Goal: Task Accomplishment & Management: Manage account settings

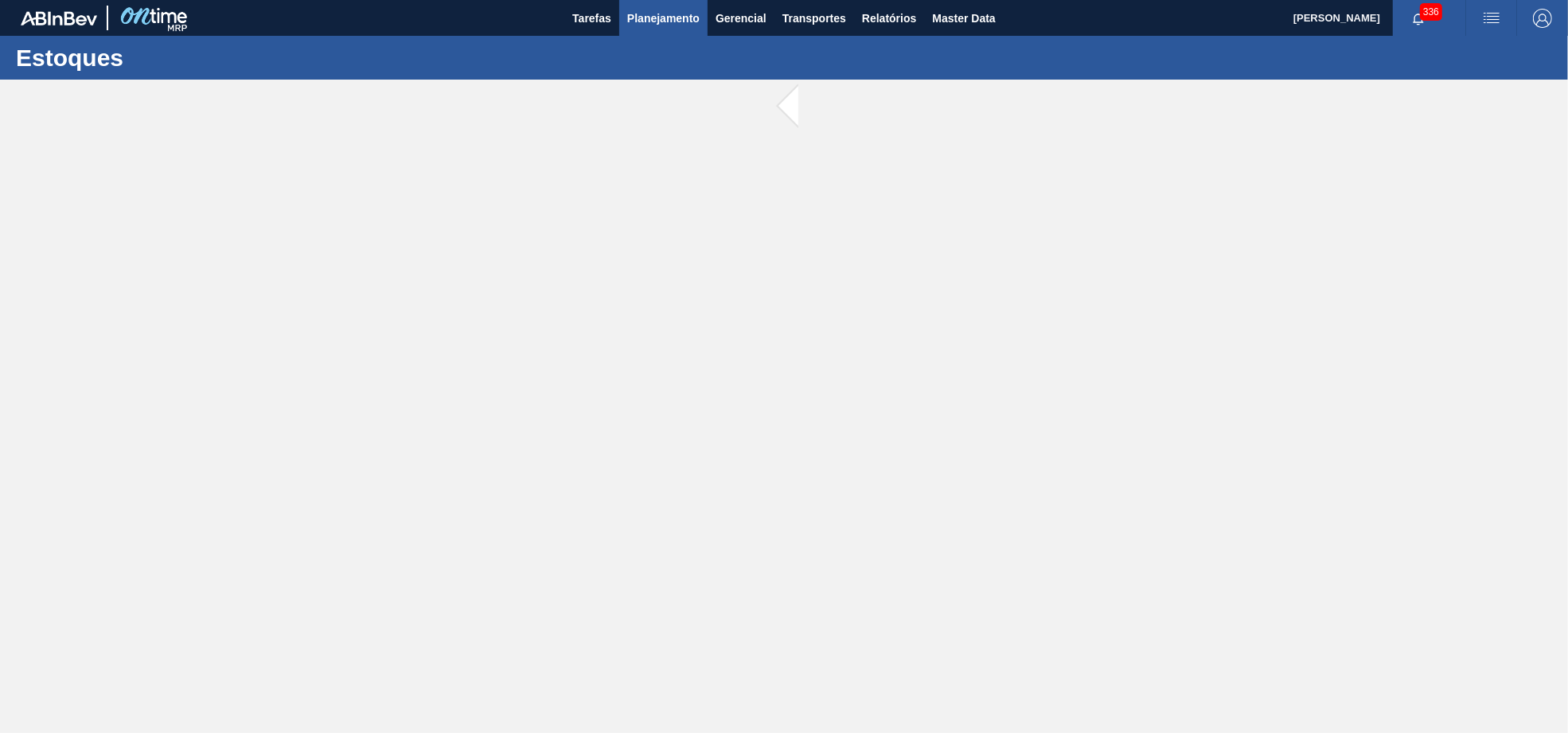
click at [620, 32] on button "Planejamento" at bounding box center [664, 18] width 89 height 36
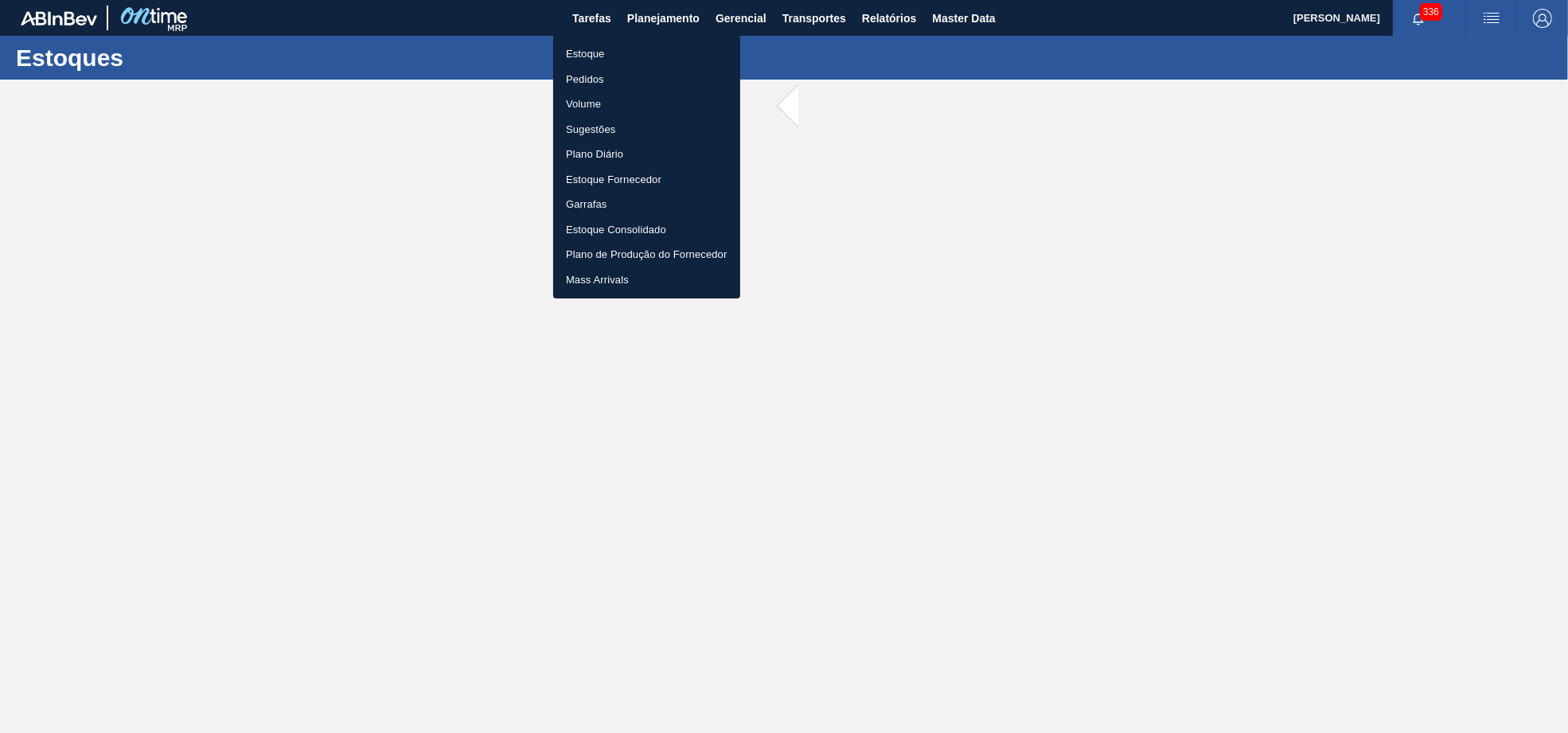
click at [592, 72] on li "Pedidos" at bounding box center [647, 80] width 187 height 25
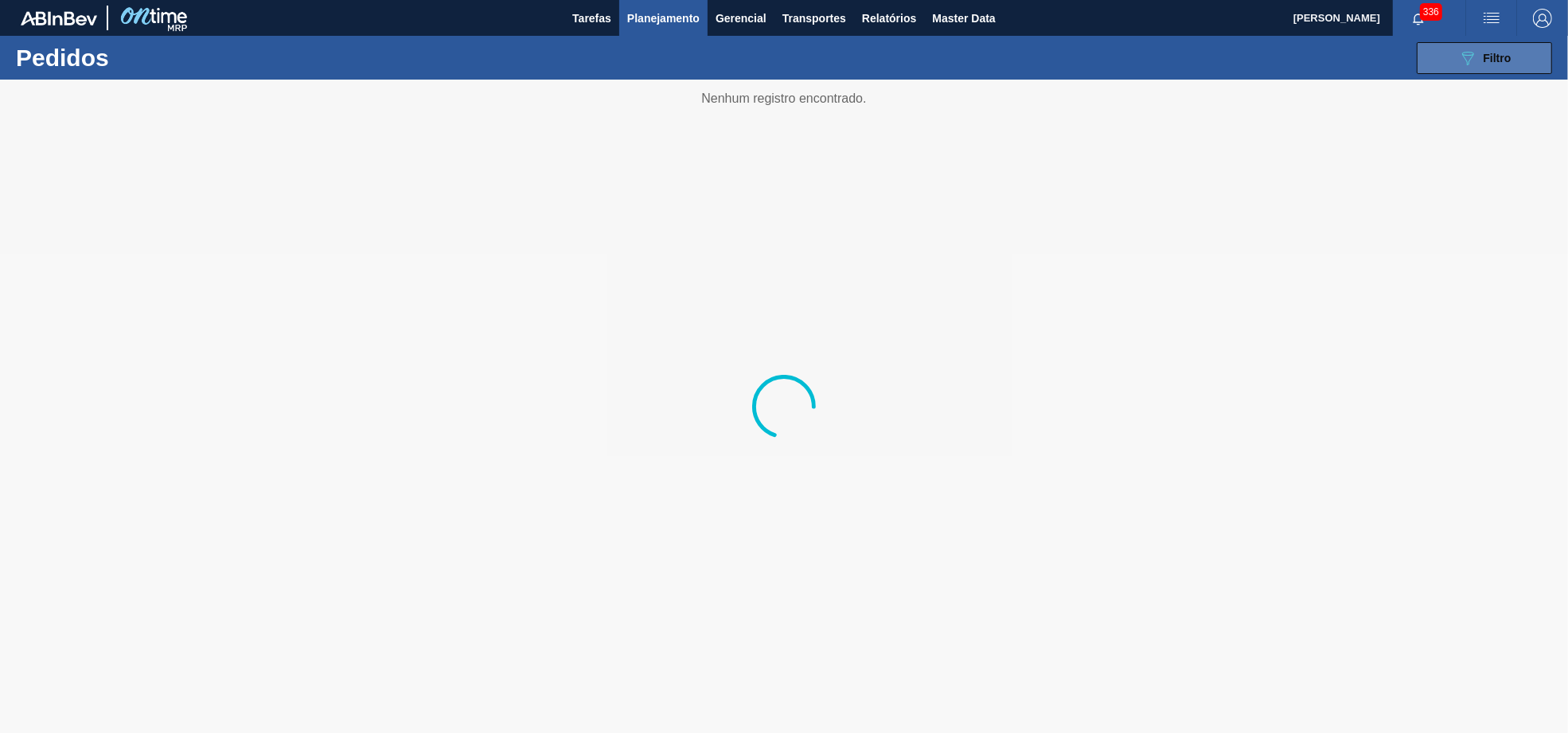
click at [1424, 55] on button "089F7B8B-B2A5-4AFE-B5C0-19BA573D28AC Filtro" at bounding box center [1484, 58] width 135 height 32
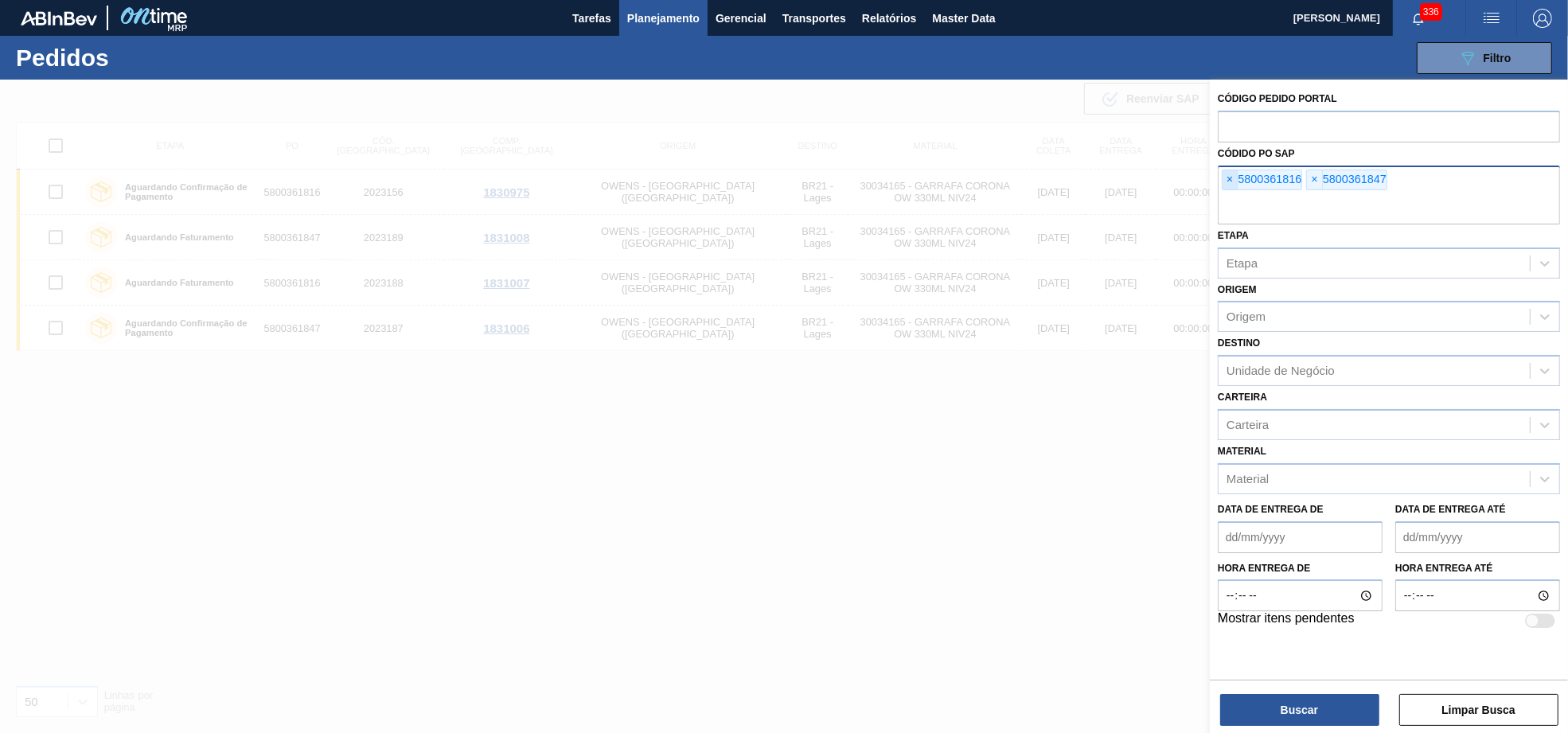
click at [1228, 180] on span "×" at bounding box center [1231, 180] width 16 height 19
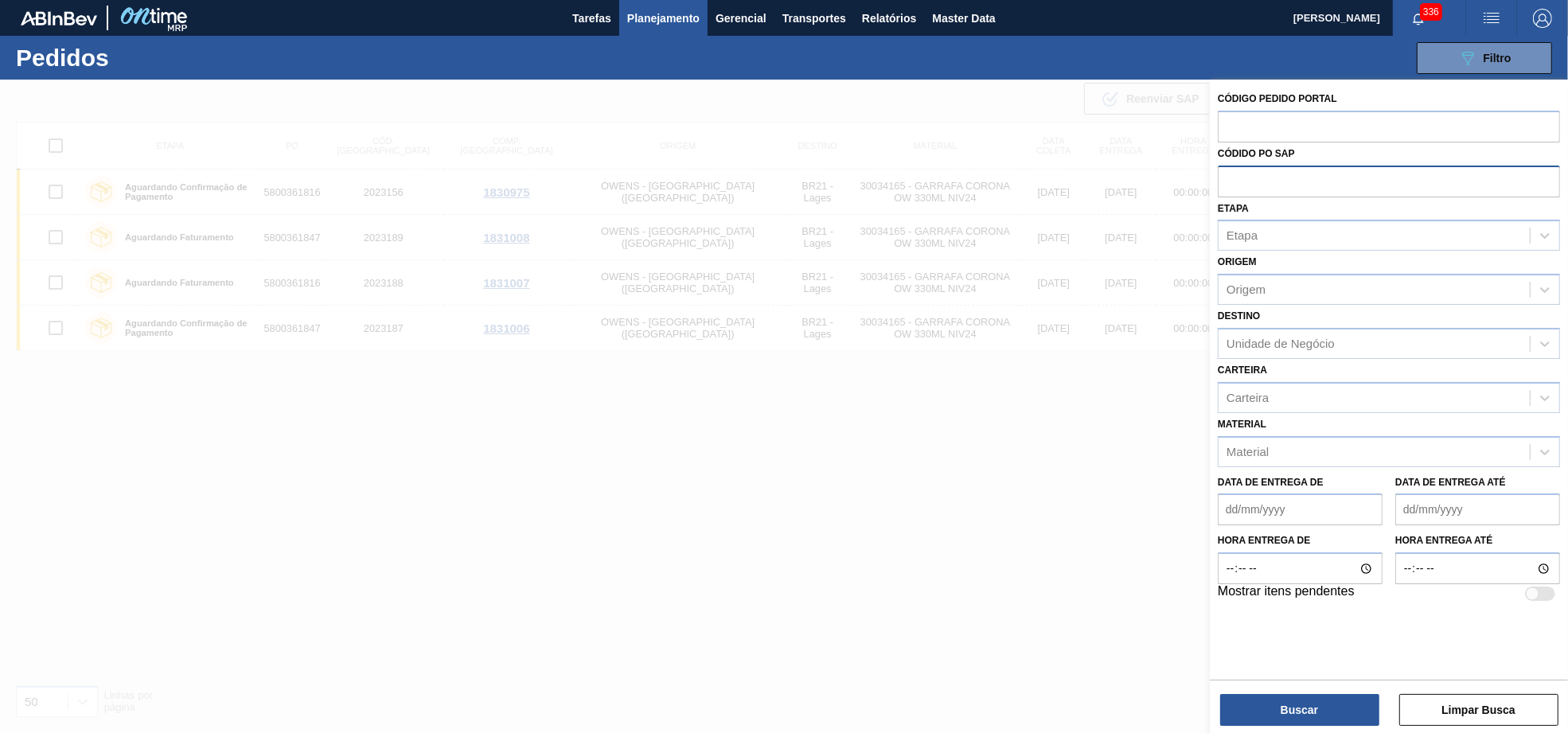
click at [1228, 180] on input "text" at bounding box center [1389, 180] width 342 height 30
click at [1237, 127] on input "text" at bounding box center [1389, 126] width 342 height 30
paste input "2026899"
type input "2026899"
click at [1298, 710] on button "Buscar" at bounding box center [1299, 710] width 159 height 32
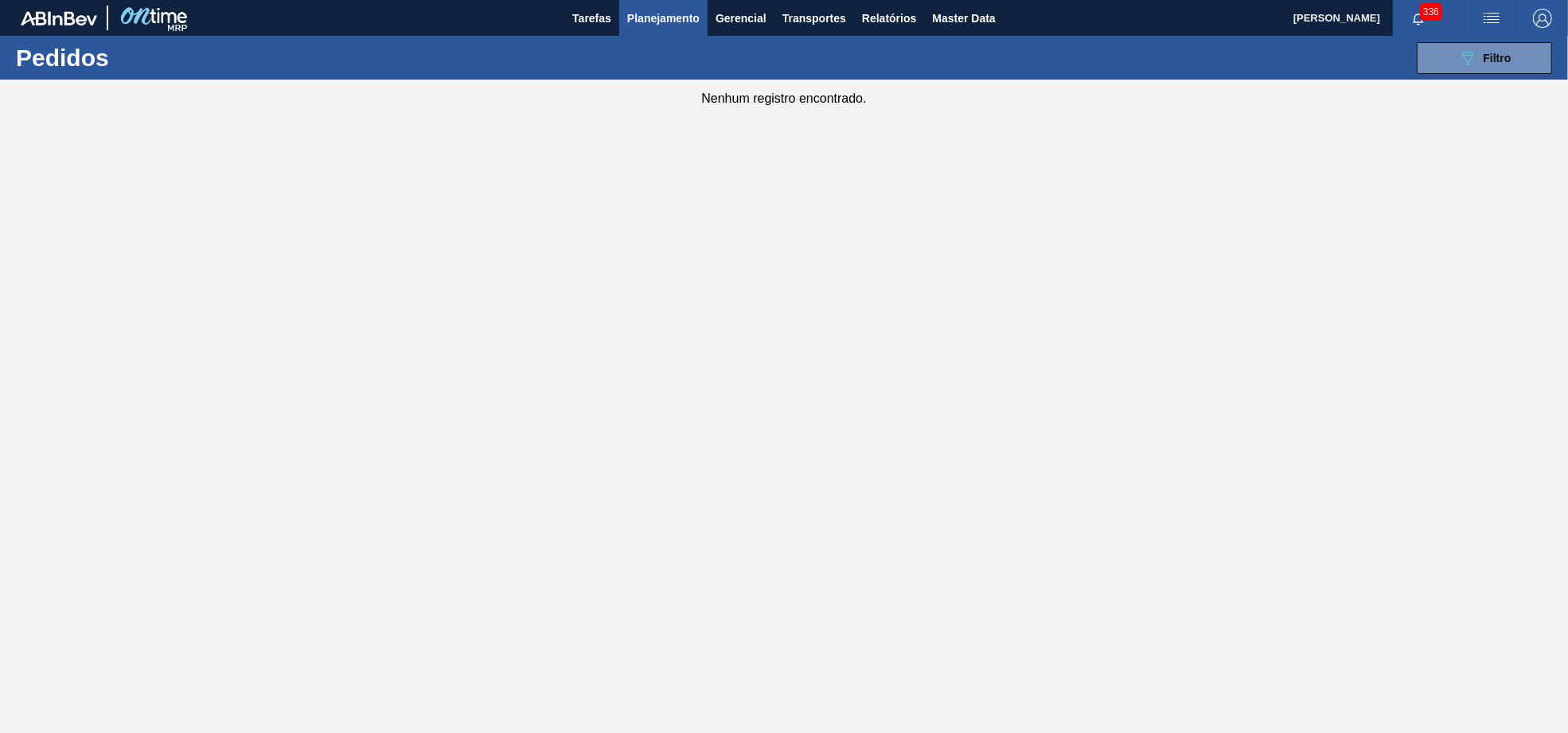
click at [1488, 79] on div "089F7B8B-B2A5-4AFE-B5C0-19BA573D28AC Filtro Código Pedido Portal × 2026899 Códi…" at bounding box center [907, 58] width 1306 height 48
click at [1482, 64] on div "089F7B8B-B2A5-4AFE-B5C0-19BA573D28AC Filtro" at bounding box center [1485, 58] width 54 height 19
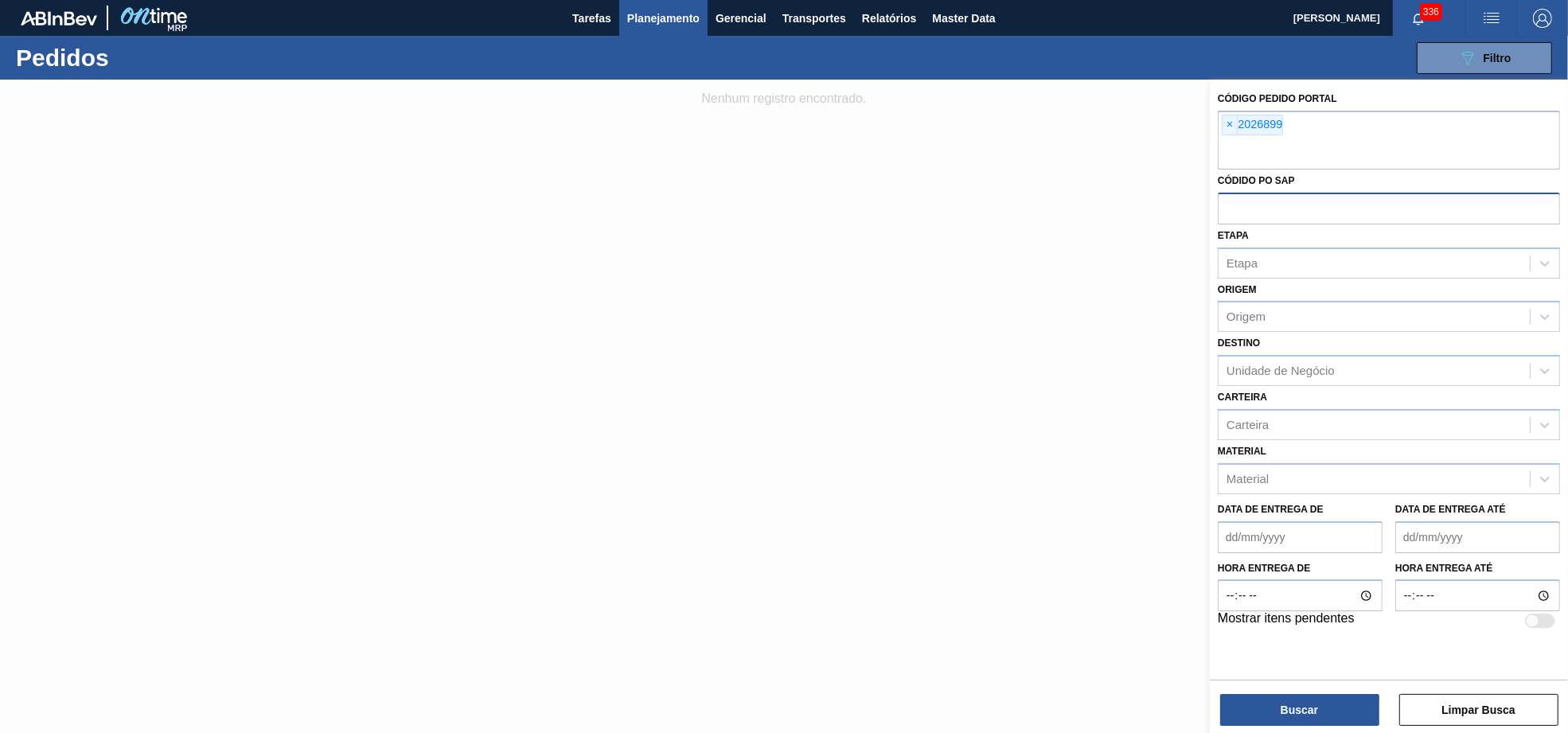
click at [1543, 19] on img "button" at bounding box center [1543, 19] width 19 height 19
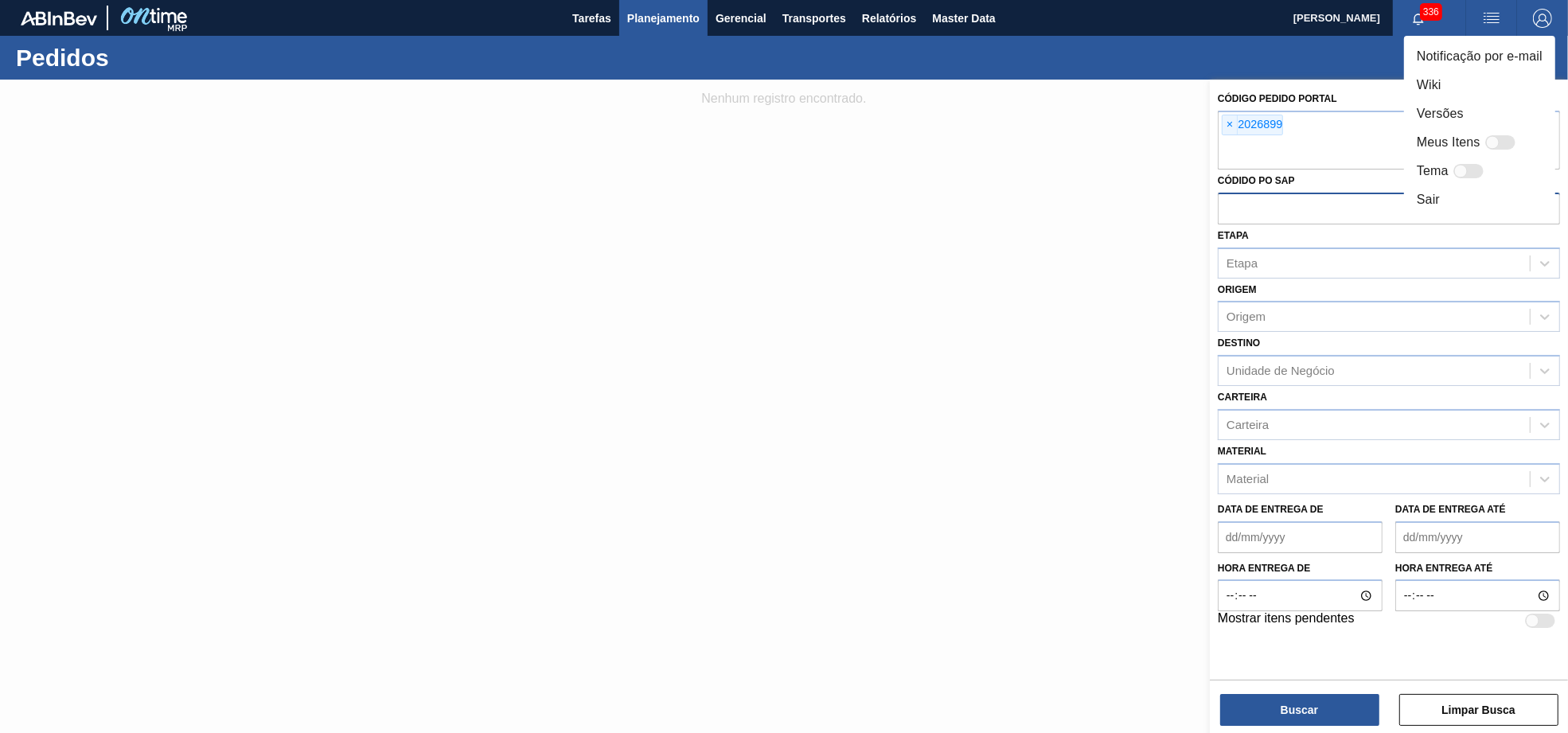
click at [1282, 705] on div at bounding box center [784, 366] width 1568 height 733
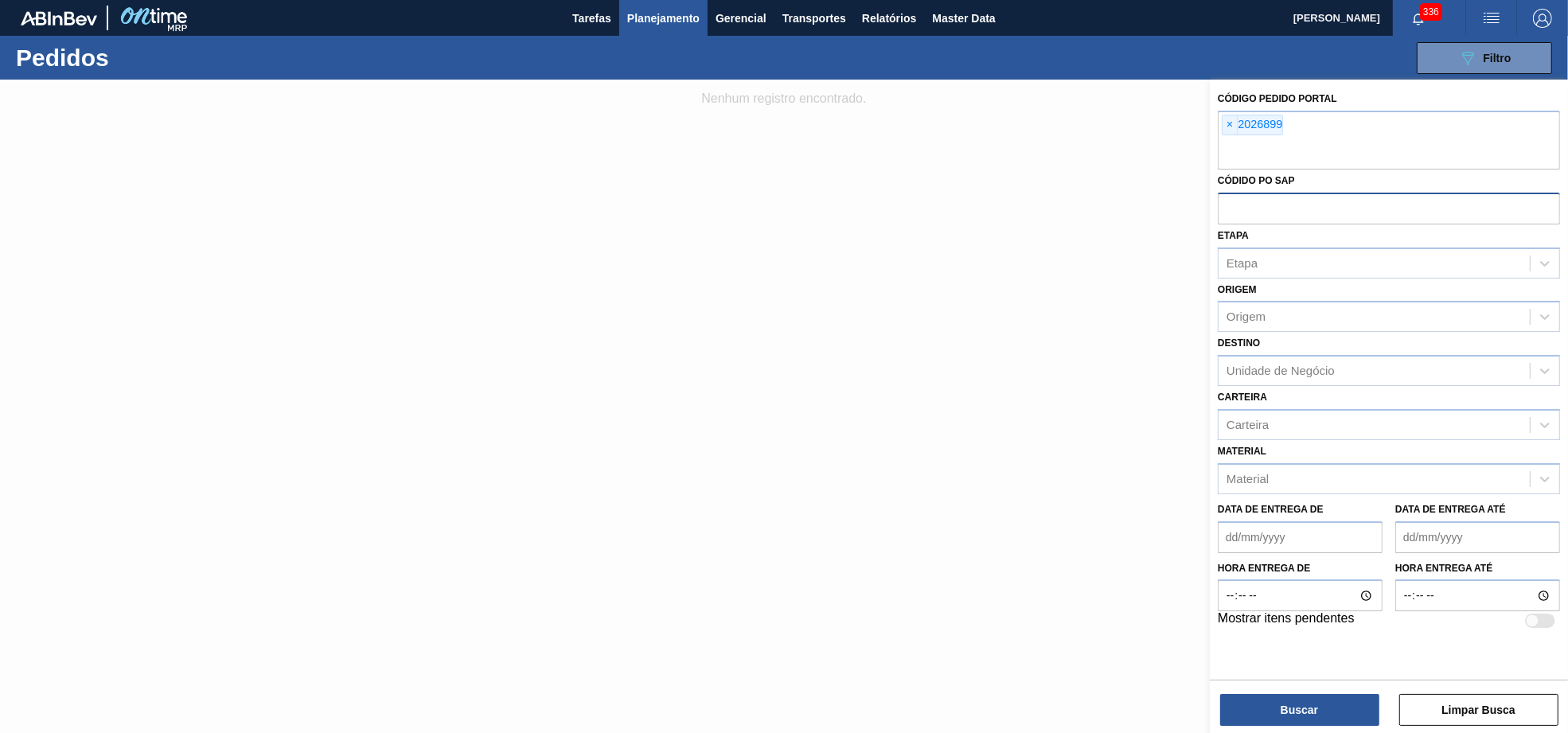
click at [1280, 692] on div "Buscar Limpar Busca" at bounding box center [1390, 703] width 359 height 45
click at [1272, 704] on button "Buscar" at bounding box center [1299, 710] width 159 height 32
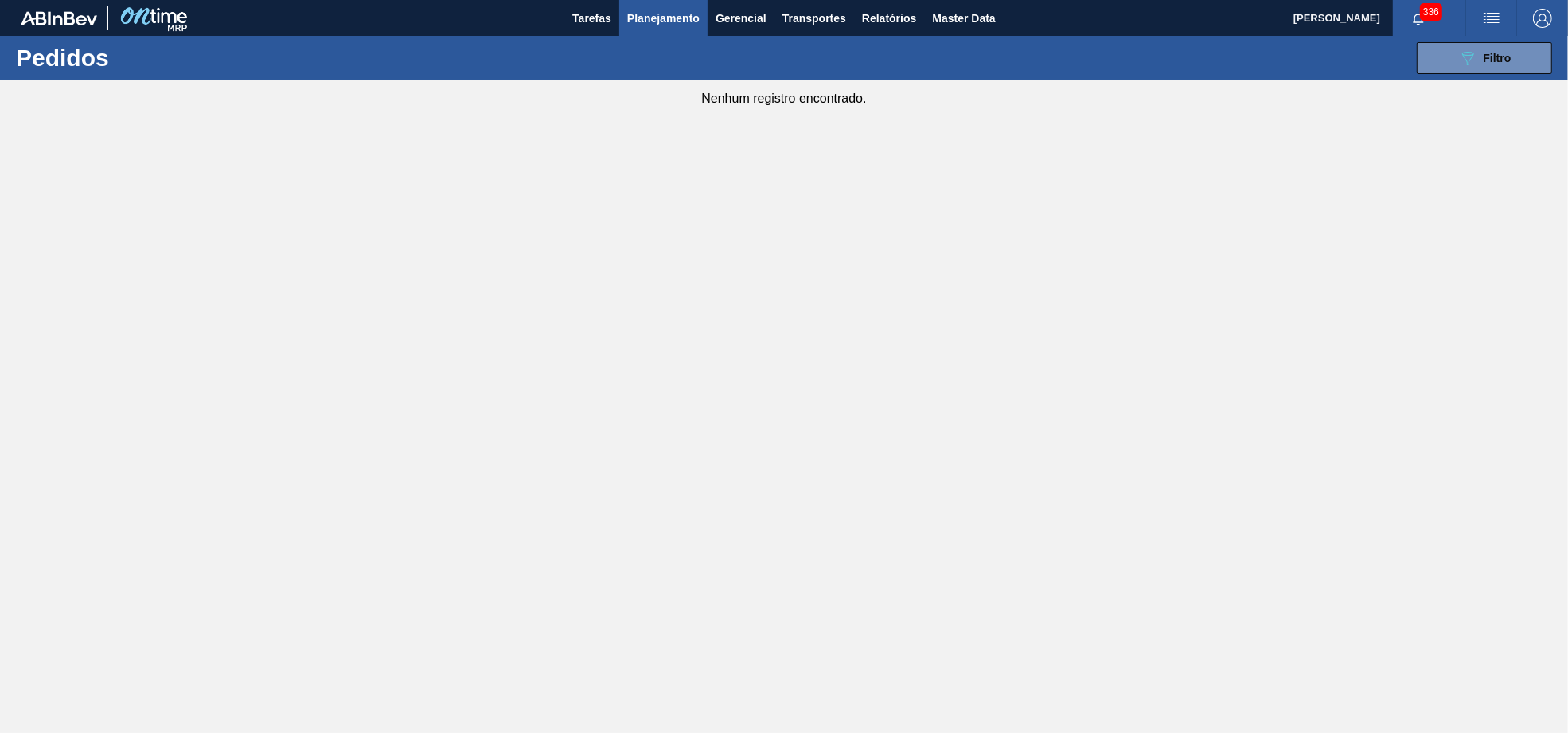
click at [646, 12] on span "Planejamento" at bounding box center [664, 19] width 72 height 19
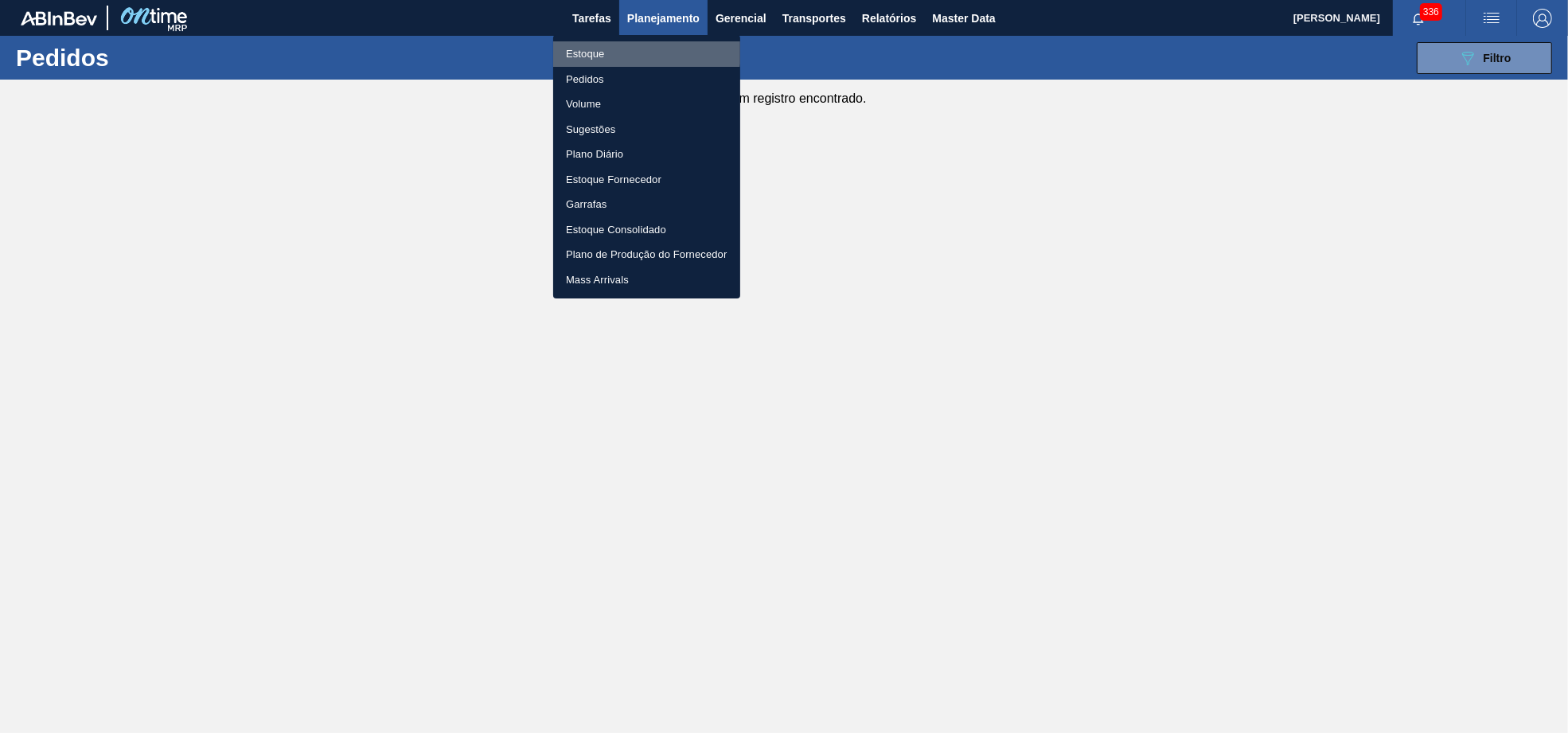
click at [626, 51] on li "Estoque" at bounding box center [647, 54] width 187 height 25
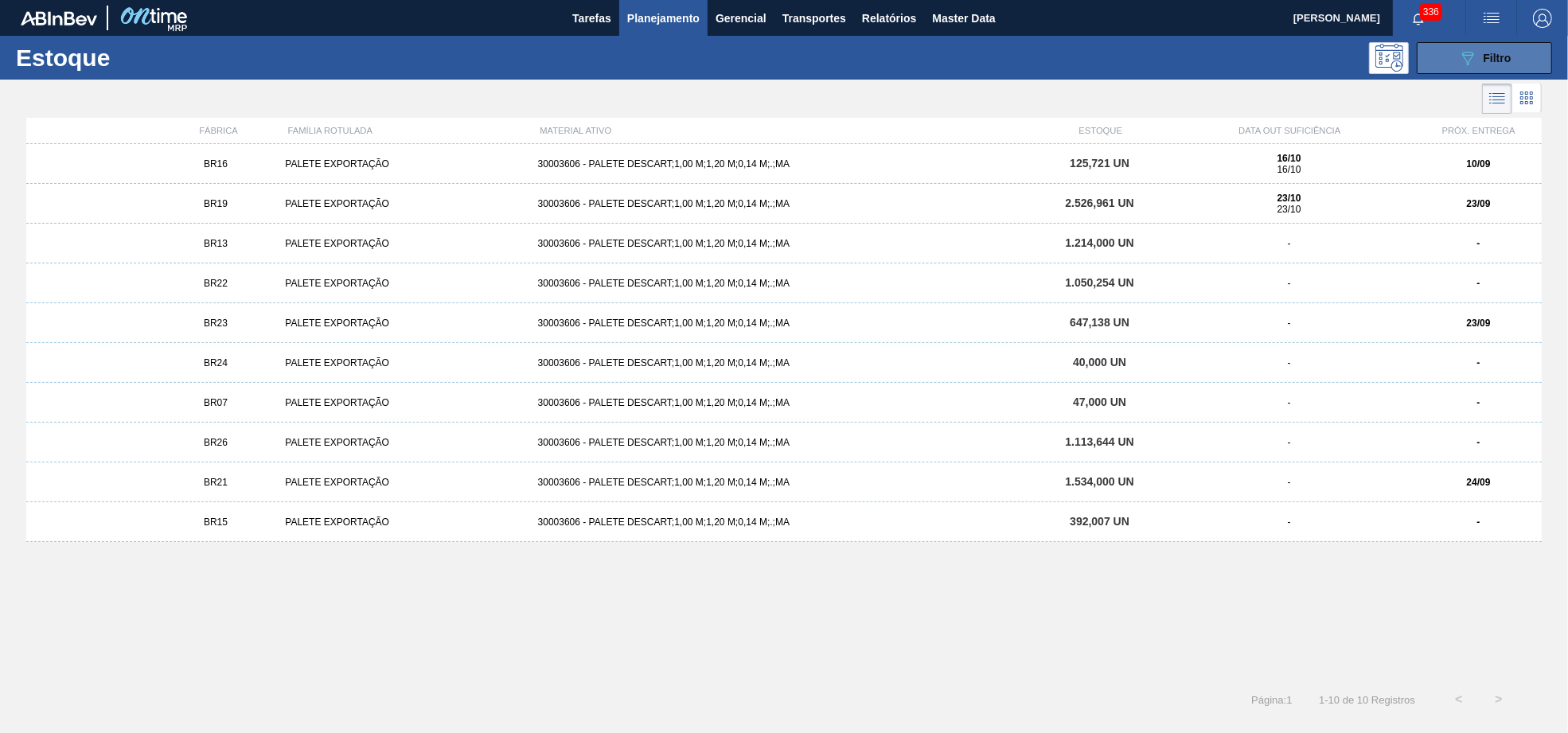
click at [1541, 46] on button "089F7B8B-B2A5-4AFE-B5C0-19BA573D28AC Filtro" at bounding box center [1484, 58] width 135 height 32
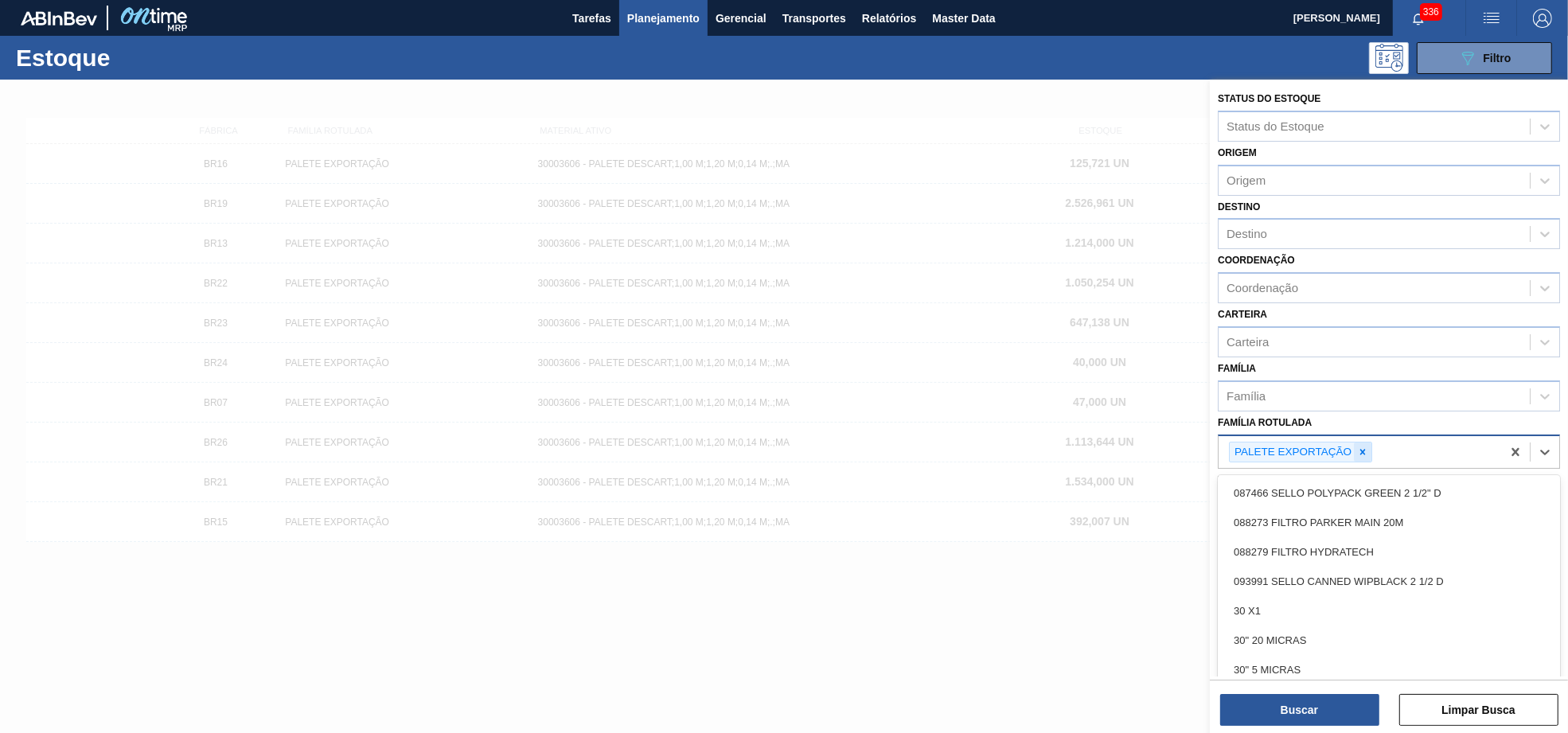
drag, startPoint x: 1336, startPoint y: 449, endPoint x: 1347, endPoint y: 452, distance: 11.4
click at [1342, 450] on div "PALETE EXPORTAÇÃO" at bounding box center [1291, 452] width 124 height 19
click at [1358, 450] on icon at bounding box center [1362, 451] width 11 height 11
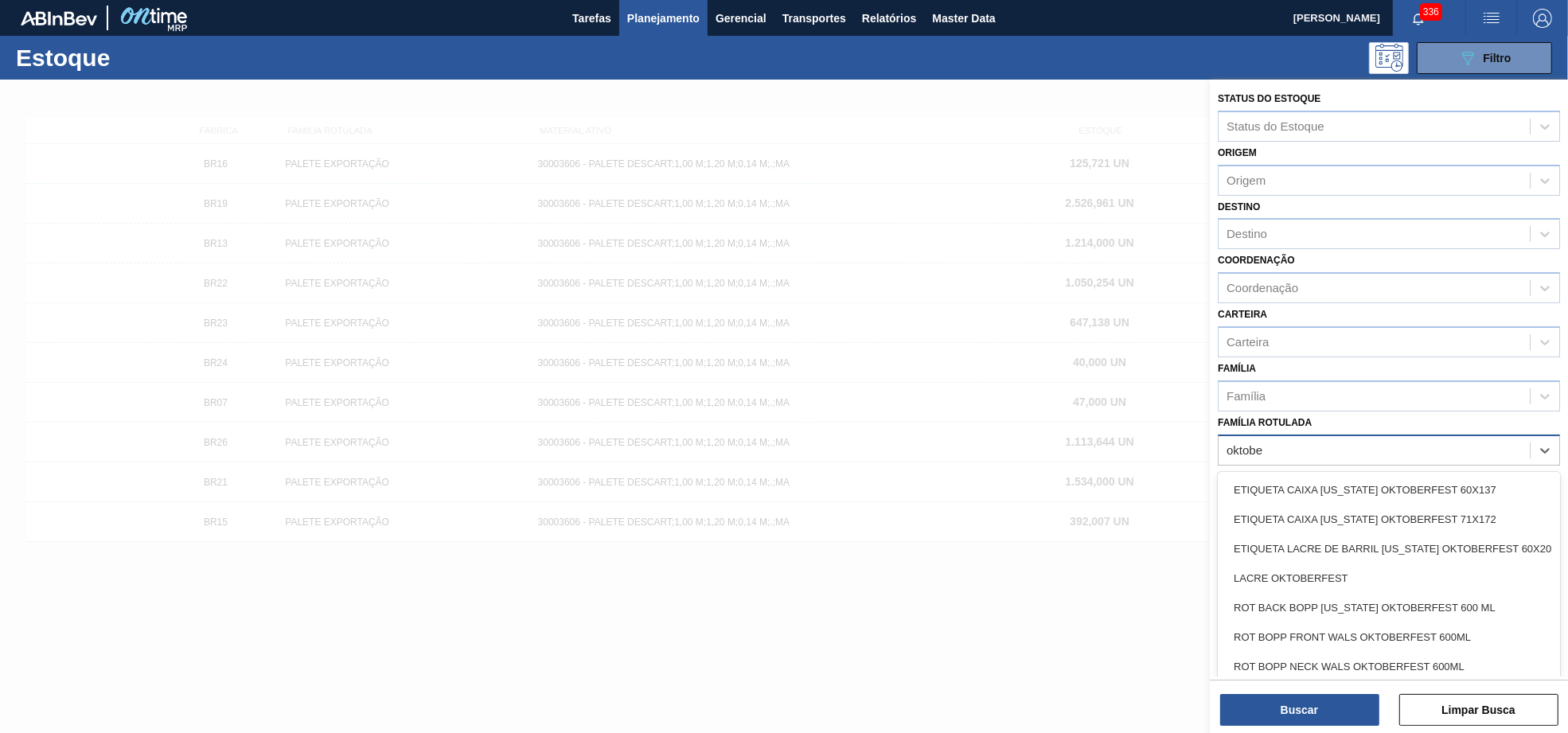
type Rotulada "oktober"
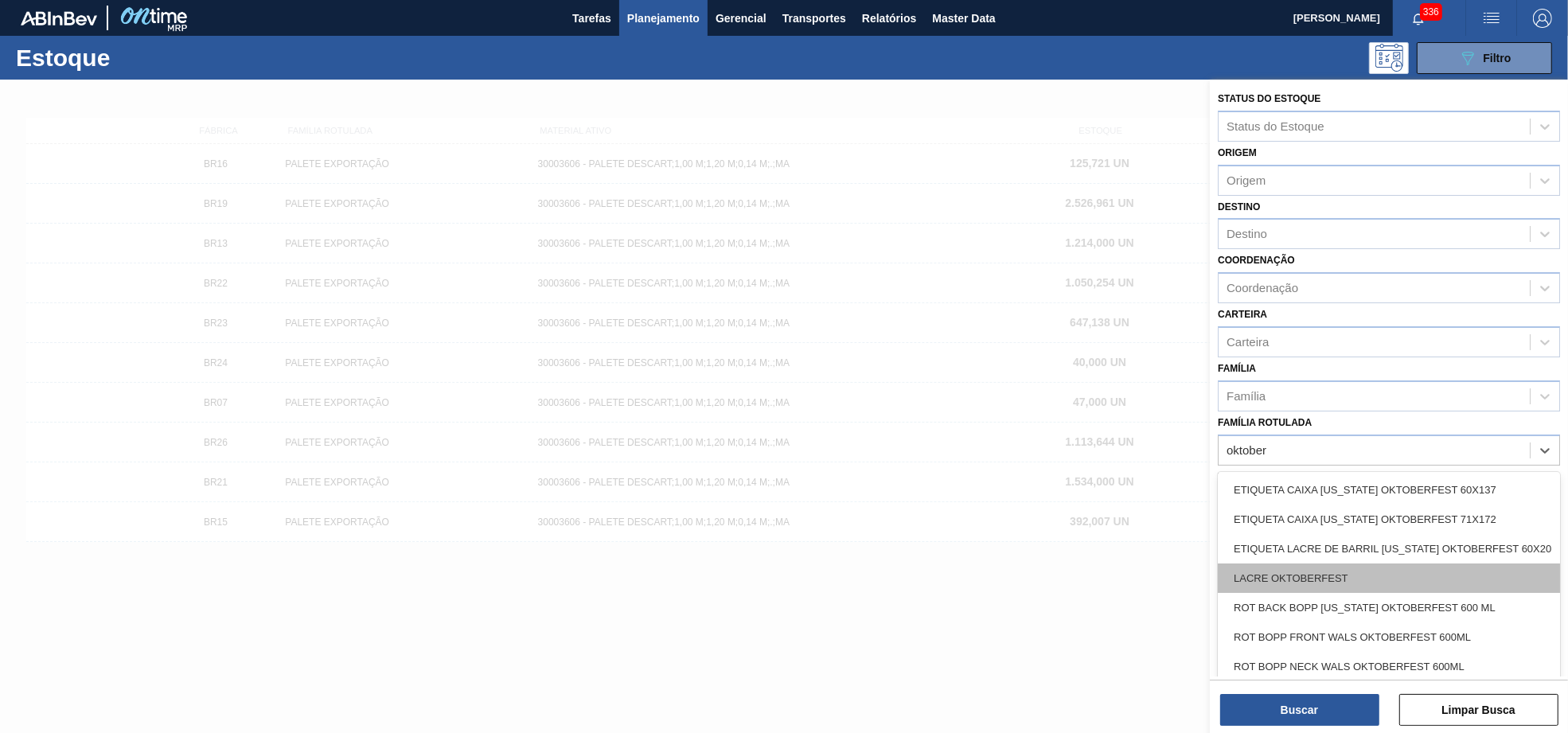
click at [1330, 571] on div "LACRE OKTOBERFEST" at bounding box center [1389, 578] width 342 height 29
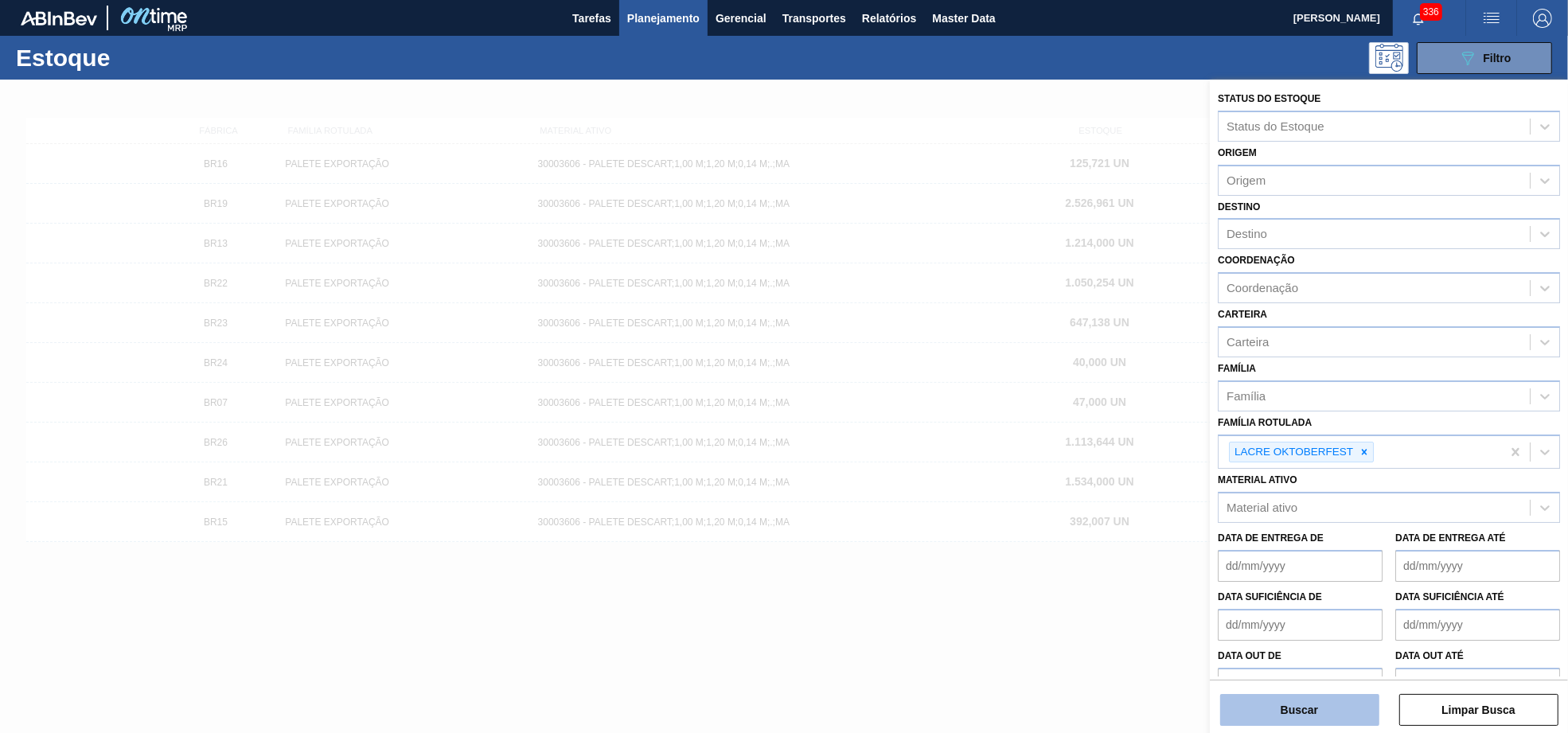
click at [1346, 704] on button "Buscar" at bounding box center [1299, 710] width 159 height 32
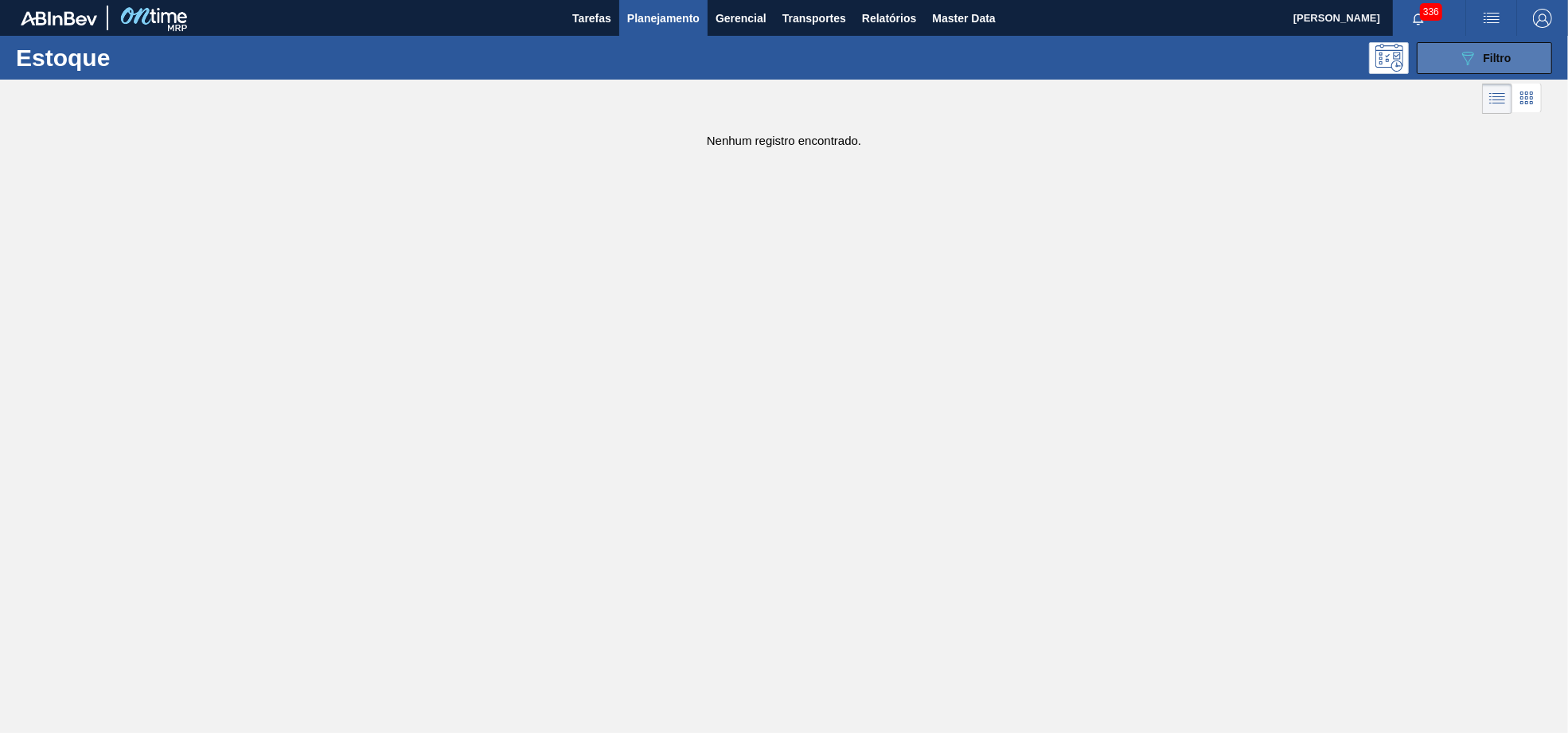
click at [1545, 67] on button "089F7B8B-B2A5-4AFE-B5C0-19BA573D28AC Filtro" at bounding box center [1484, 58] width 135 height 32
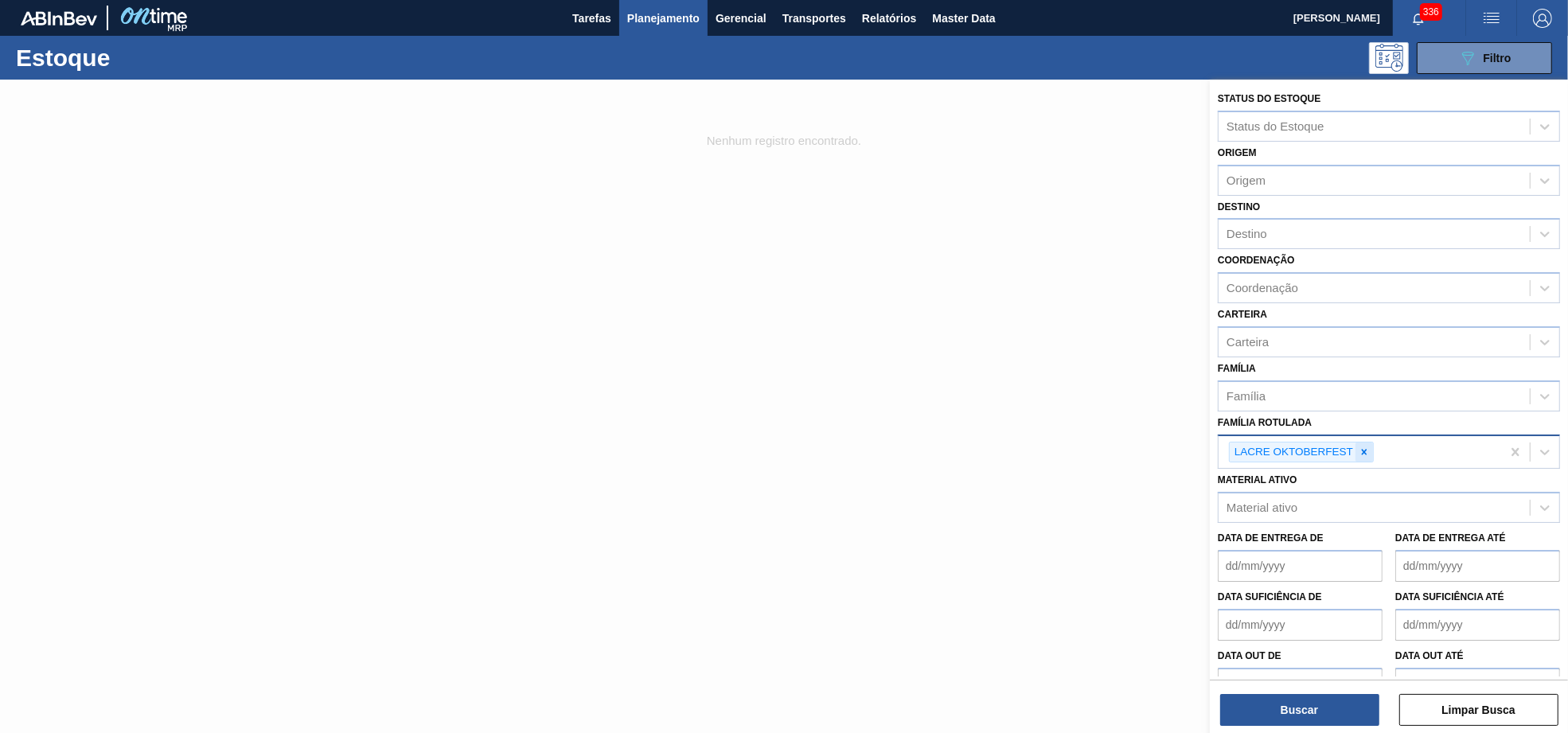
click at [1358, 451] on icon at bounding box center [1363, 451] width 11 height 11
click at [1284, 466] on div "Material ativo Material ativo" at bounding box center [1389, 493] width 342 height 55
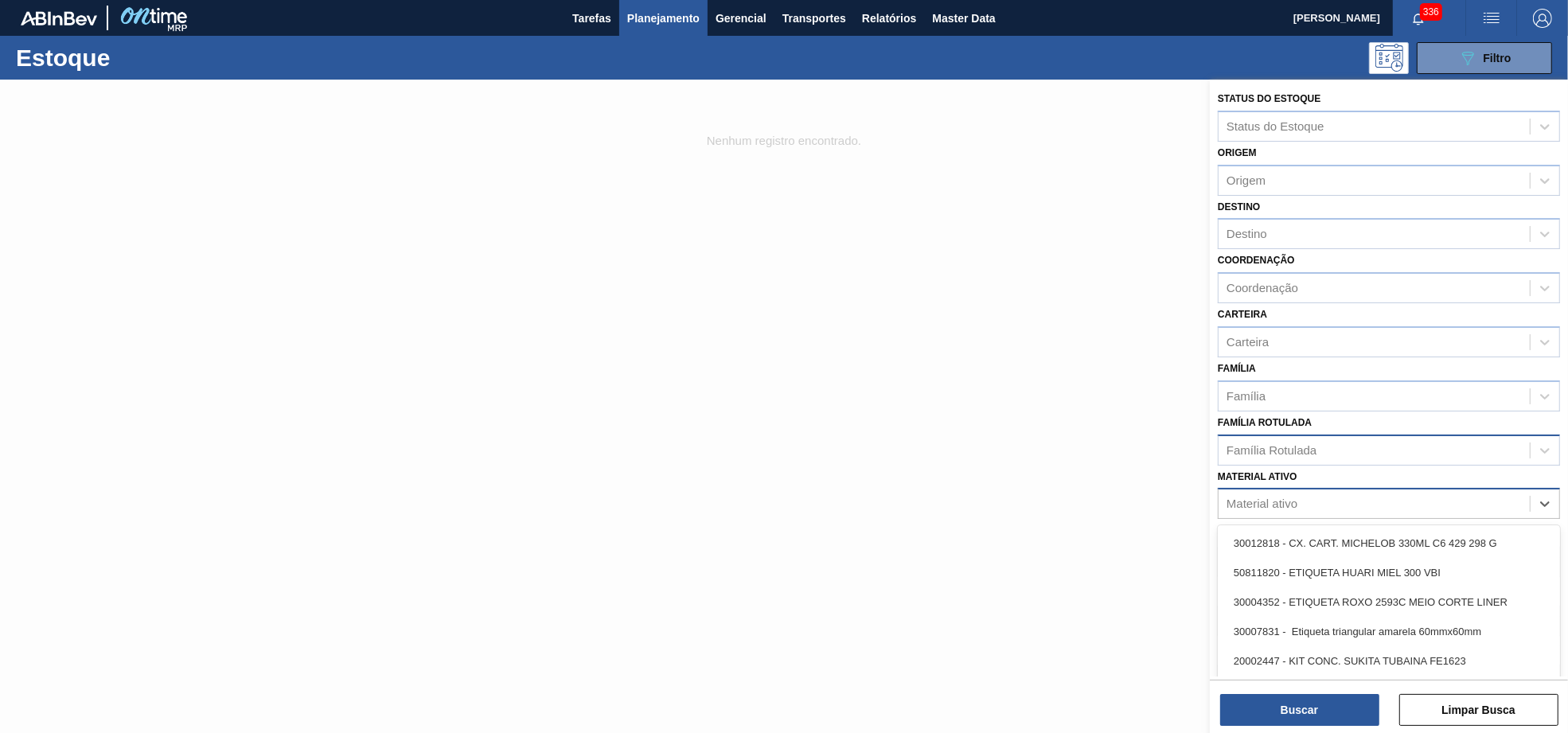
click at [1295, 498] on div "Material ativo" at bounding box center [1262, 505] width 71 height 14
type ativo "oktober"
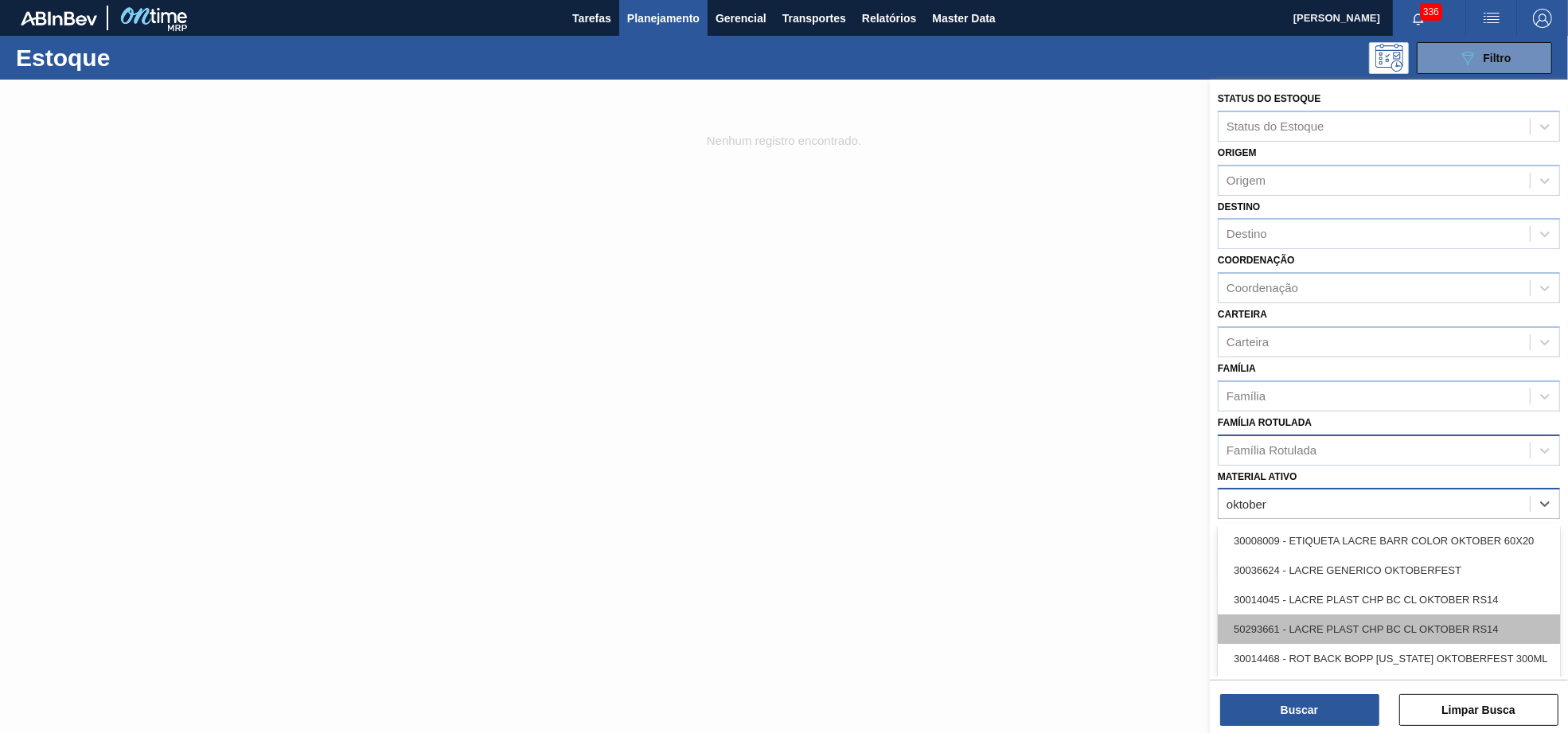
scroll to position [88, 0]
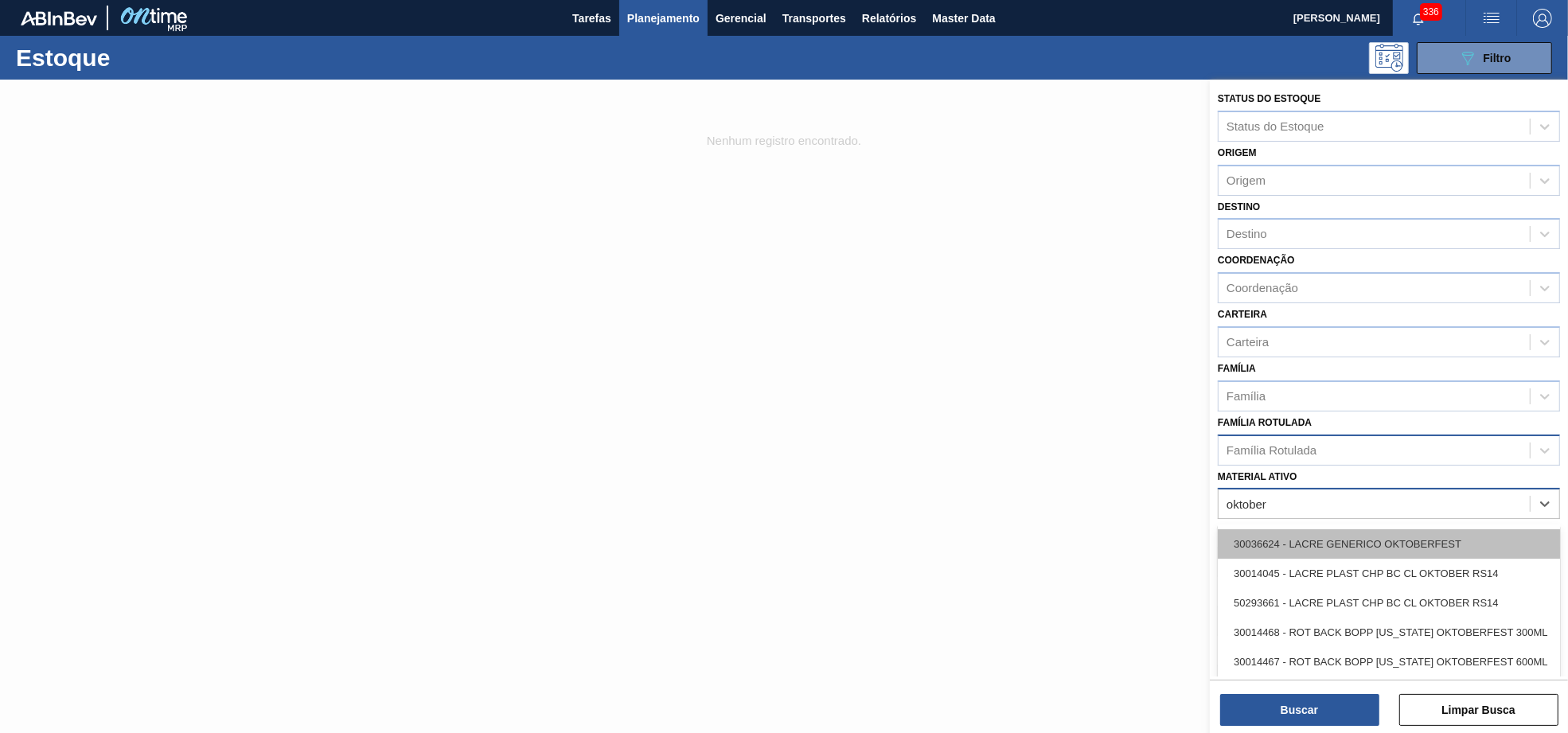
click at [1320, 549] on div "30036624 - LACRE GENERICO OKTOBERFEST" at bounding box center [1389, 544] width 342 height 29
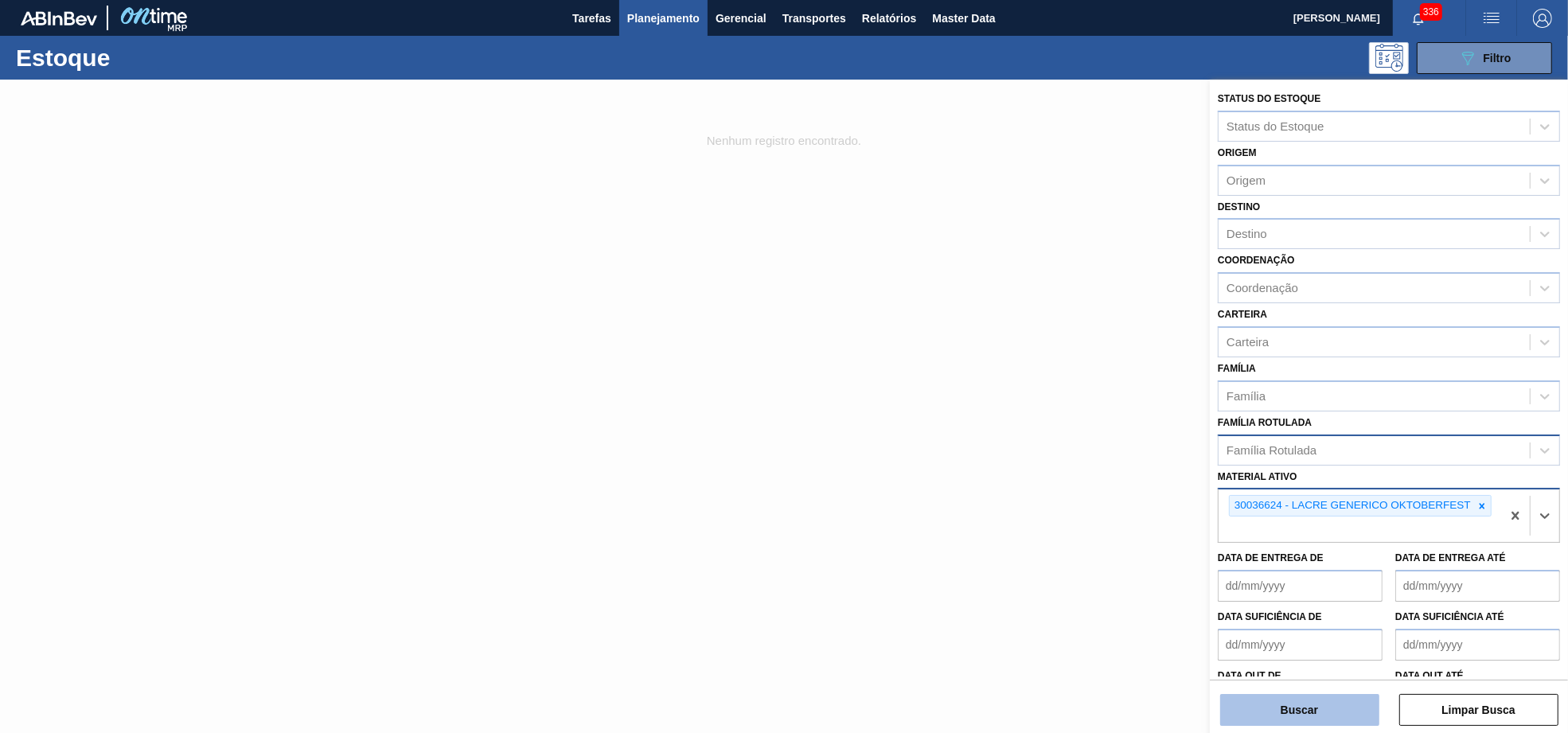
click at [1291, 715] on button "Buscar" at bounding box center [1299, 710] width 159 height 32
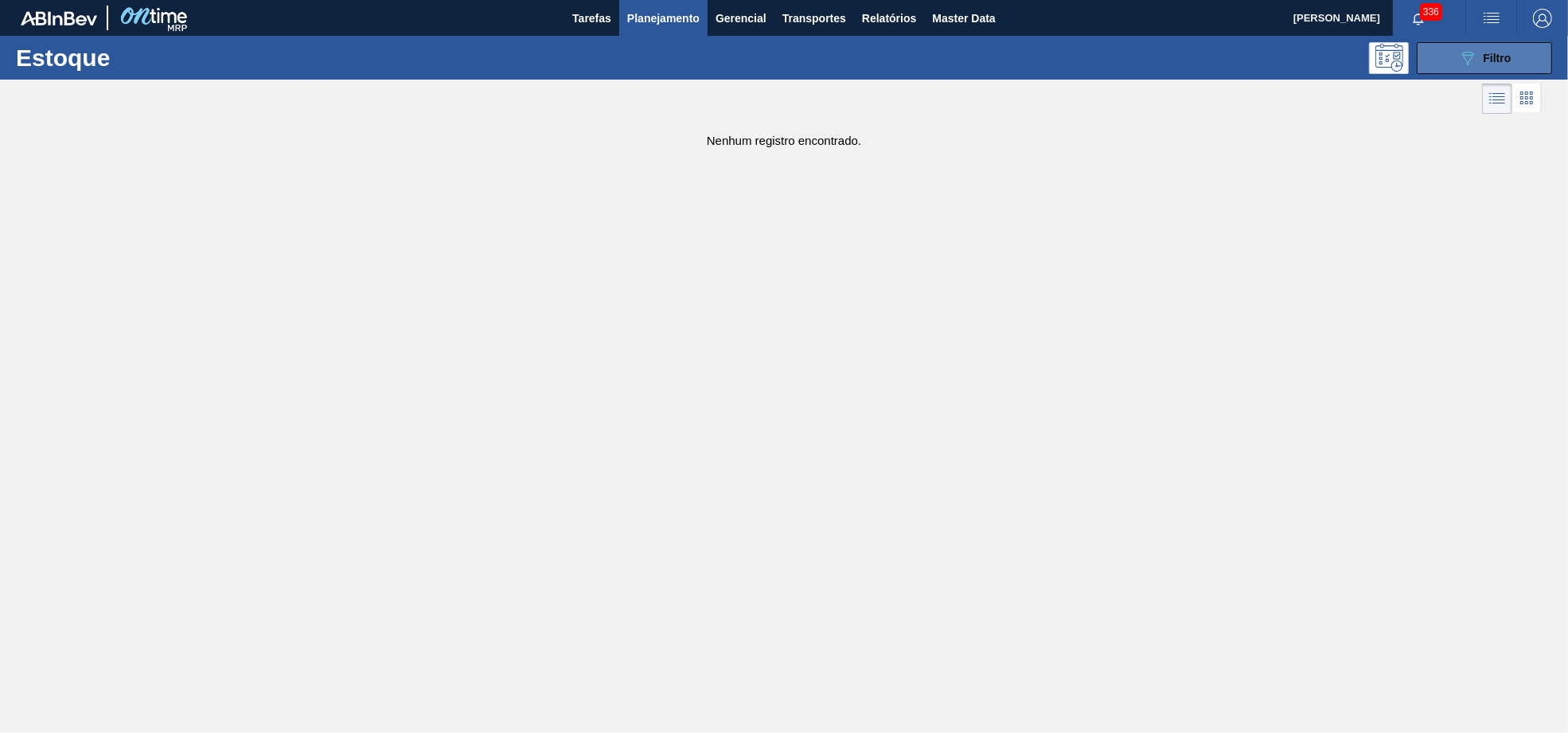
click at [1459, 51] on icon "089F7B8B-B2A5-4AFE-B5C0-19BA573D28AC" at bounding box center [1469, 58] width 19 height 19
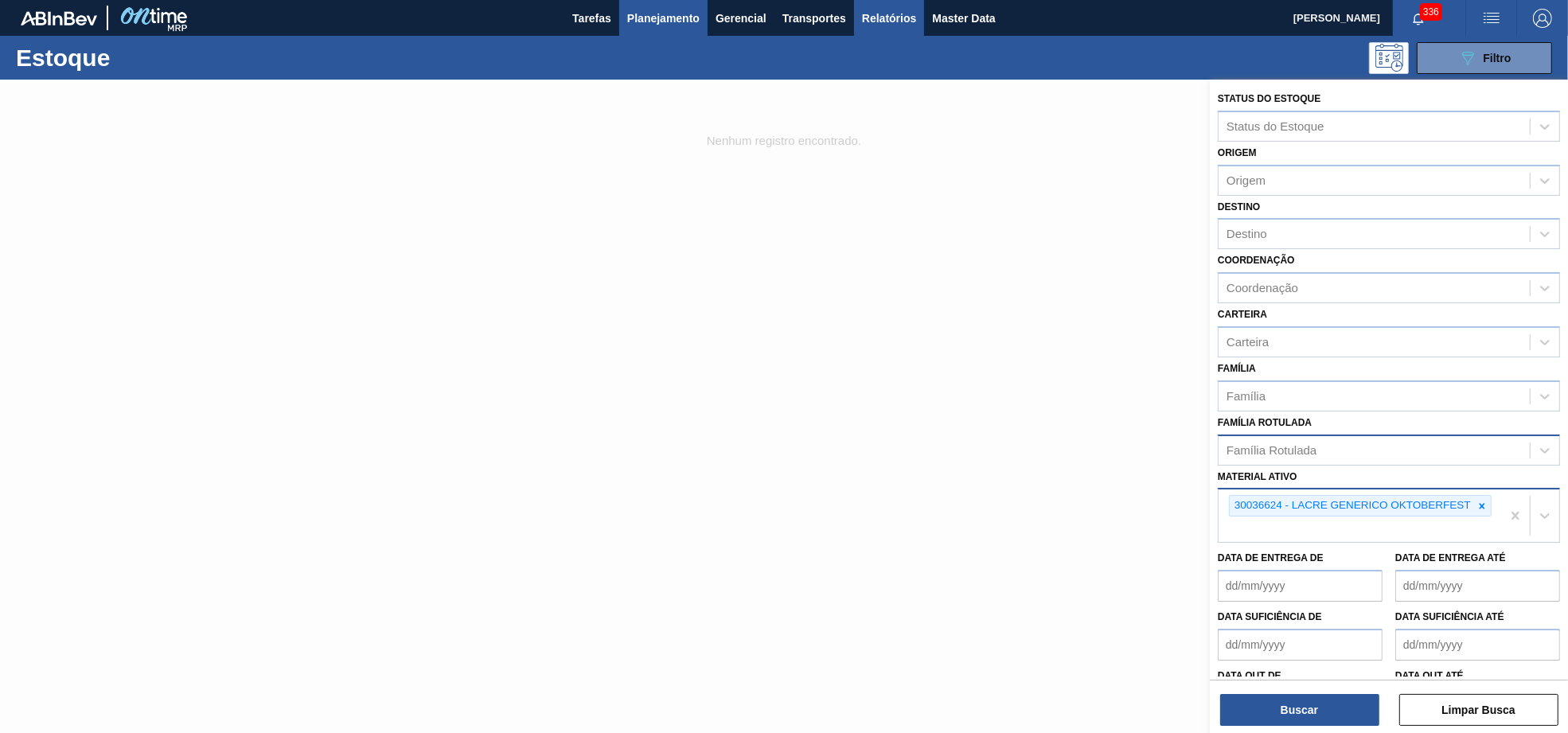
click at [916, 19] on span "Relatórios" at bounding box center [890, 19] width 55 height 19
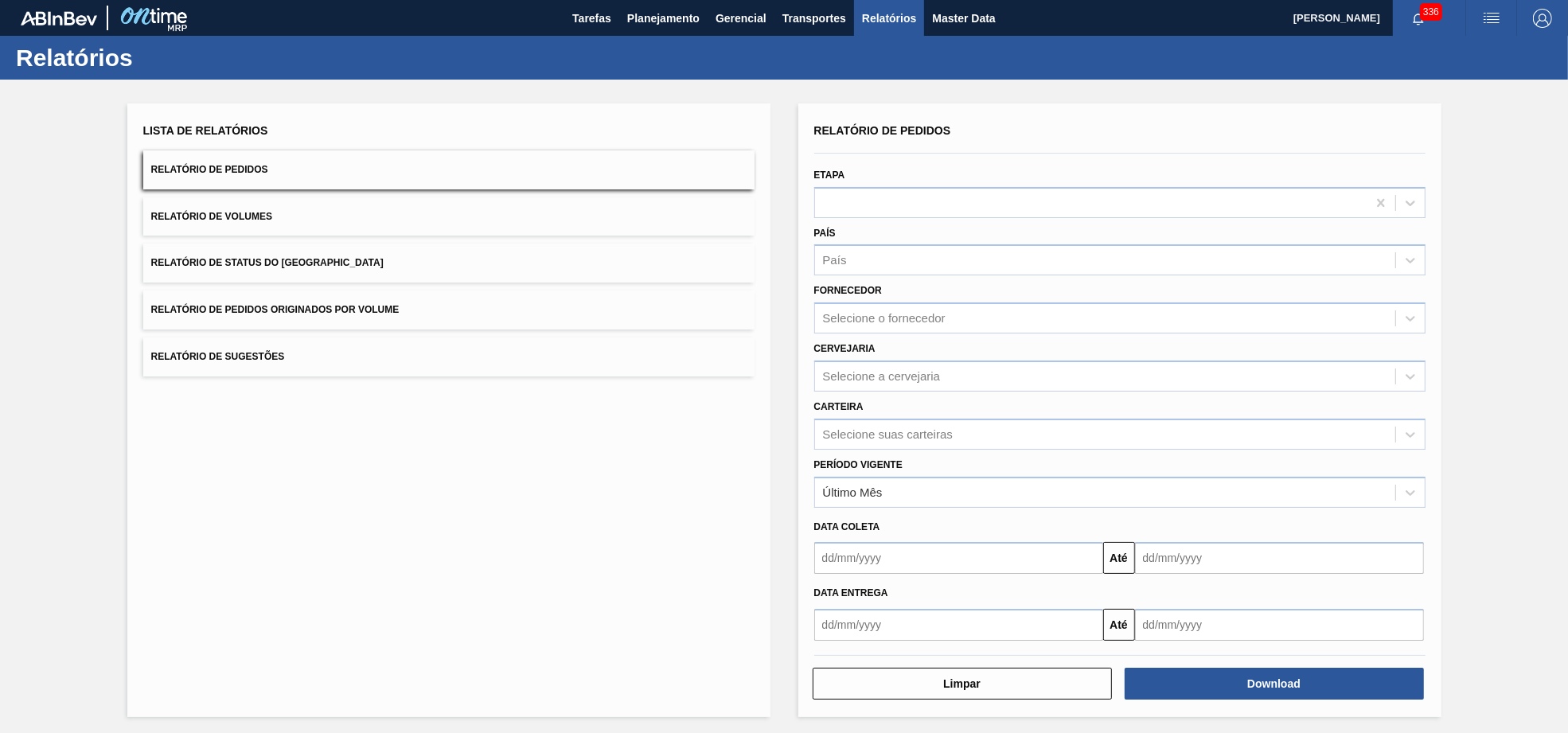
click at [913, 456] on div "Período Vigente Último Mês" at bounding box center [1120, 482] width 611 height 55
click at [911, 477] on div "Último Mês" at bounding box center [1120, 492] width 611 height 31
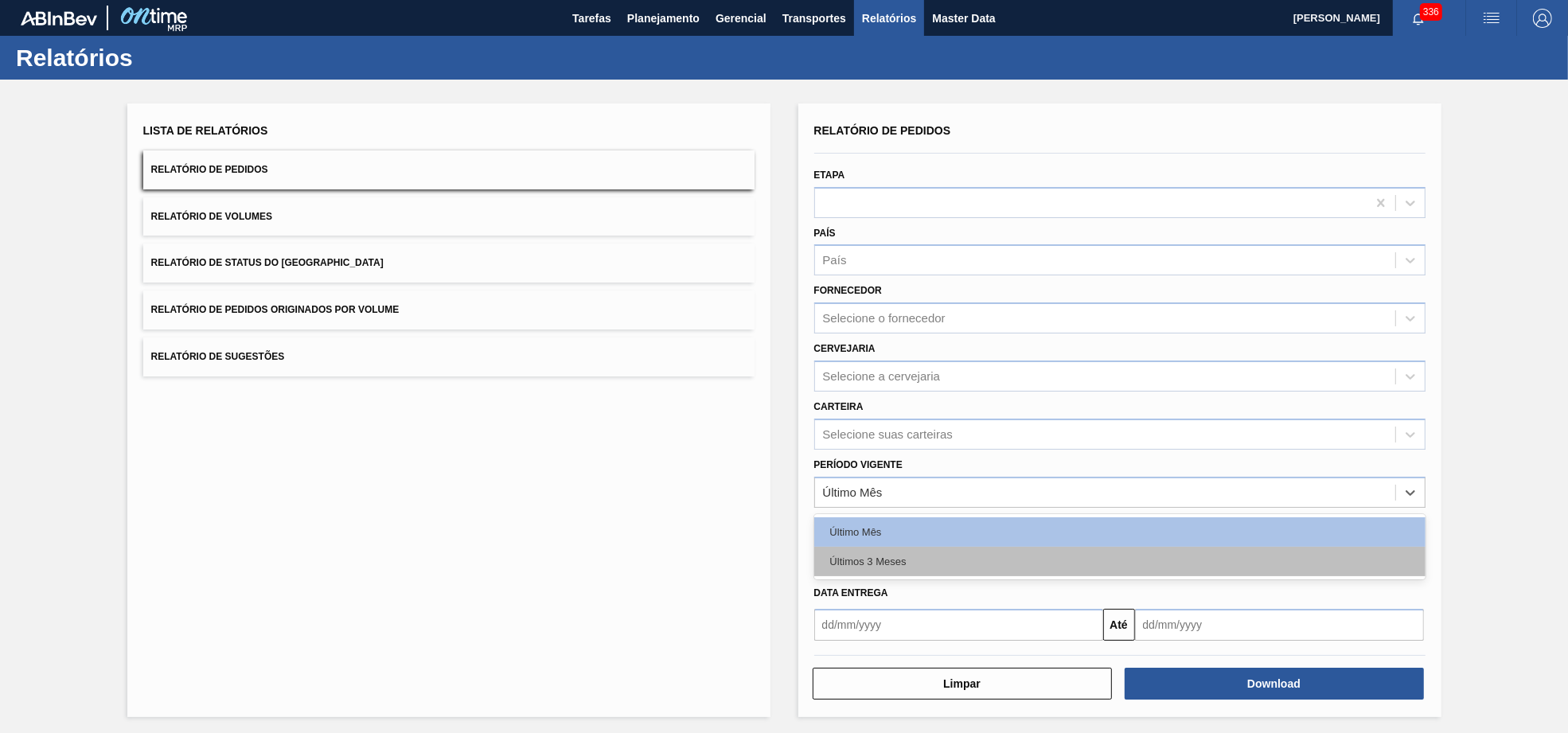
click at [911, 542] on div "Último Mês Últimos 3 Meses" at bounding box center [1120, 547] width 611 height 65
click at [911, 547] on div "Últimos 3 Meses" at bounding box center [1120, 561] width 611 height 29
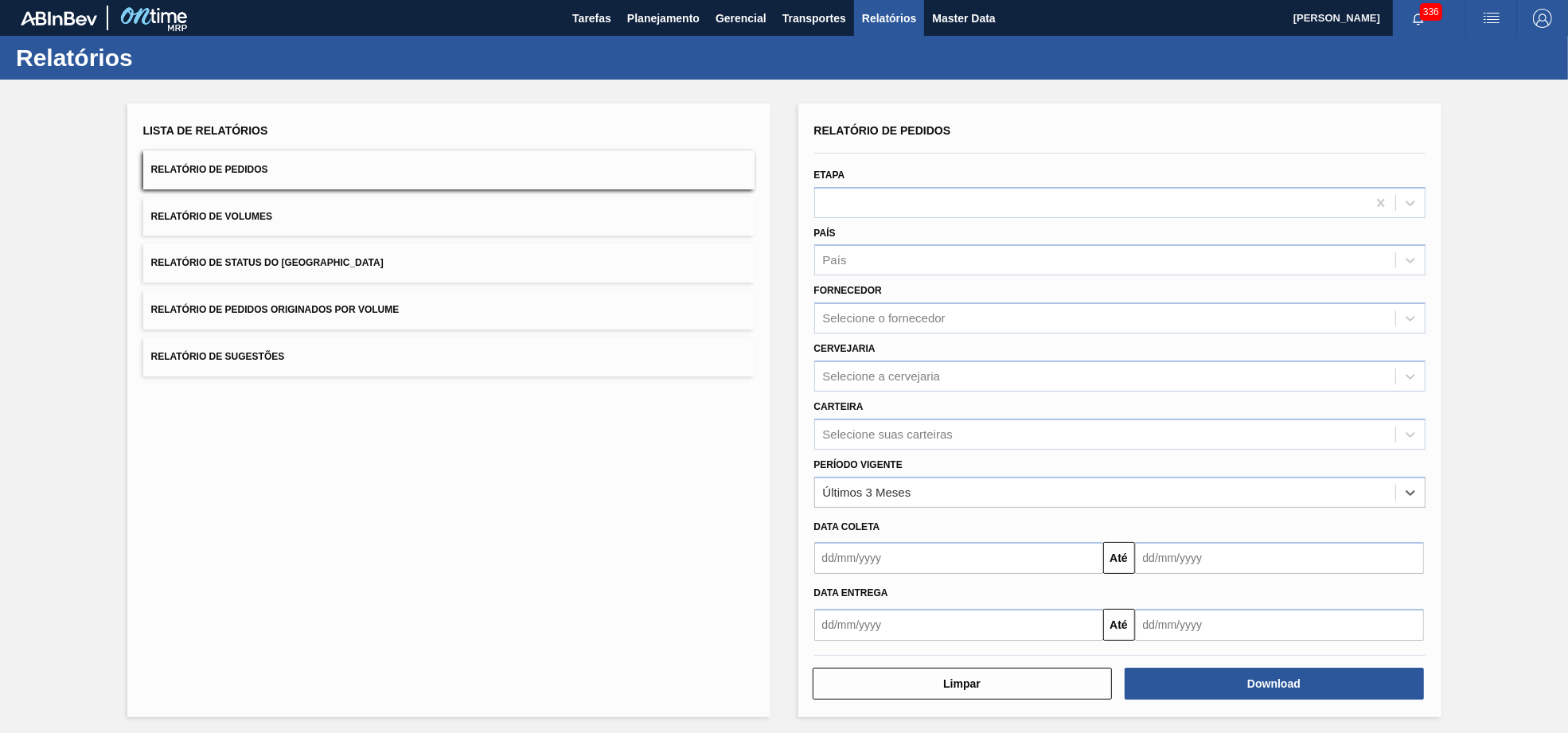
click at [1528, 9] on span "button" at bounding box center [1543, 19] width 38 height 19
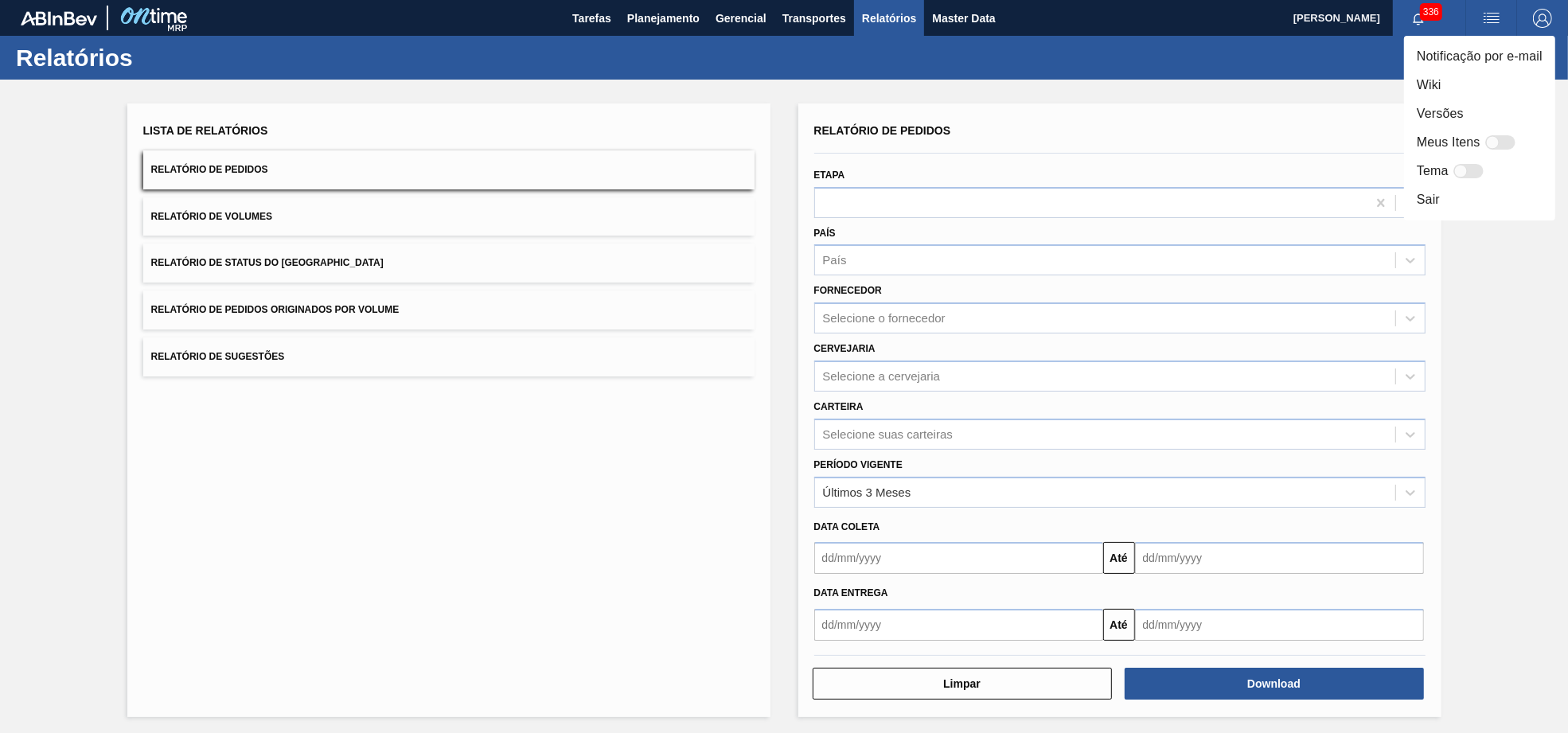
click at [993, 15] on div at bounding box center [784, 366] width 1568 height 733
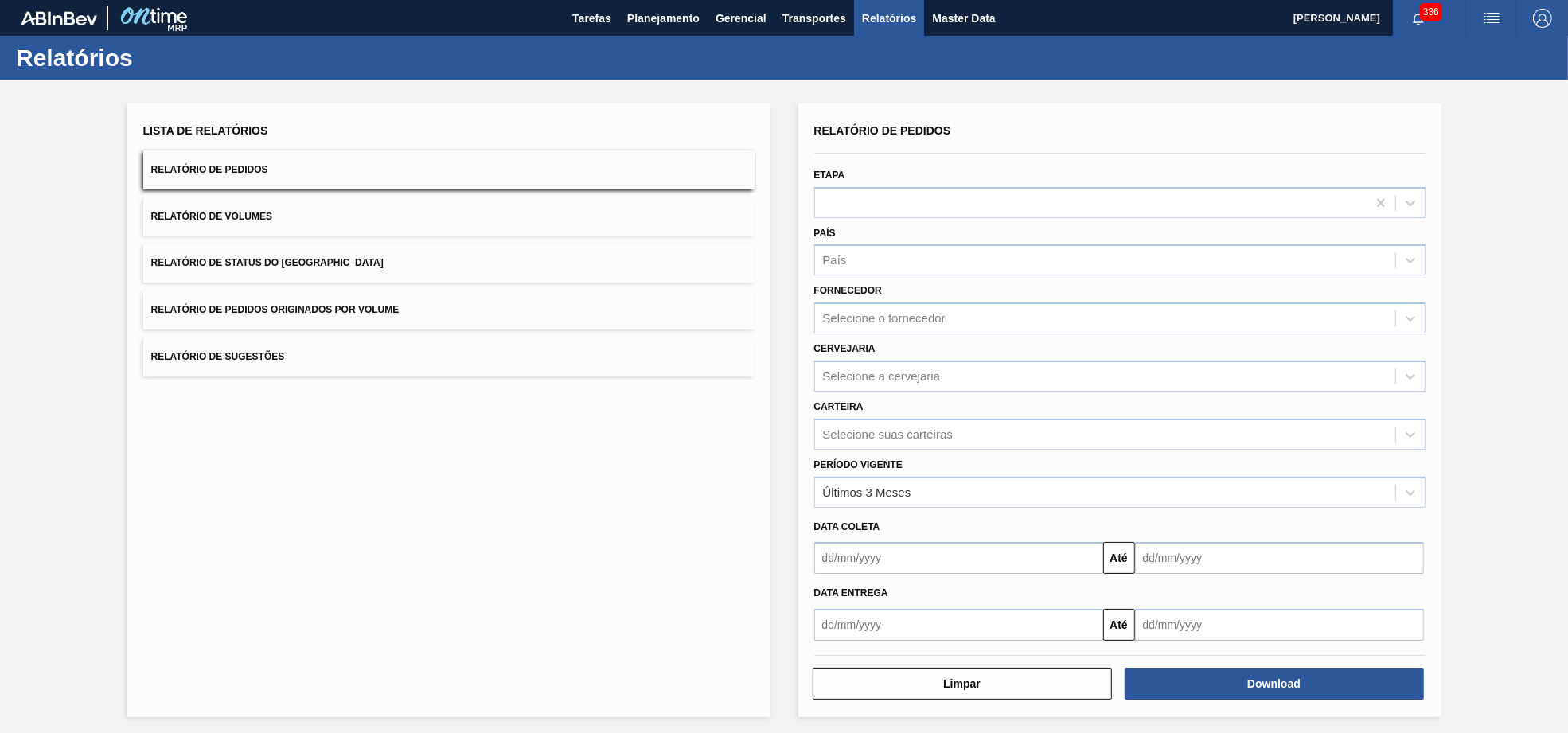
click at [993, 15] on div "Notificação por e-mail Wiki Versões Meus Itens Tema Sair" at bounding box center [784, 366] width 1568 height 733
click at [988, 17] on span "Master Data" at bounding box center [964, 19] width 63 height 19
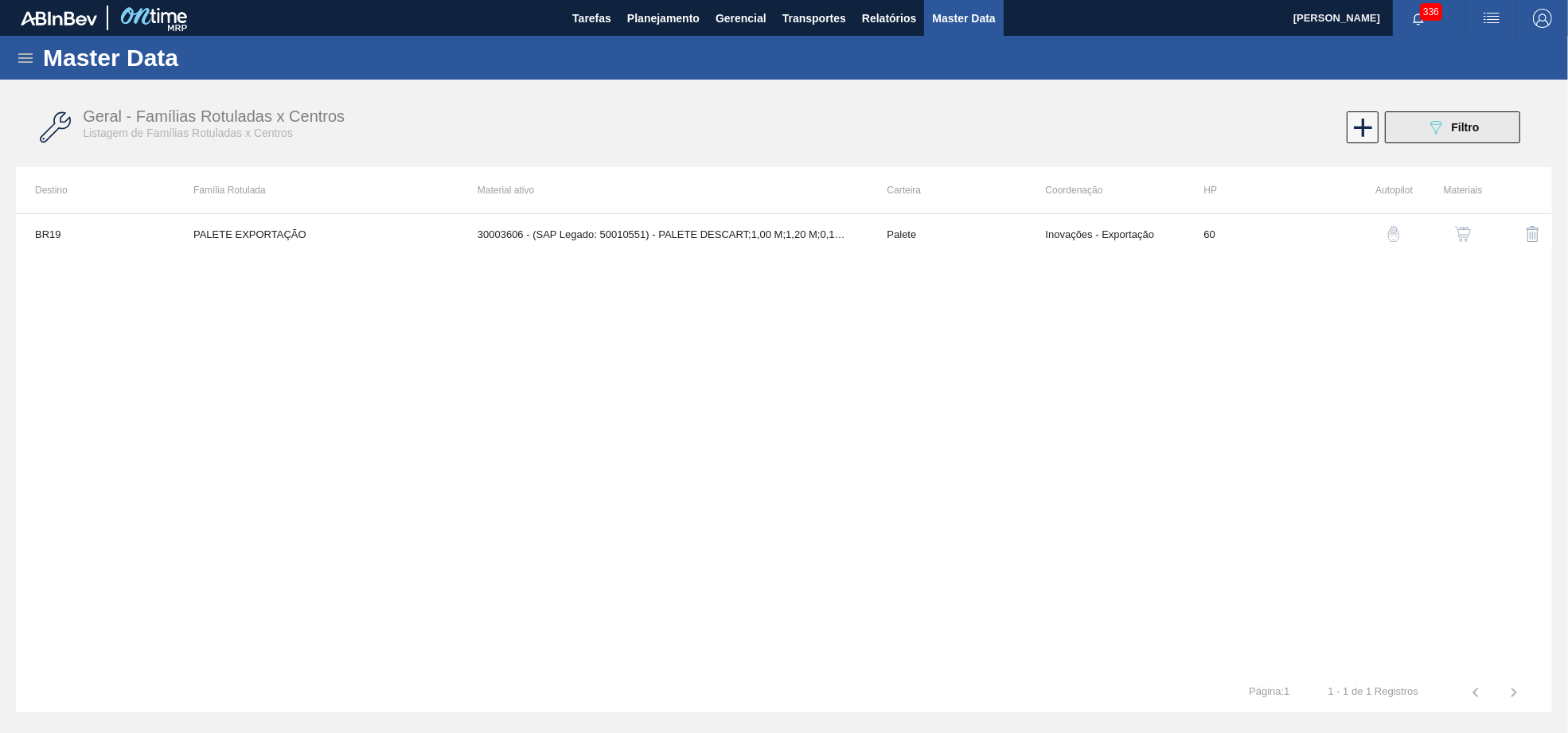
click at [1475, 116] on button "089F7B8B-B2A5-4AFE-B5C0-19BA573D28AC Filtro" at bounding box center [1452, 127] width 135 height 32
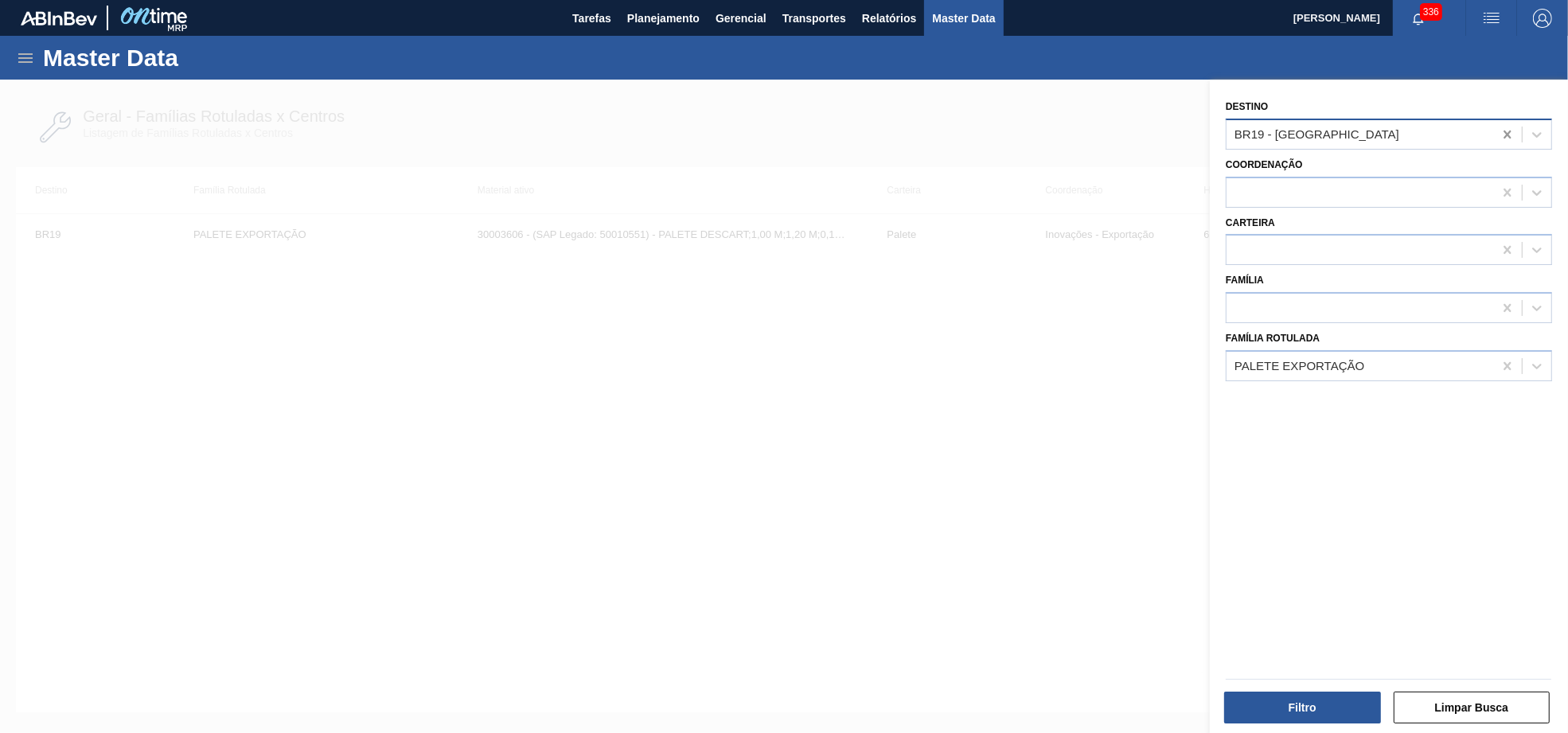
click at [1508, 129] on icon at bounding box center [1508, 135] width 16 height 16
click at [1502, 359] on icon at bounding box center [1508, 366] width 16 height 16
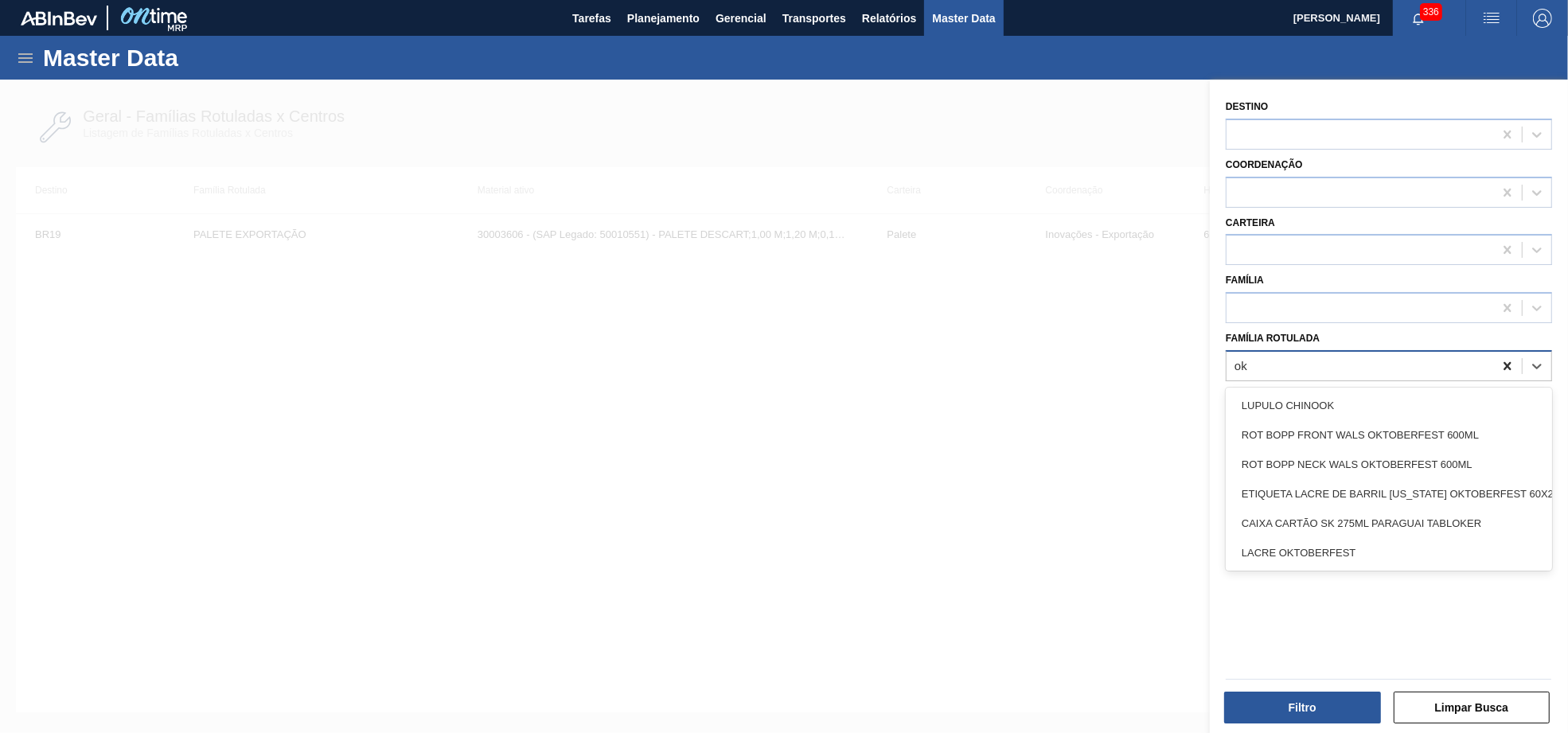
type Rotulada "okt"
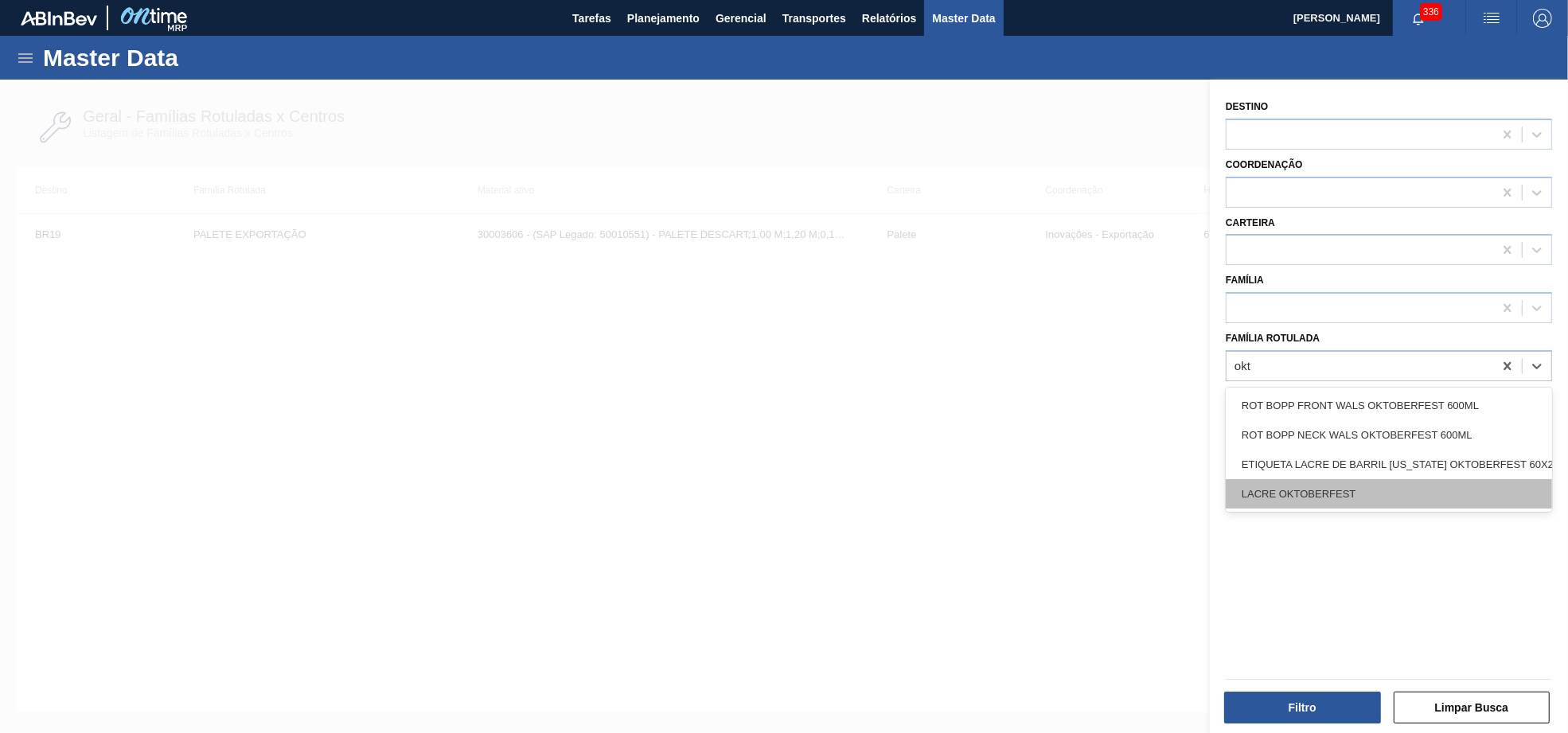
click at [1304, 480] on div "LACRE OKTOBERFEST" at bounding box center [1389, 494] width 326 height 29
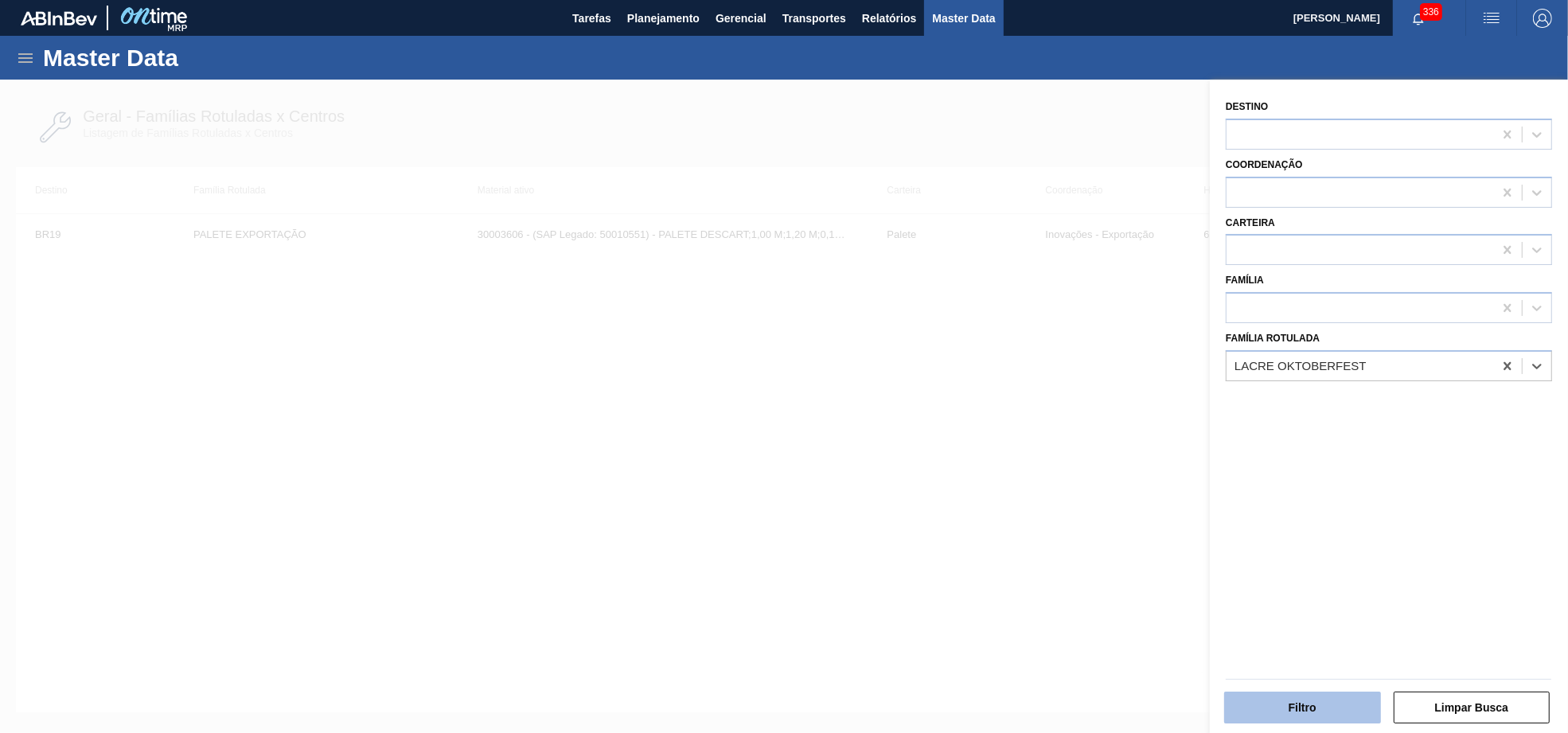
click at [1276, 708] on button "Filtro" at bounding box center [1302, 708] width 157 height 32
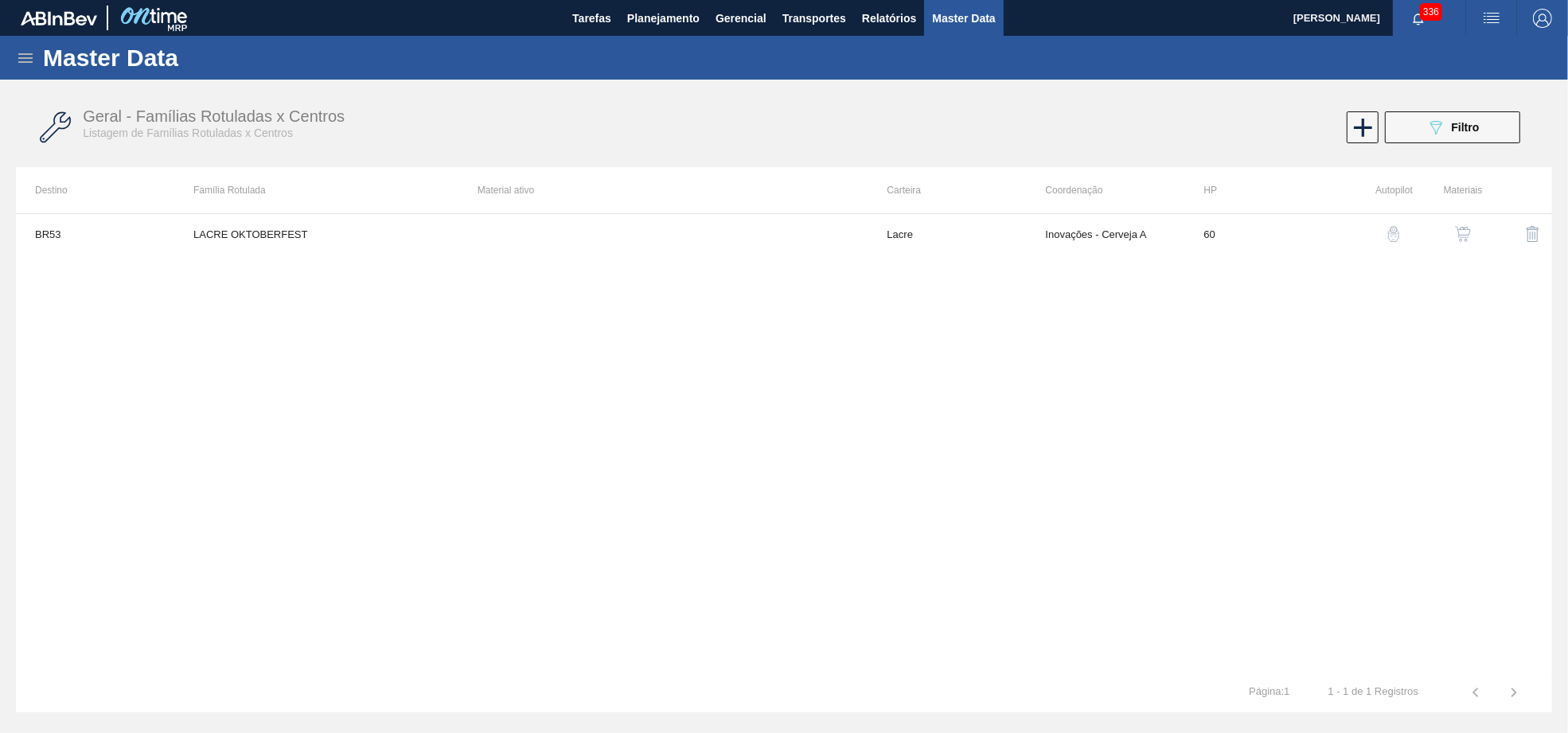
click at [1467, 226] on img "button" at bounding box center [1463, 234] width 16 height 16
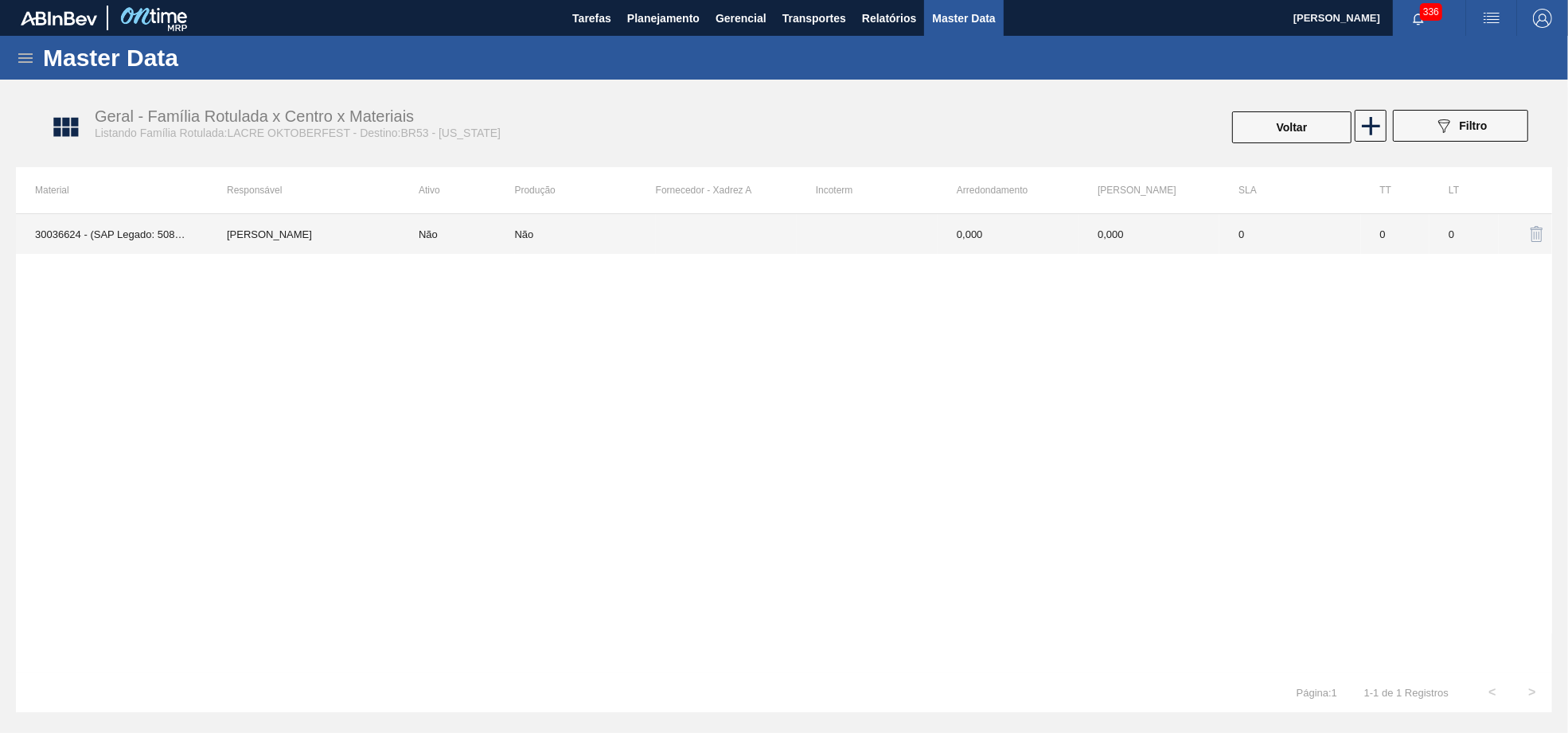
click at [846, 204] on th "Incoterm" at bounding box center [867, 190] width 141 height 46
click at [825, 228] on td at bounding box center [867, 234] width 141 height 40
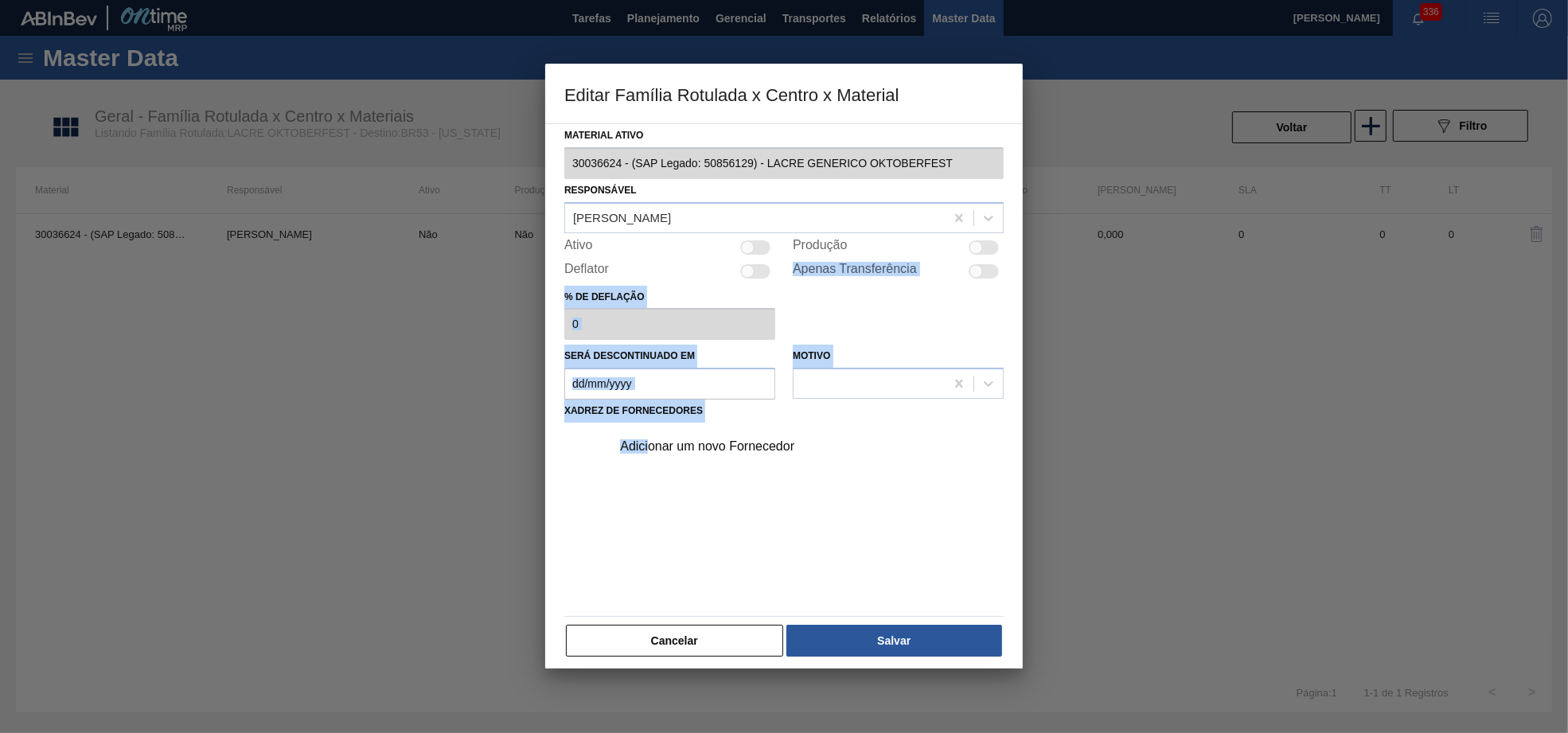
drag, startPoint x: 657, startPoint y: 463, endPoint x: 649, endPoint y: 285, distance: 178.2
click at [649, 287] on div "Material ativo 30036624 - (SAP Legado: 50856129) - LACRE GENERICO OKTOBERFEST R…" at bounding box center [784, 391] width 440 height 534
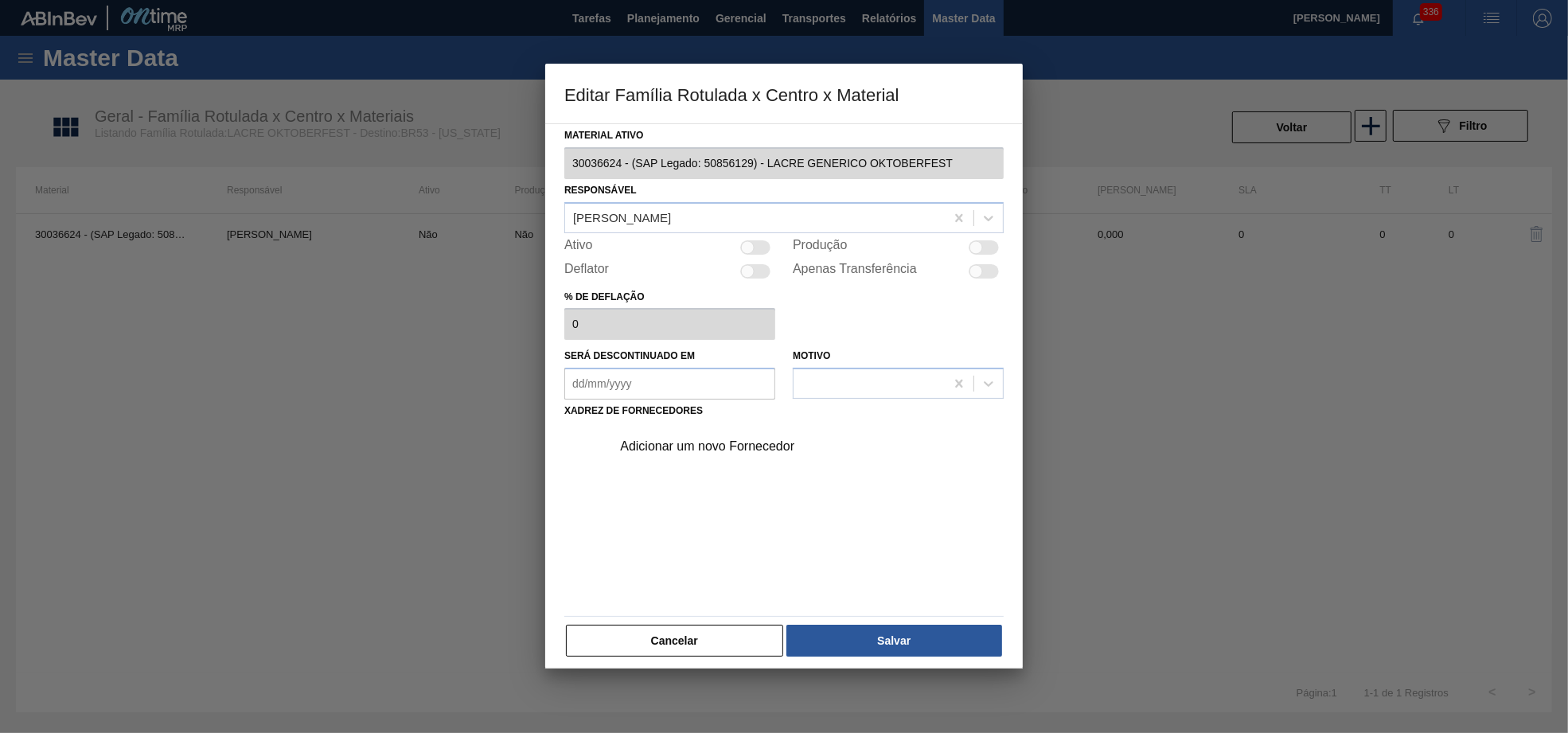
click at [671, 257] on div "Ativo" at bounding box center [669, 248] width 210 height 19
click at [668, 224] on div "[PERSON_NAME]" at bounding box center [622, 217] width 97 height 14
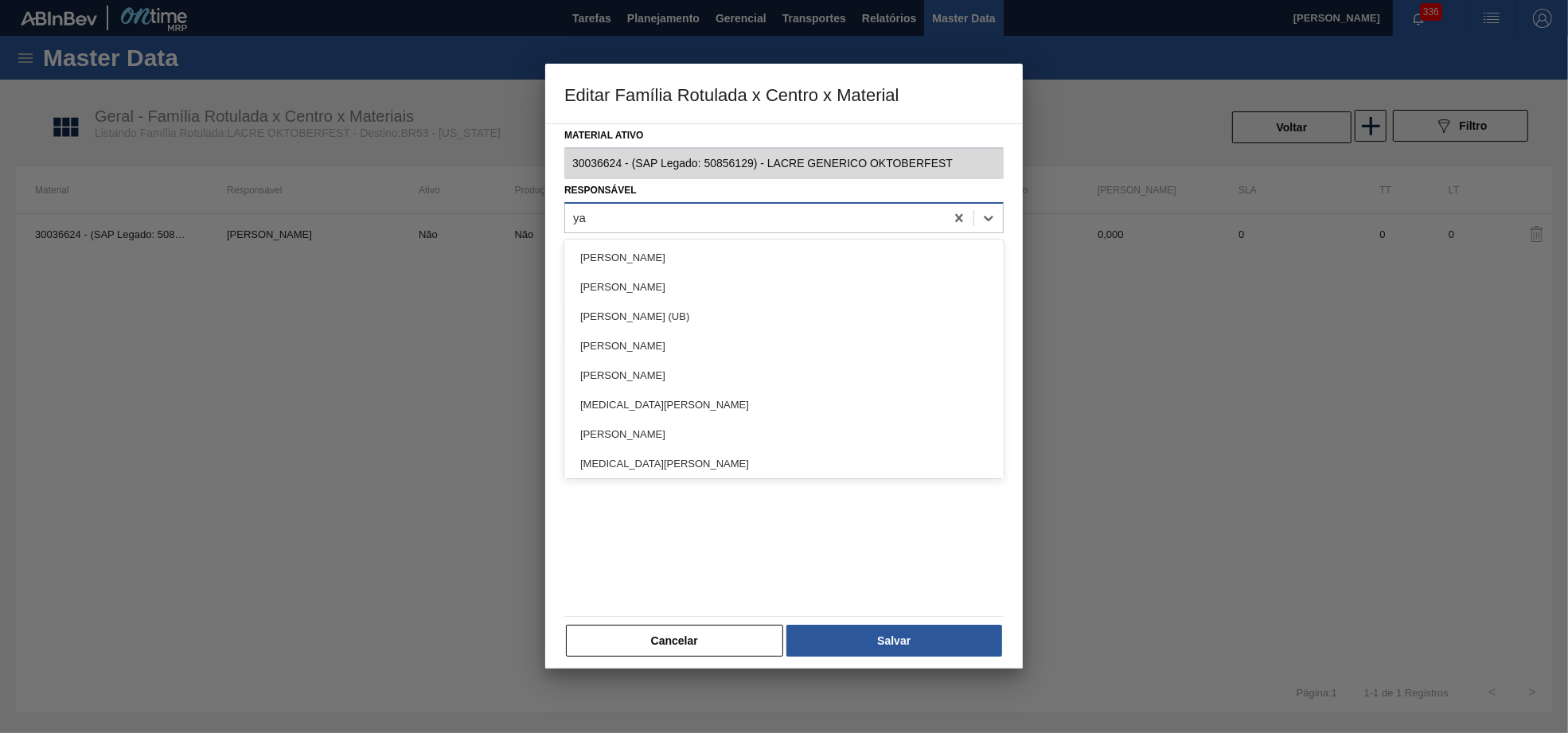
type input "yas"
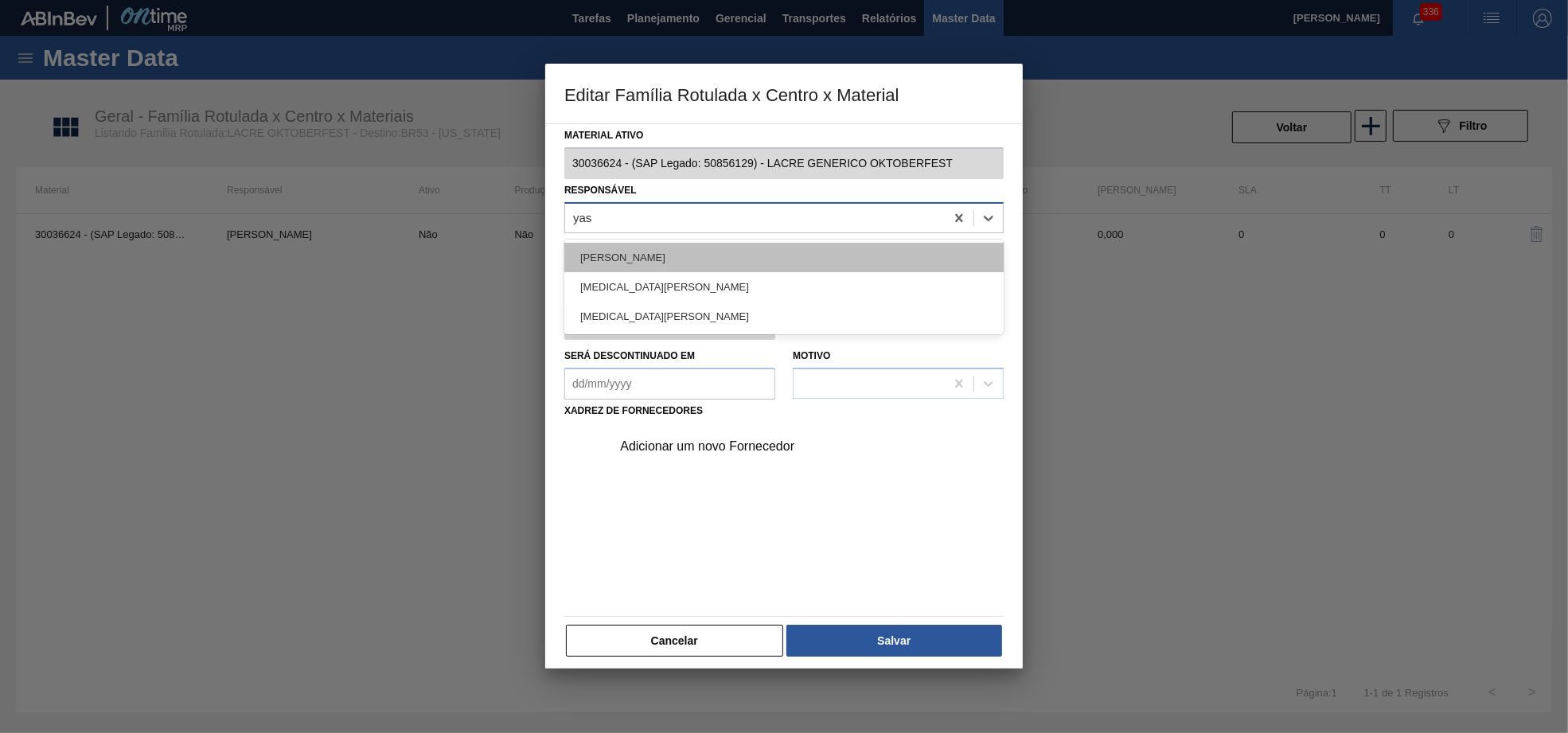
click at [705, 272] on div "[PERSON_NAME]" at bounding box center [784, 257] width 440 height 29
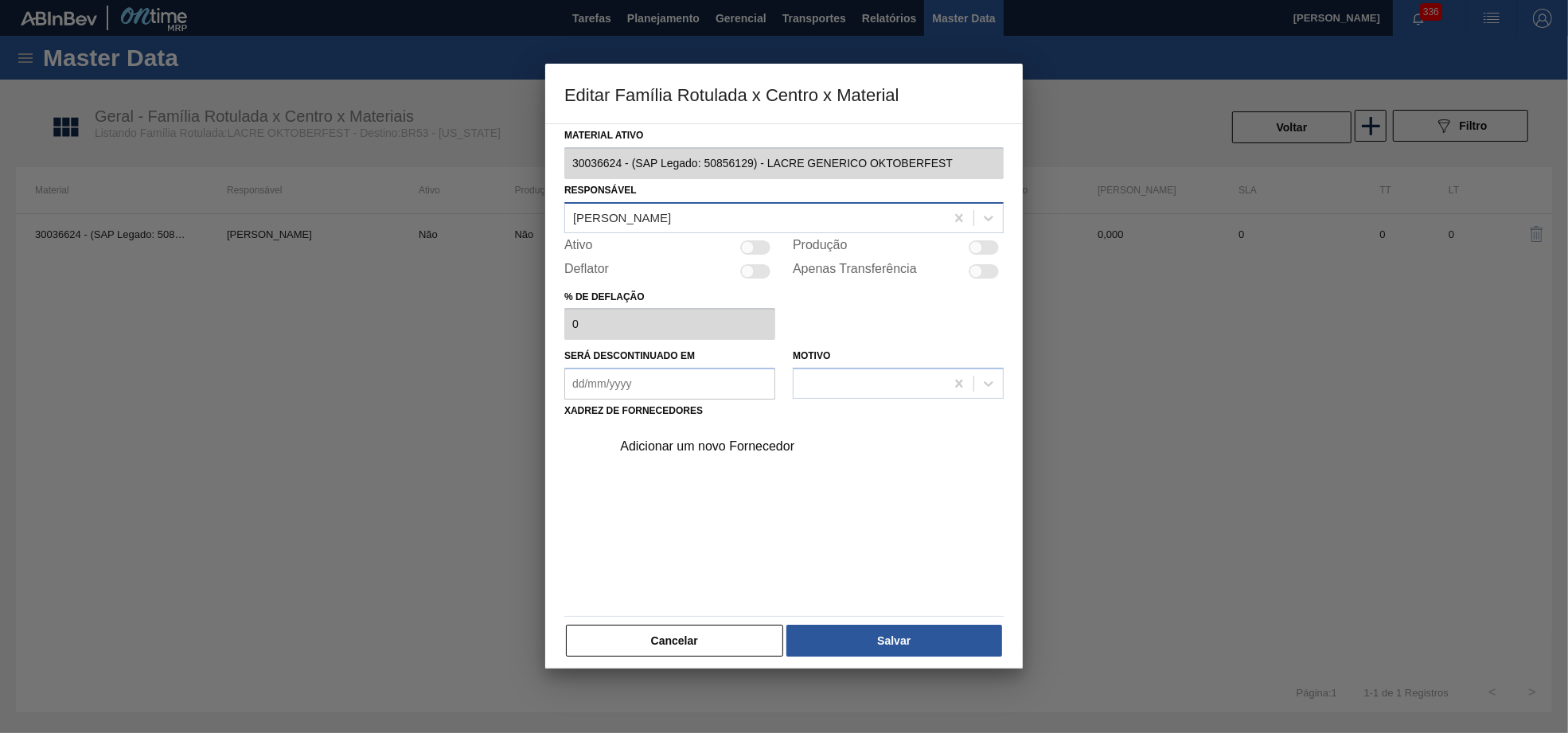
click at [750, 254] on div at bounding box center [748, 248] width 14 height 14
checkbox input "true"
click at [742, 459] on div "Adicionar um novo Fornecedor" at bounding box center [803, 446] width 402 height 40
click at [741, 461] on div "Adicionar um novo Fornecedor" at bounding box center [803, 446] width 402 height 40
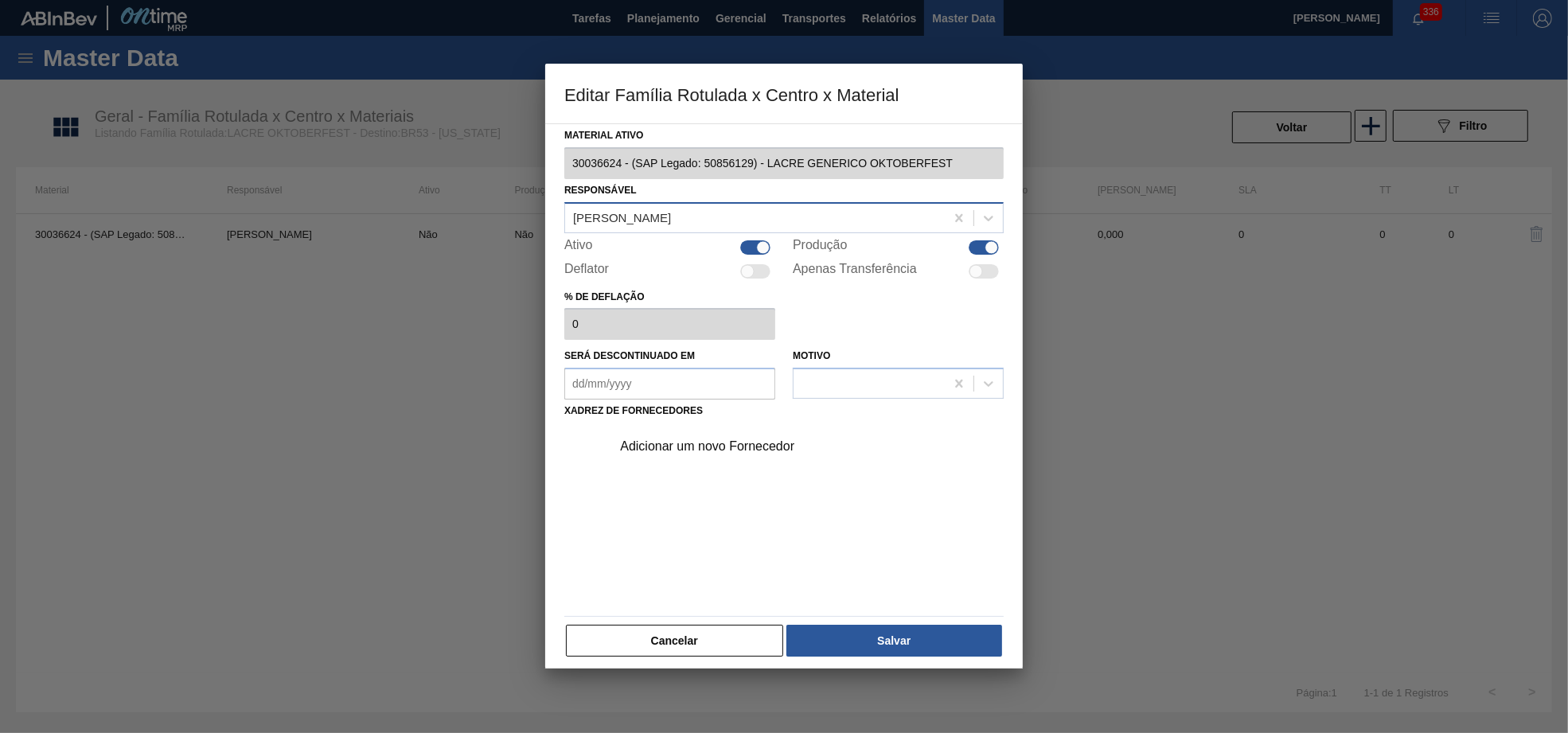
click at [733, 467] on div "Adicionar um novo Fornecedor" at bounding box center [803, 446] width 402 height 40
click at [724, 454] on div "Adicionar um novo Fornecedor" at bounding box center [776, 446] width 312 height 15
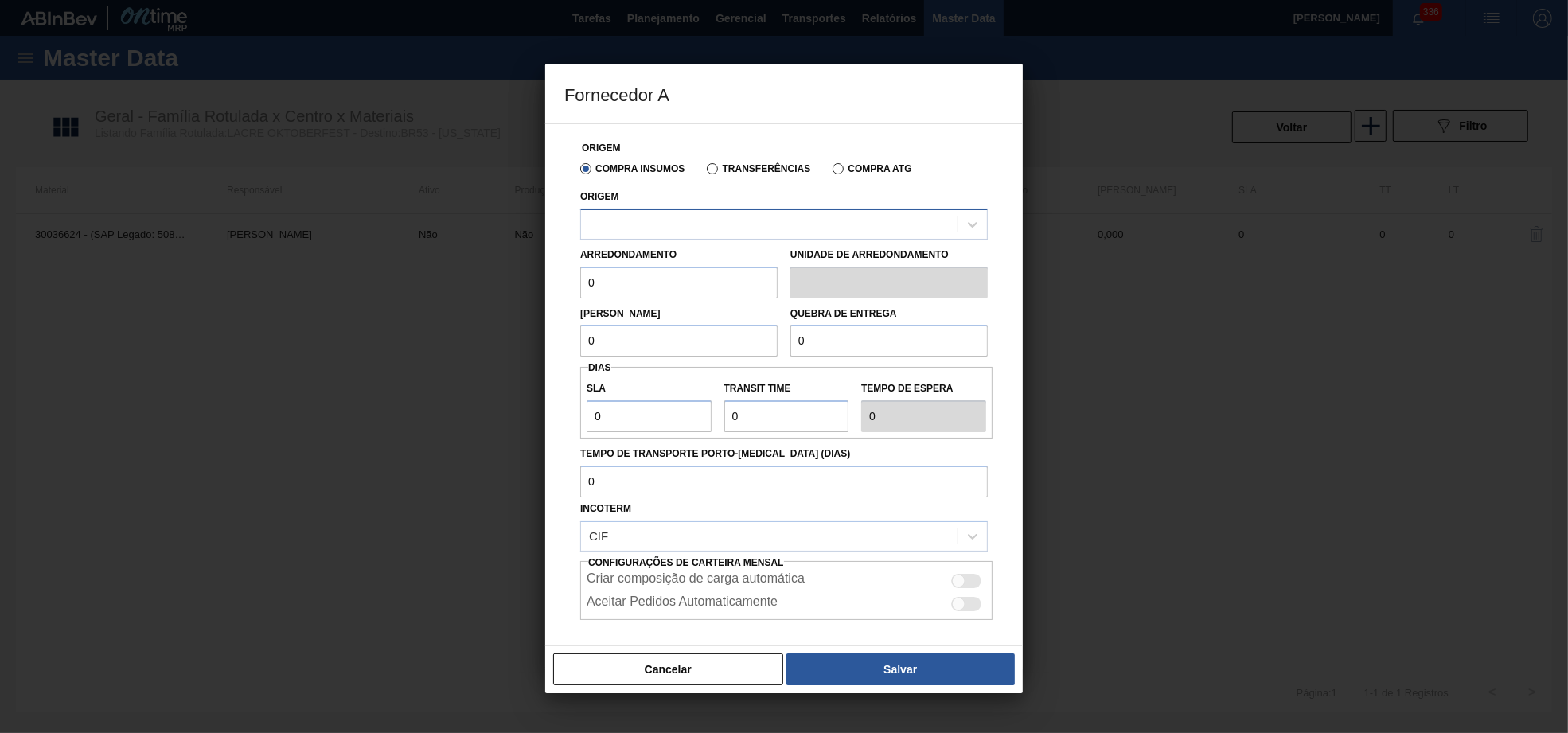
click at [710, 211] on div at bounding box center [784, 224] width 407 height 31
click at [720, 244] on div "Arredondamento 0" at bounding box center [679, 271] width 198 height 55
click at [703, 249] on div "Arredondamento 0" at bounding box center [679, 271] width 198 height 55
click at [689, 228] on div at bounding box center [769, 224] width 376 height 23
click at [669, 259] on div "292649 - INDALFA - ARARAQUARA ([GEOGRAPHIC_DATA])" at bounding box center [784, 264] width 407 height 29
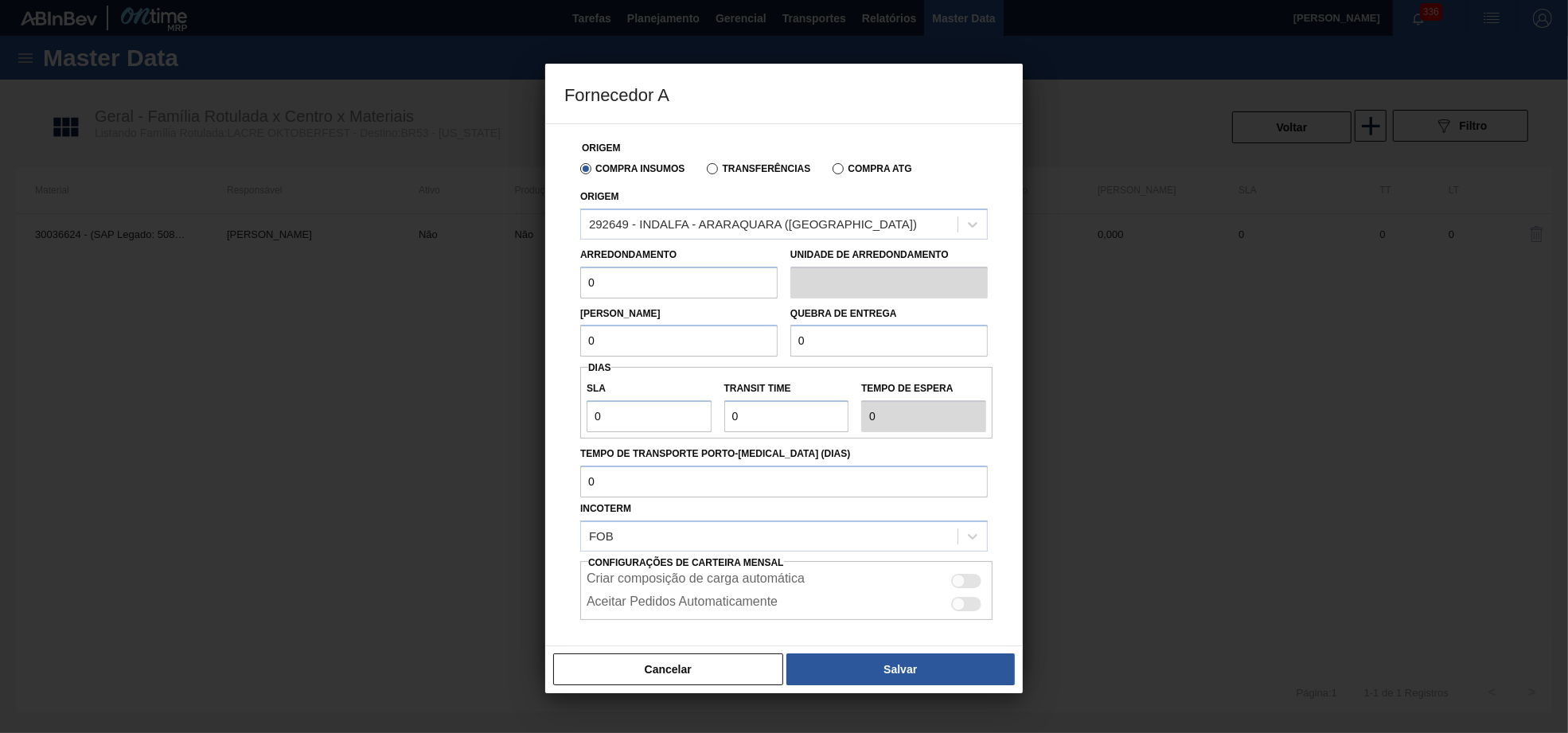
drag, startPoint x: 549, startPoint y: 272, endPoint x: 463, endPoint y: 267, distance: 86.1
click at [463, 267] on div "Fornecedor A Origem Compra Insumos Transferências Compra ATG Origem 292649 - IN…" at bounding box center [784, 366] width 1568 height 733
type input "1"
drag, startPoint x: 627, startPoint y: 337, endPoint x: 537, endPoint y: 342, distance: 90.1
click at [537, 342] on div "Fornecedor A Origem Compra Insumos Transferências Compra ATG Origem 292649 - IN…" at bounding box center [784, 366] width 1568 height 733
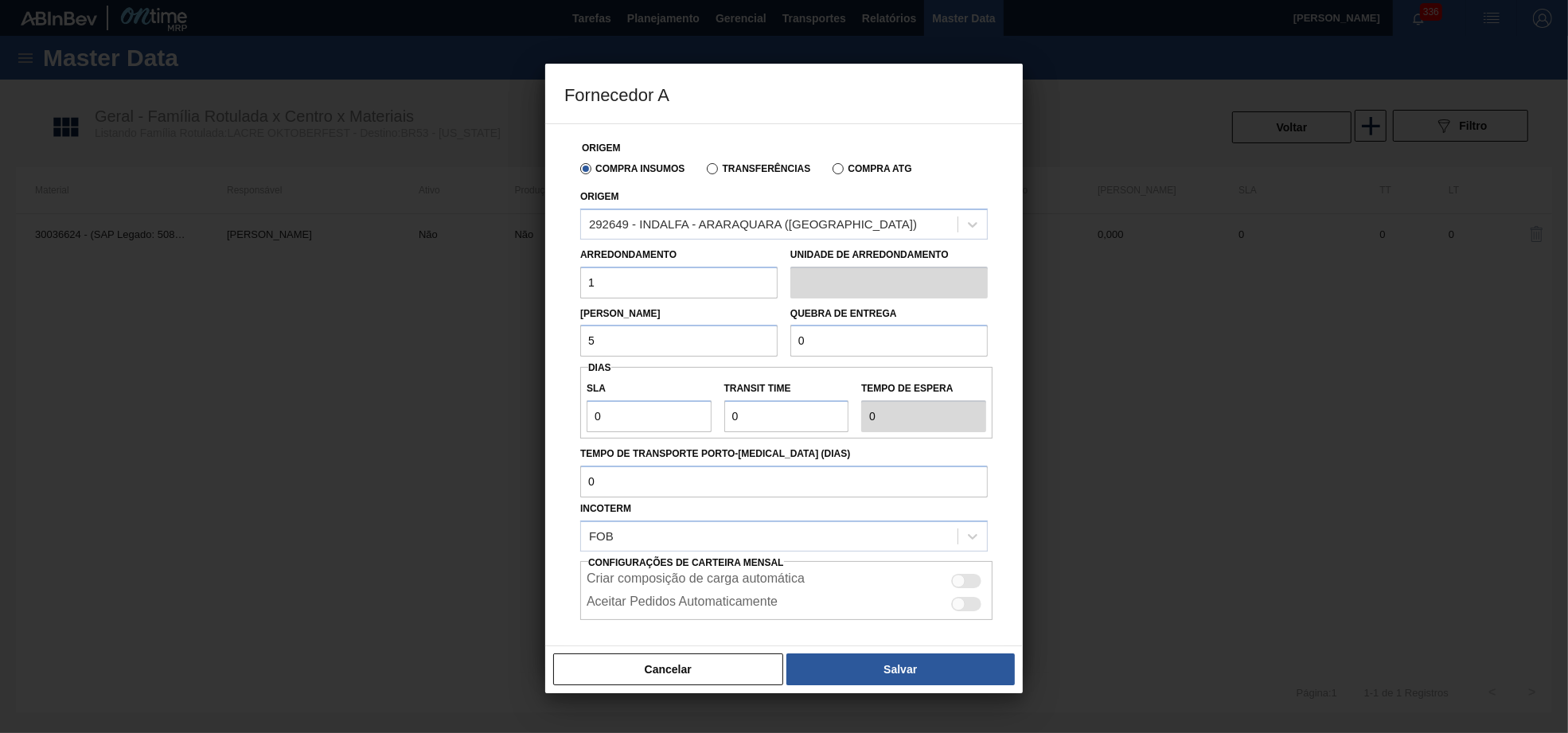
type input "5"
drag, startPoint x: 814, startPoint y: 347, endPoint x: 762, endPoint y: 337, distance: 53.0
click at [762, 337] on div "[PERSON_NAME] 5 Quebra de entrega 0" at bounding box center [784, 328] width 420 height 58
type input "1"
type input "5"
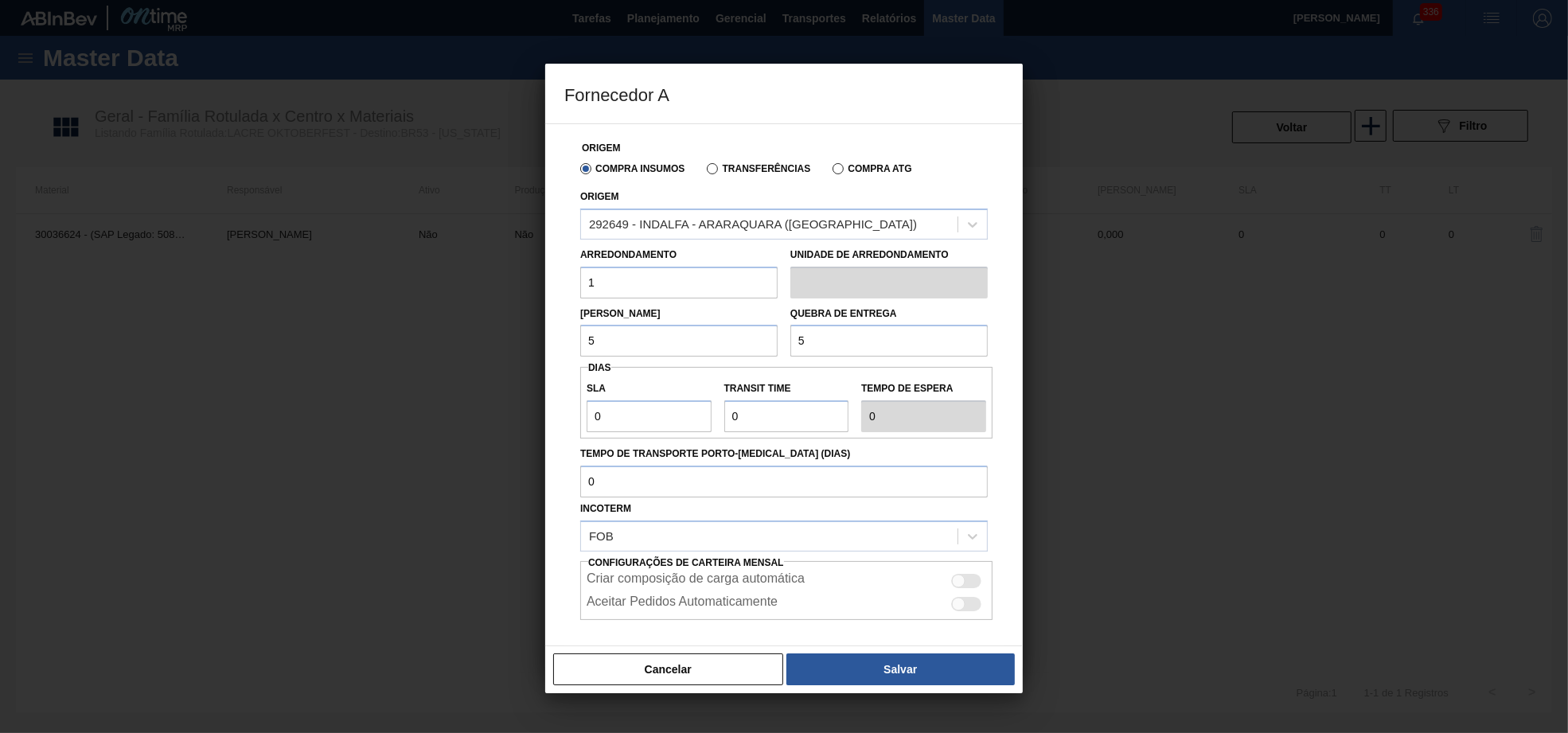
type input "5"
drag, startPoint x: 620, startPoint y: 424, endPoint x: 346, endPoint y: 415, distance: 274.1
click at [346, 415] on div "Fornecedor A Origem Compra Insumos Transferências Compra ATG Origem 292649 - IN…" at bounding box center [784, 366] width 1568 height 733
type input "3"
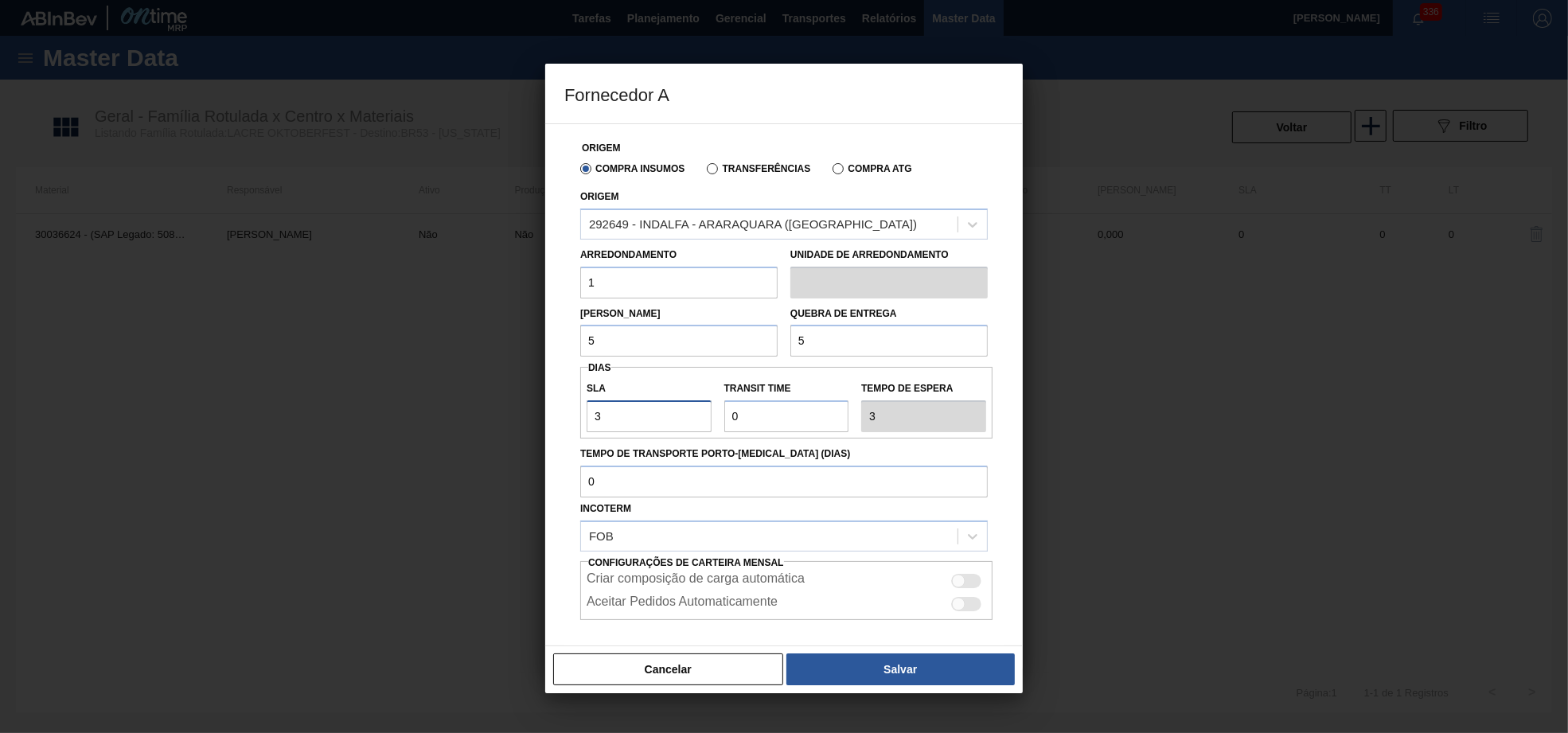
type input "30"
click at [763, 430] on div "SLA 30 Transit Time Tempo de espera 30" at bounding box center [786, 404] width 412 height 72
drag, startPoint x: 735, startPoint y: 423, endPoint x: 696, endPoint y: 417, distance: 39.5
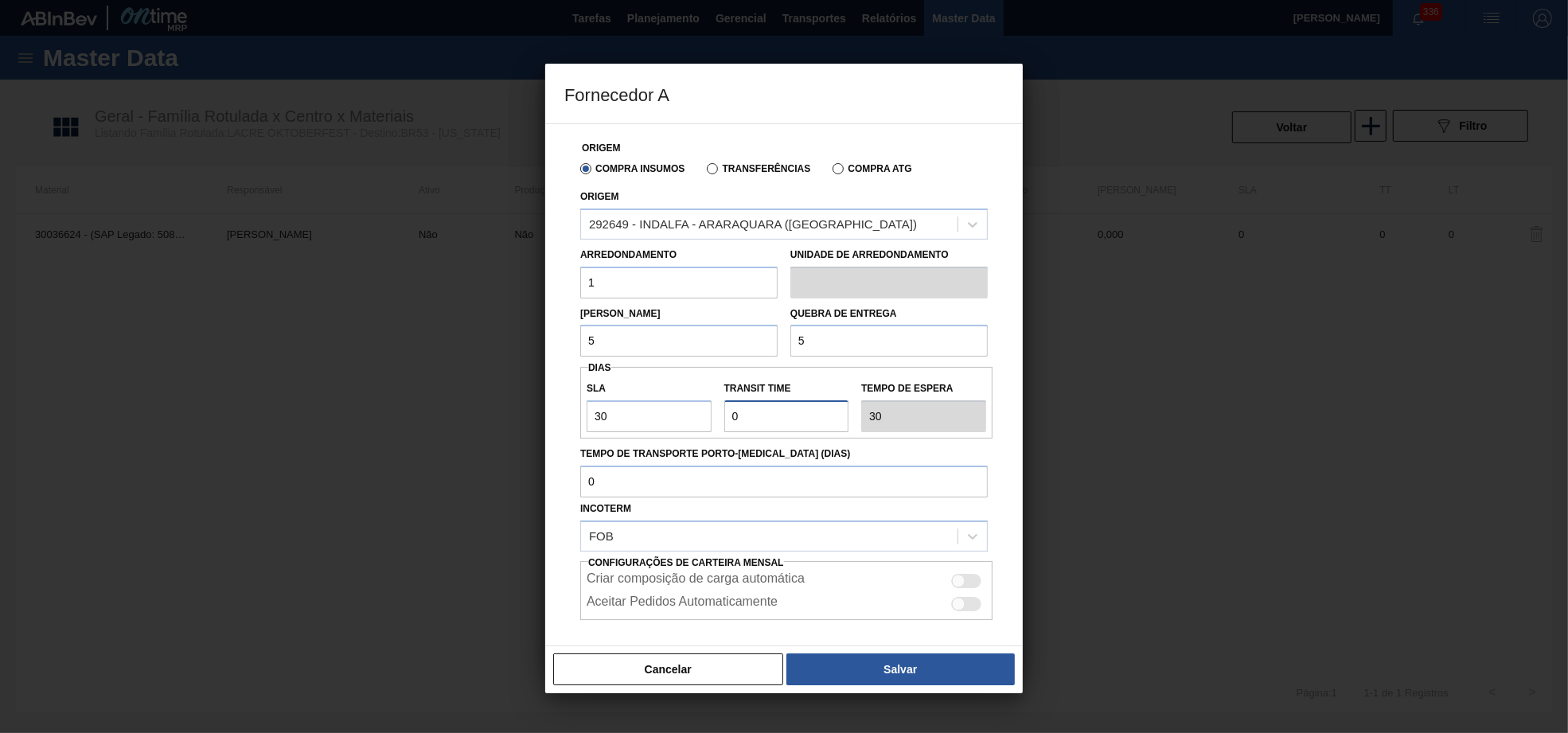
click at [696, 417] on div "SLA 30 Transit Time Tempo de espera 30" at bounding box center [786, 403] width 412 height 58
type input "2"
type input "32"
type input "2"
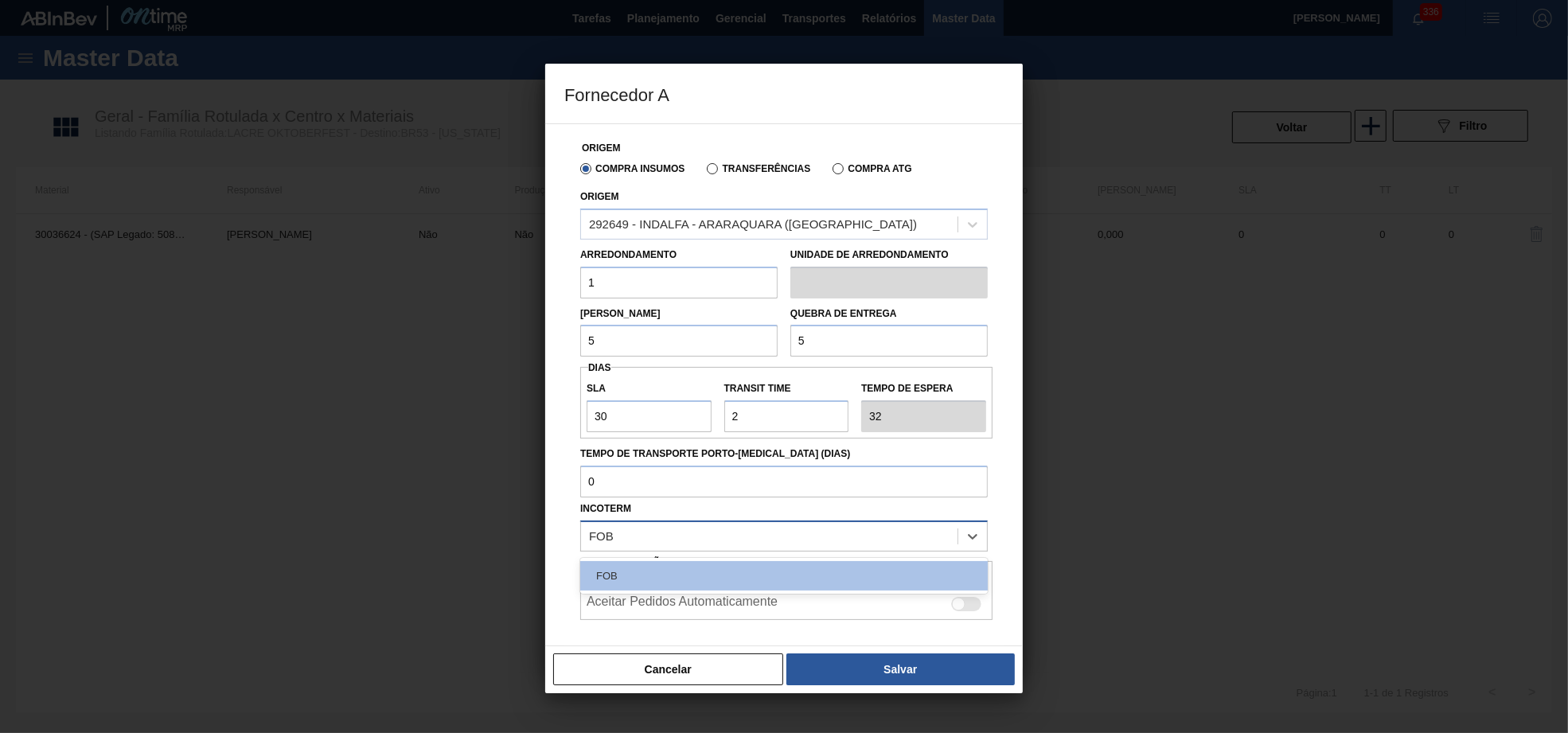
click at [677, 537] on div "FOB" at bounding box center [769, 536] width 376 height 23
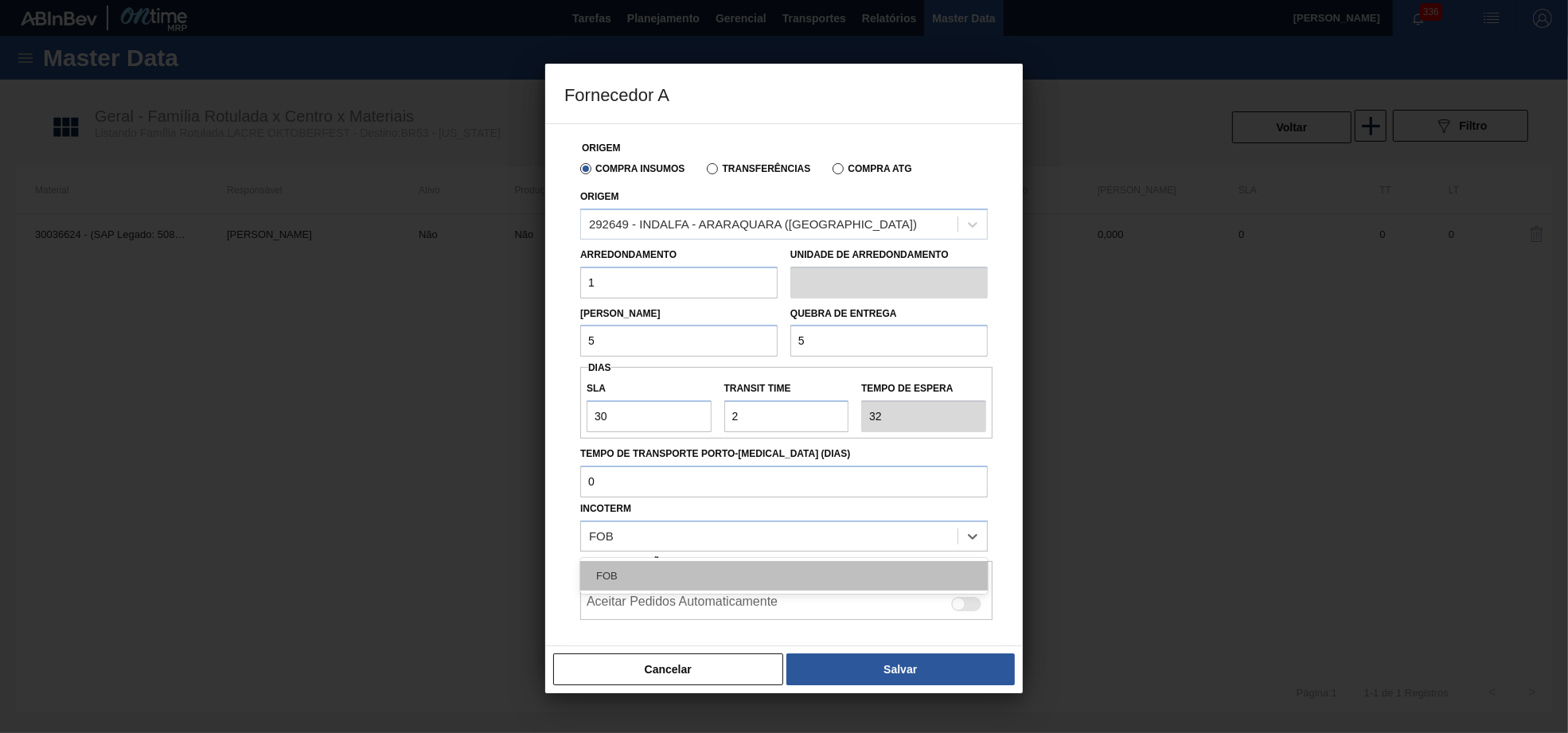
click at [680, 568] on div "FOB" at bounding box center [784, 576] width 407 height 29
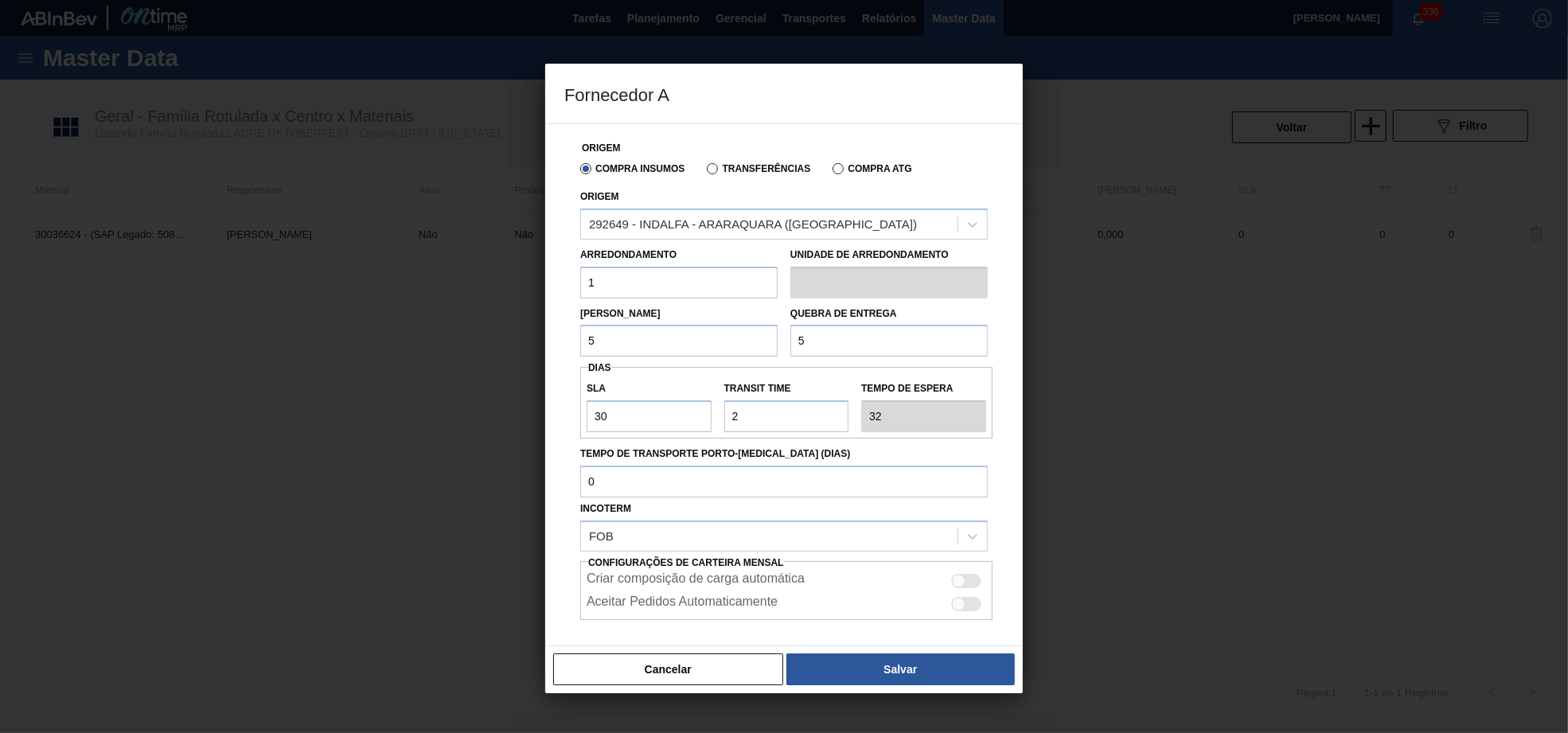
click at [969, 580] on div at bounding box center [966, 581] width 30 height 15
checkbox input "true"
click at [911, 674] on button "Salvar" at bounding box center [900, 670] width 228 height 32
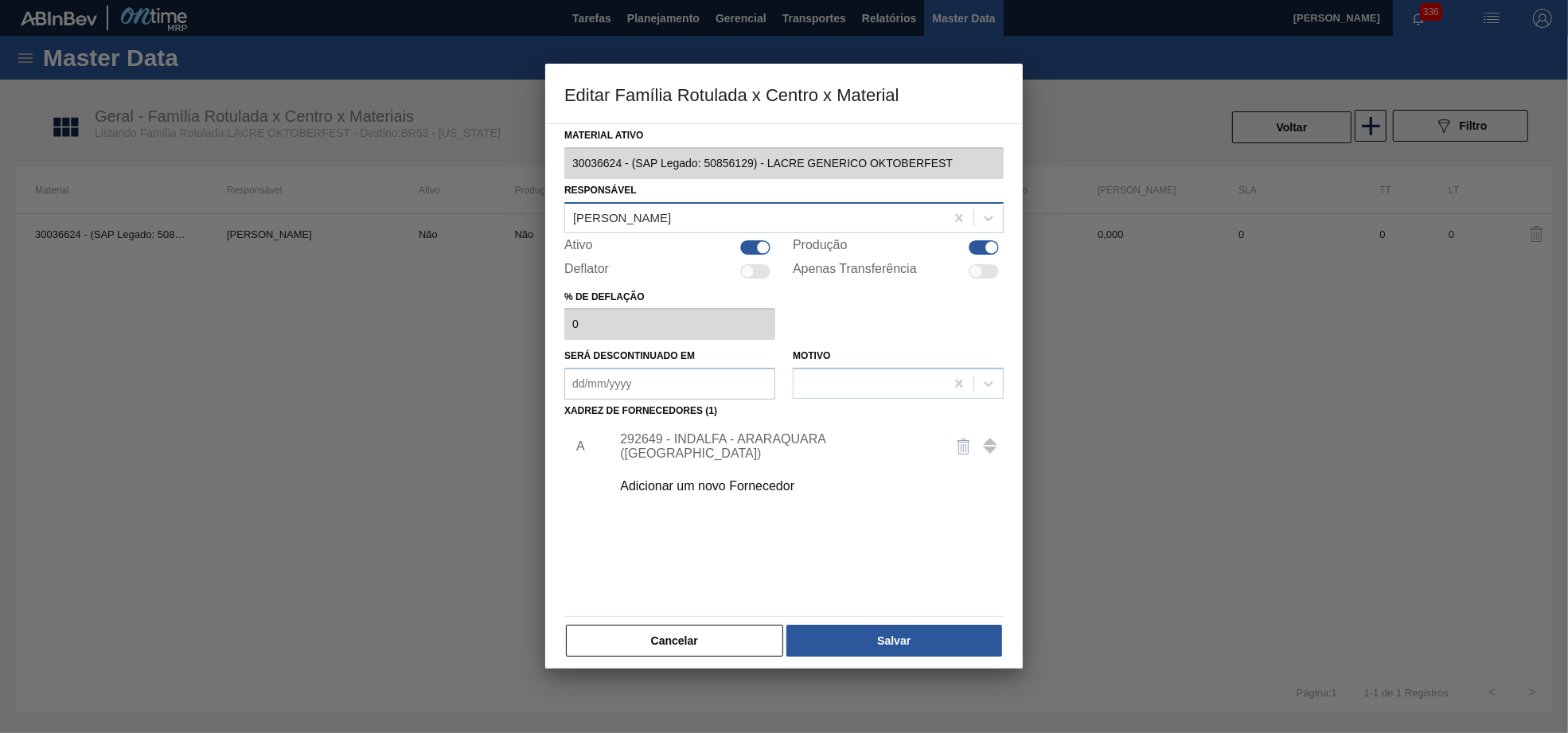
click at [885, 669] on div "Material ativo 30036624 - (SAP Legado: 50856129) - LACRE GENERICO OKTOBERFEST R…" at bounding box center [784, 397] width 478 height 546
click at [885, 657] on button "Salvar" at bounding box center [894, 640] width 215 height 32
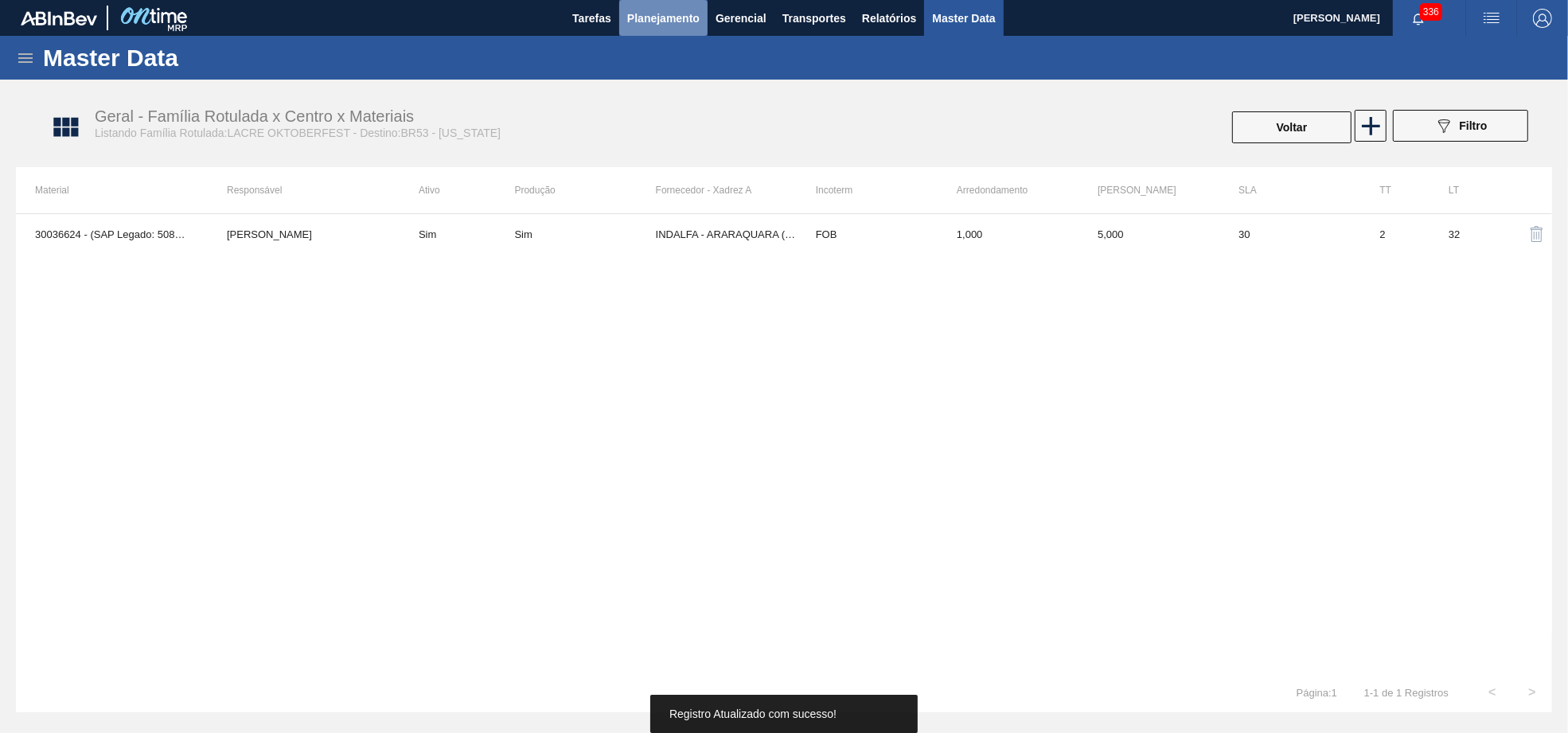
click at [663, 17] on span "Planejamento" at bounding box center [664, 19] width 72 height 19
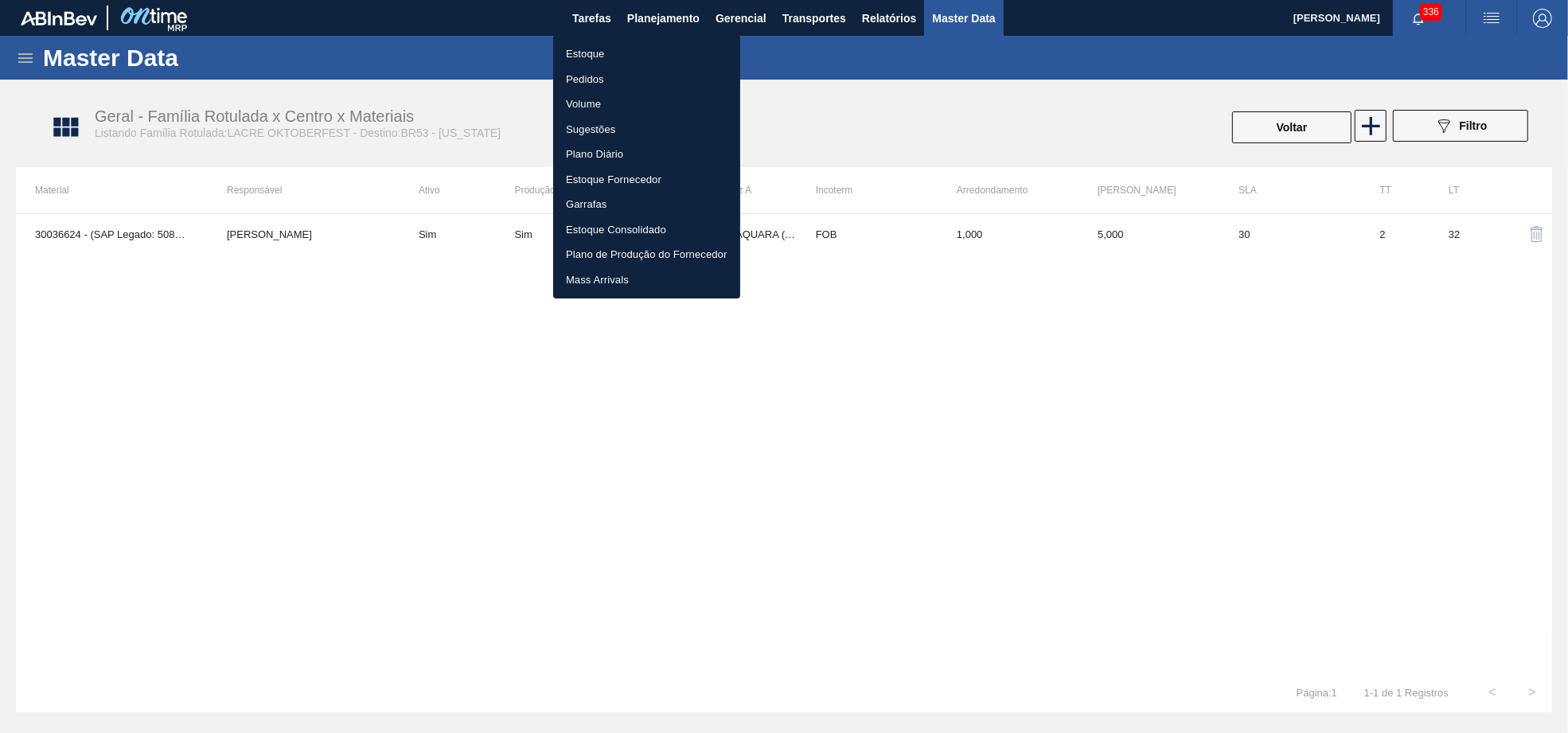
click at [616, 454] on div at bounding box center [784, 366] width 1568 height 733
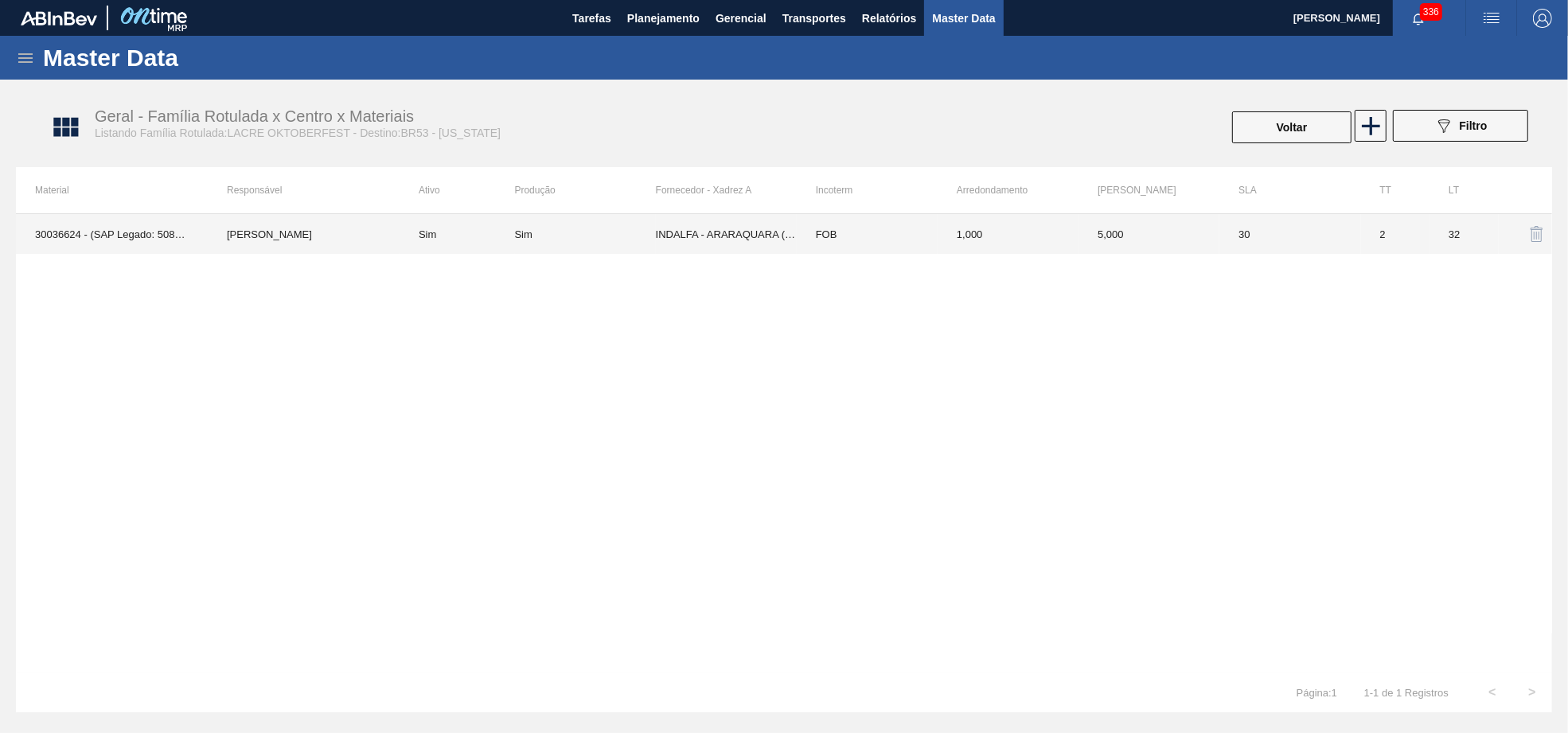
click at [735, 242] on td "INDALFA - ARARAQUARA (SP)" at bounding box center [726, 234] width 141 height 40
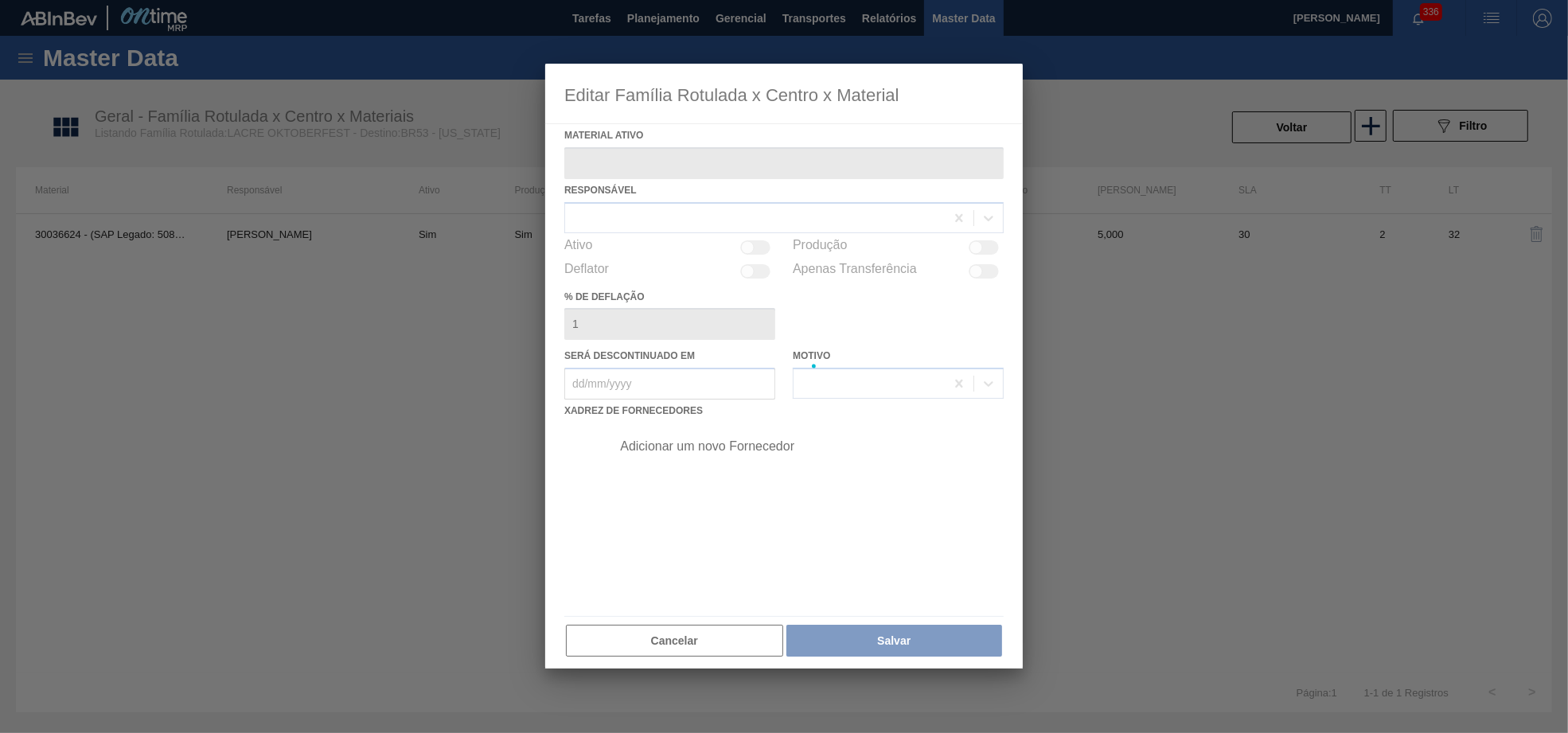
type ativo "30036624 - (SAP Legado: 50856129) - LACRE GENERICO OKTOBERFEST"
checkbox input "true"
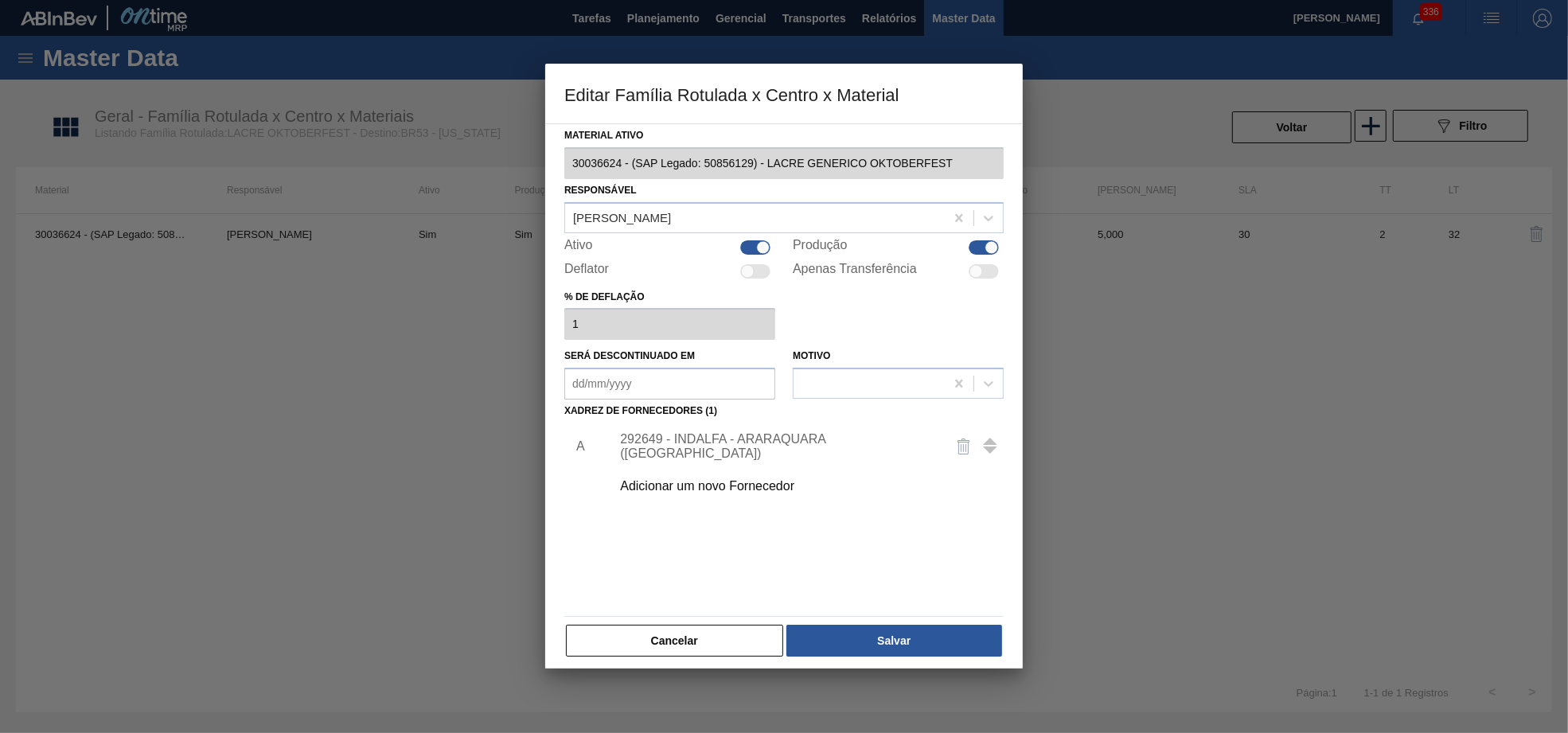
click at [706, 617] on hr at bounding box center [784, 616] width 440 height 1
click at [746, 657] on button "Cancelar" at bounding box center [674, 640] width 217 height 32
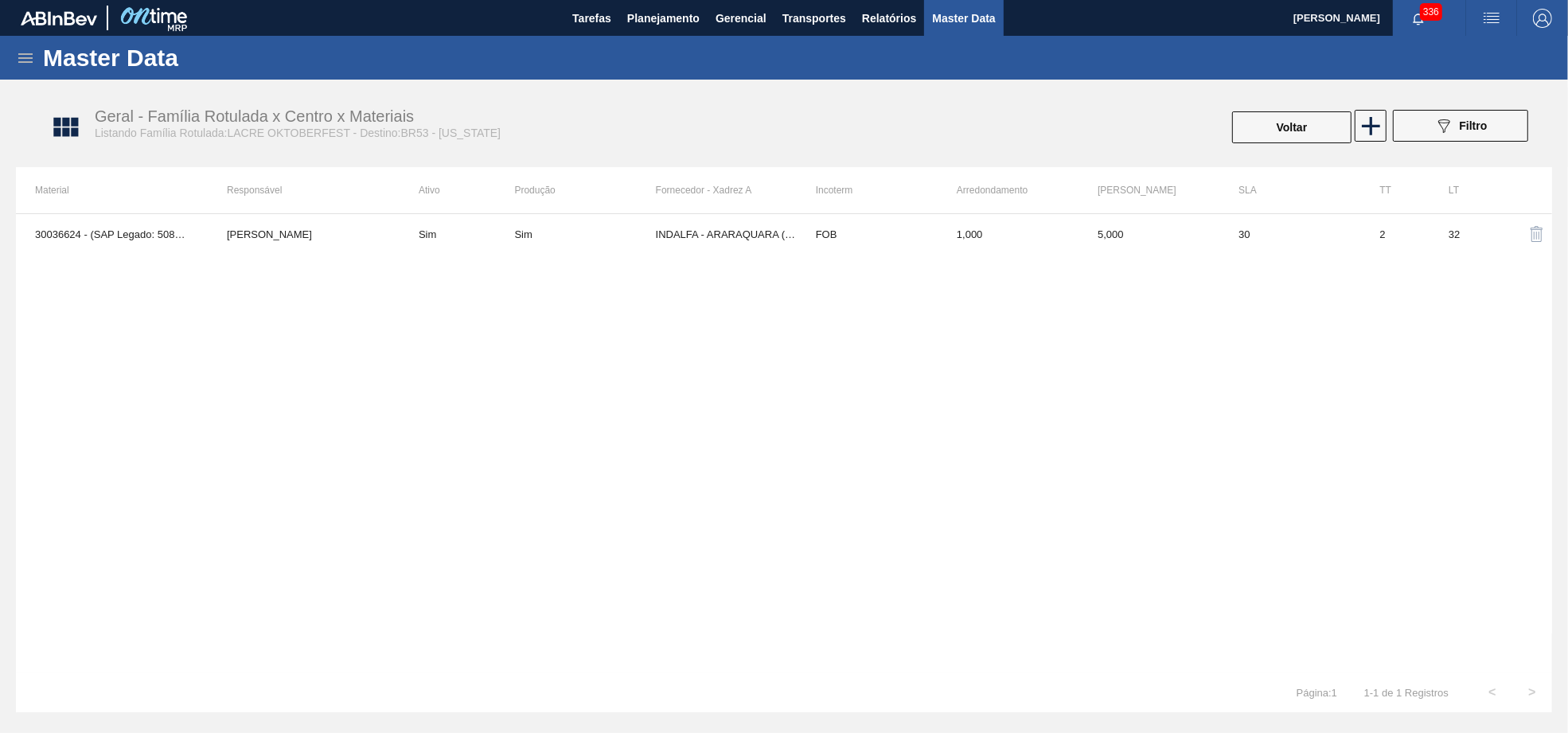
click at [1278, 144] on div "Voltar" at bounding box center [1292, 128] width 123 height 35
click at [1276, 138] on button "Voltar" at bounding box center [1292, 127] width 120 height 32
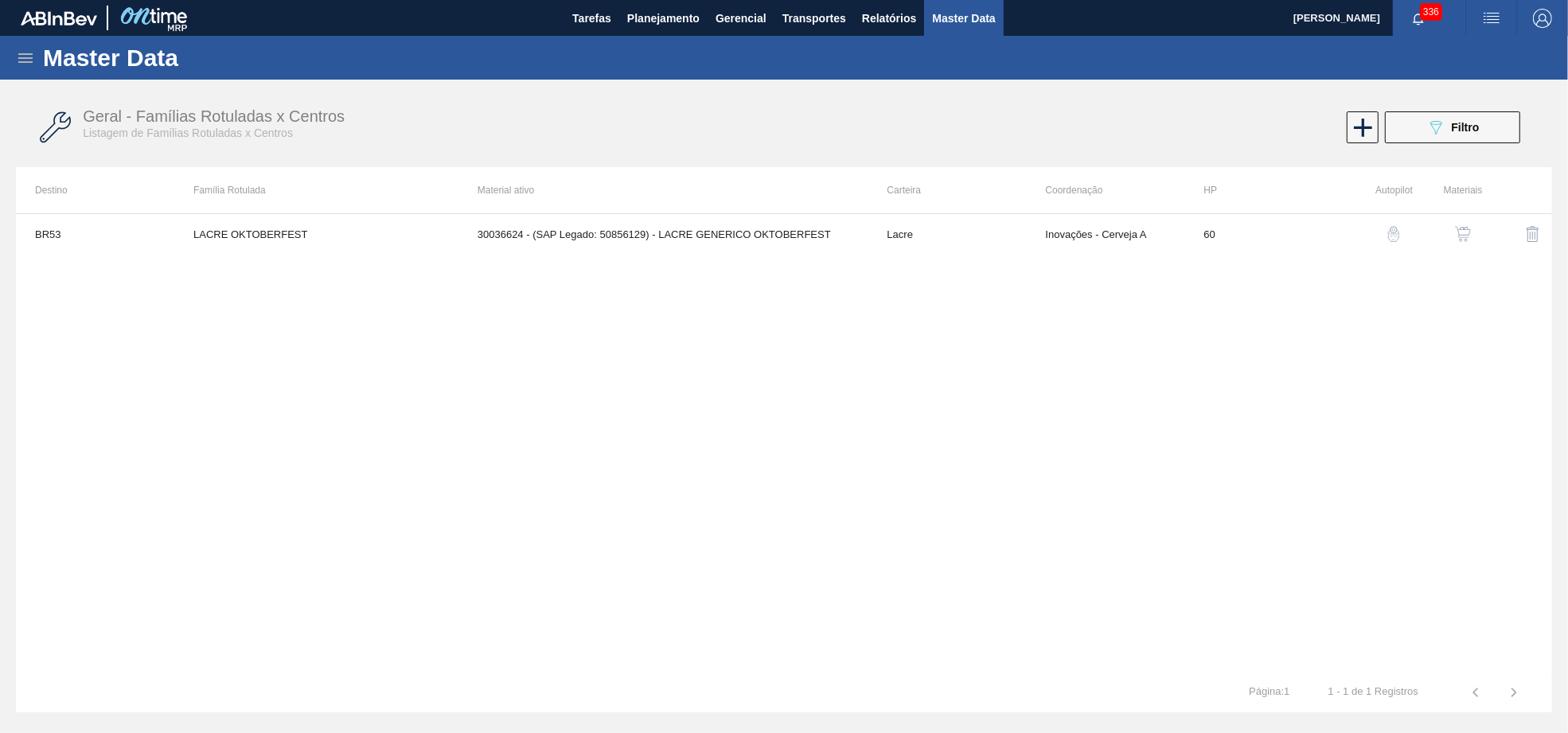
click at [609, 41] on div "Master Data" at bounding box center [784, 58] width 1568 height 44
click at [620, 30] on button "Planejamento" at bounding box center [664, 18] width 89 height 36
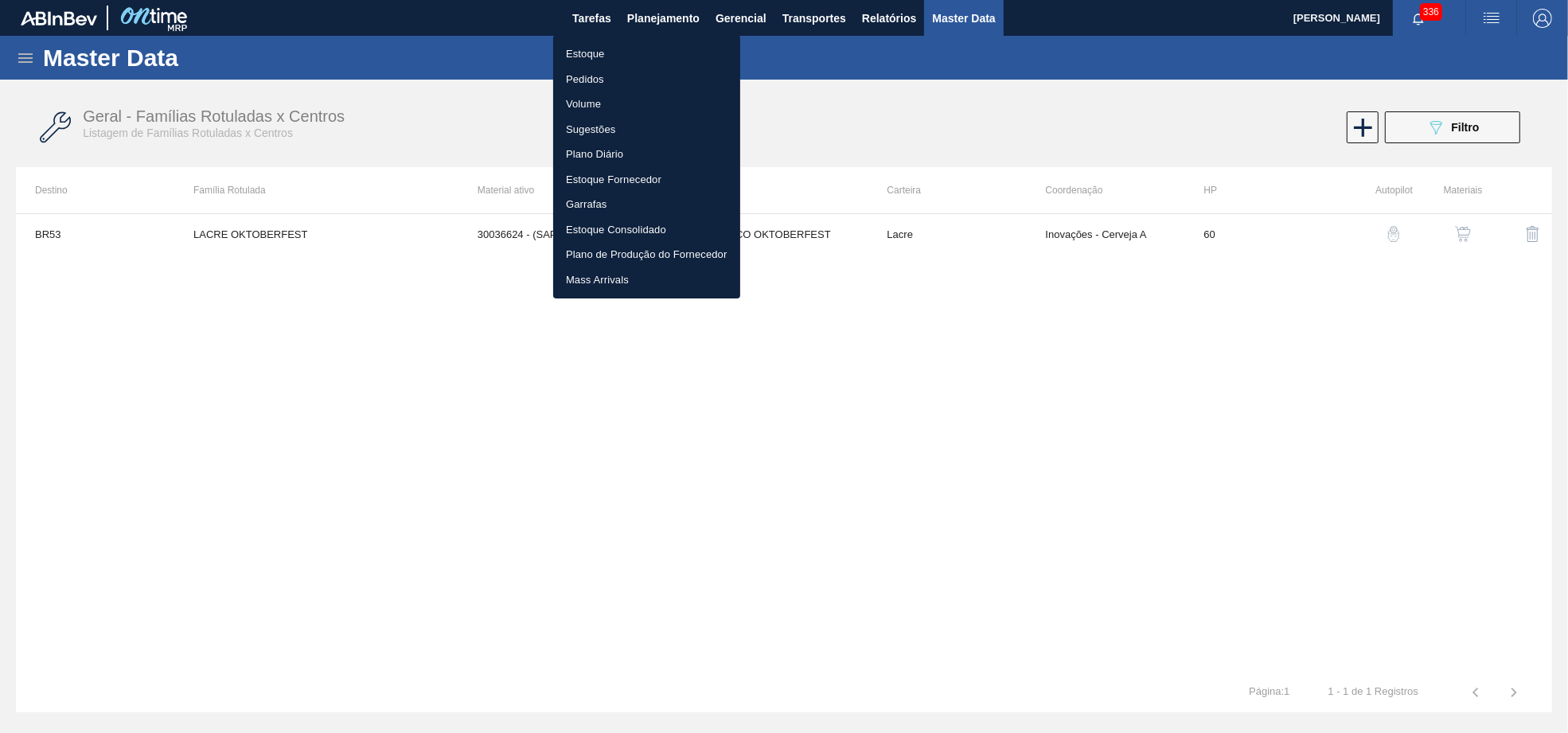
click at [589, 49] on li "Estoque" at bounding box center [647, 54] width 187 height 25
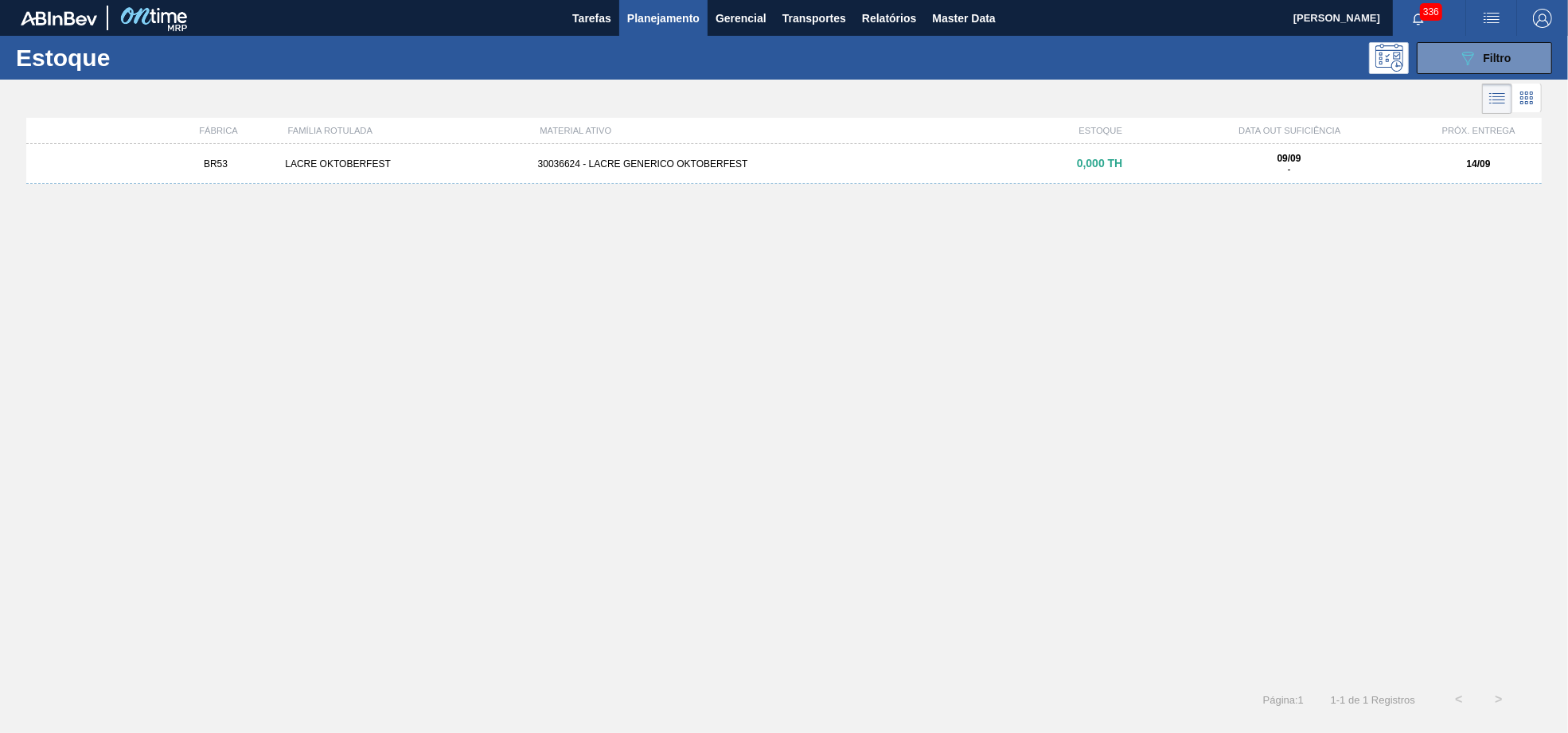
click at [1271, 156] on div "09/09 -" at bounding box center [1289, 164] width 240 height 22
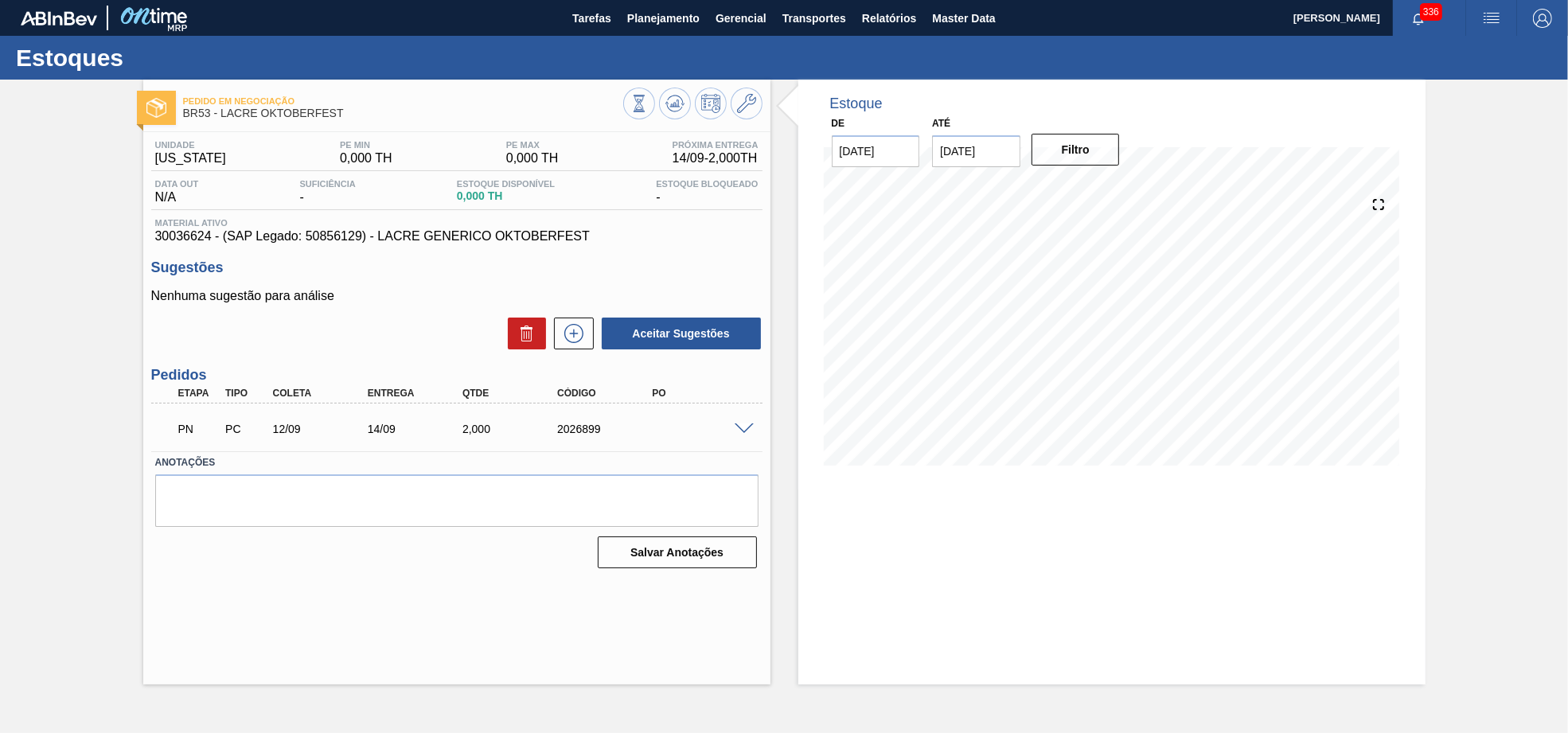
click at [752, 426] on span at bounding box center [745, 430] width 19 height 12
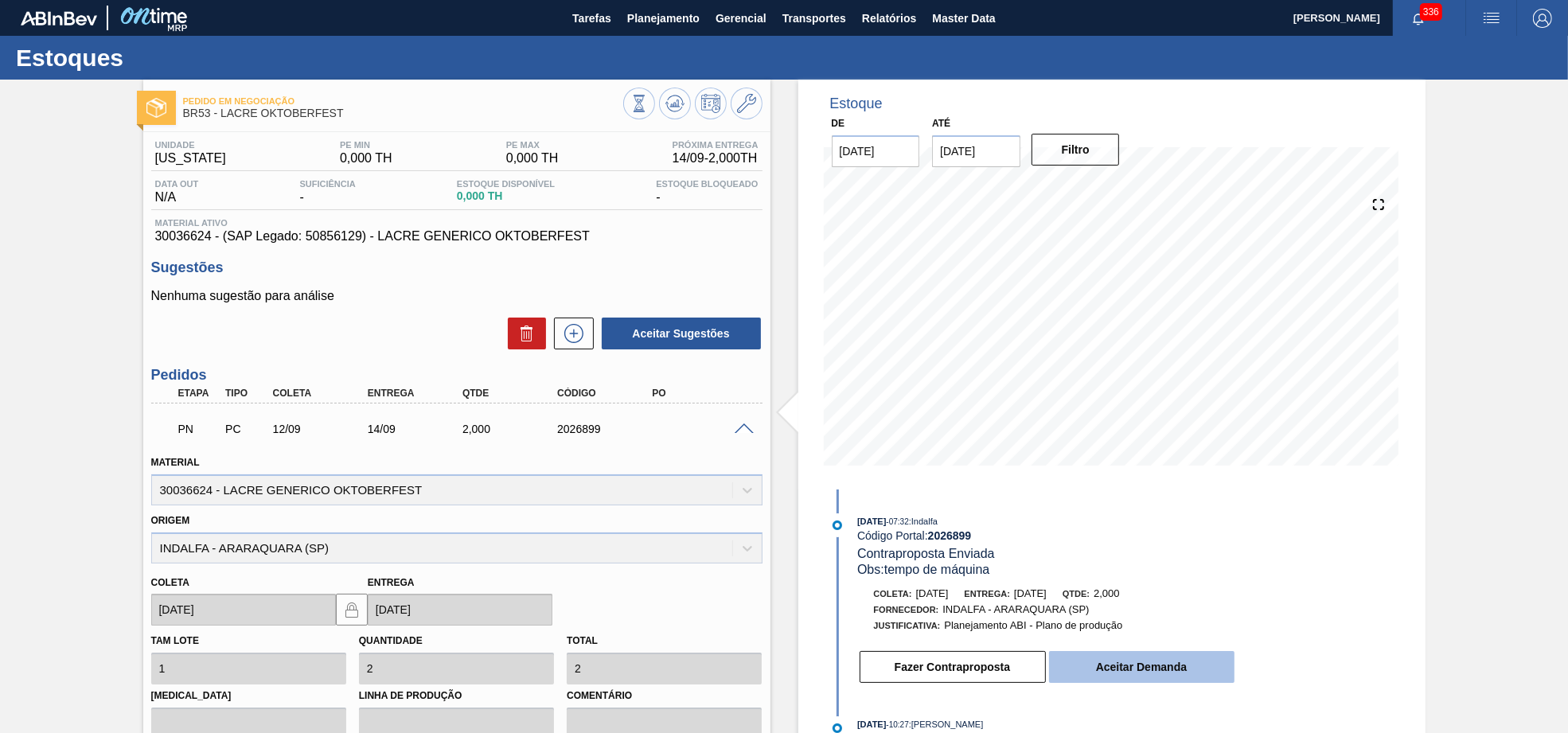
click at [1141, 676] on button "Aceitar Demanda" at bounding box center [1142, 667] width 185 height 32
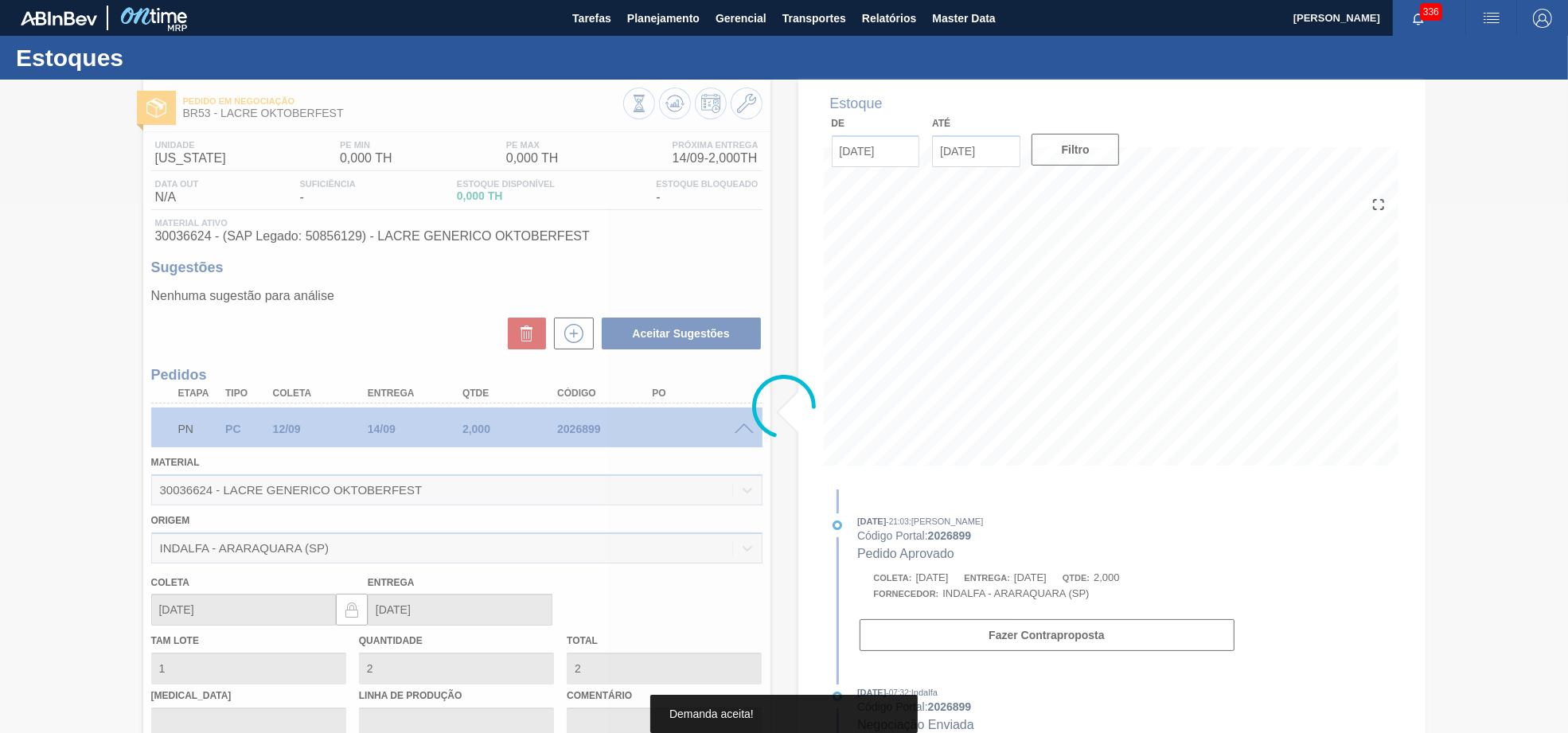
type input "[DATE]"
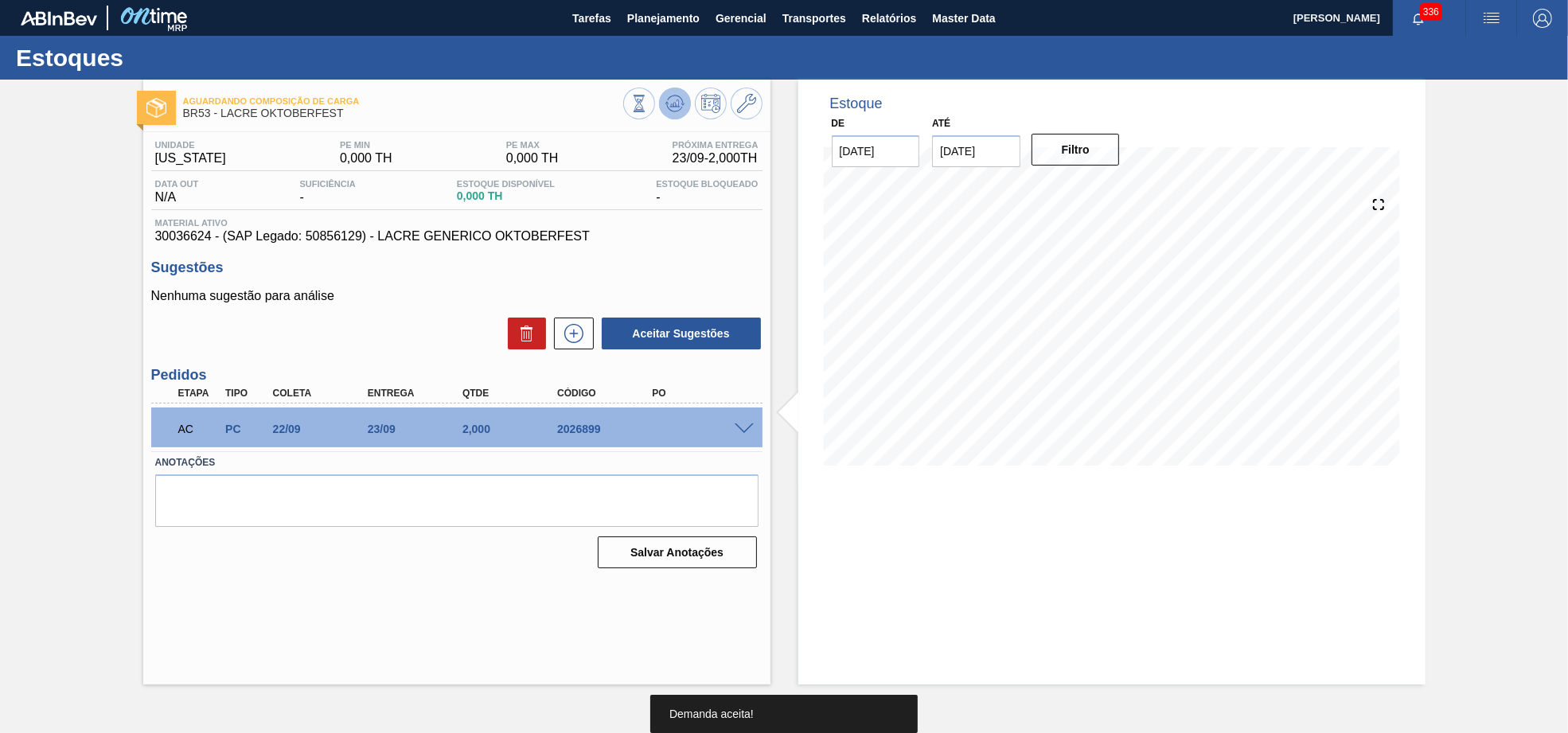
click at [676, 104] on icon at bounding box center [675, 103] width 19 height 19
click at [676, 98] on icon at bounding box center [675, 103] width 19 height 19
click at [746, 428] on span at bounding box center [745, 430] width 19 height 12
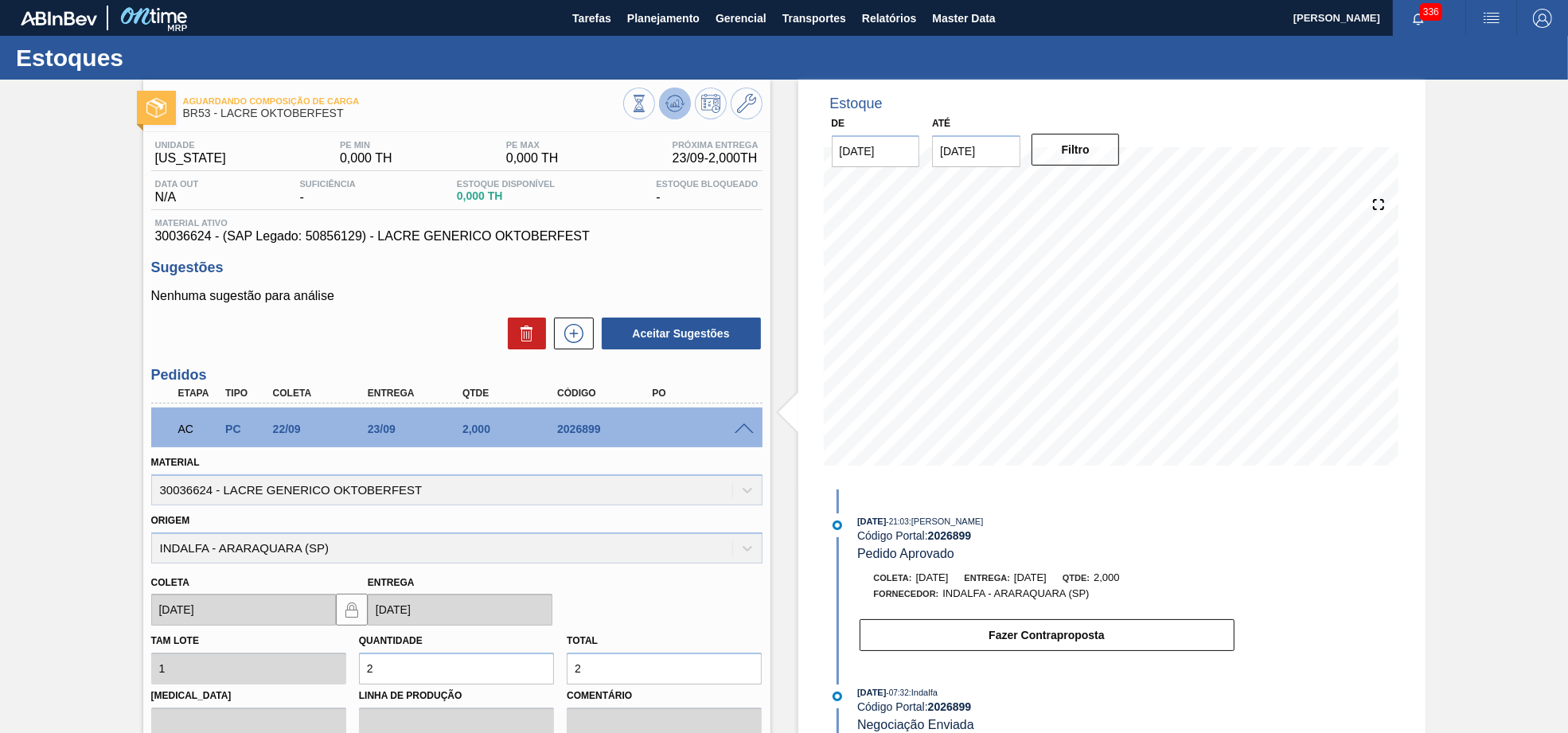
click at [667, 104] on icon at bounding box center [674, 107] width 16 height 8
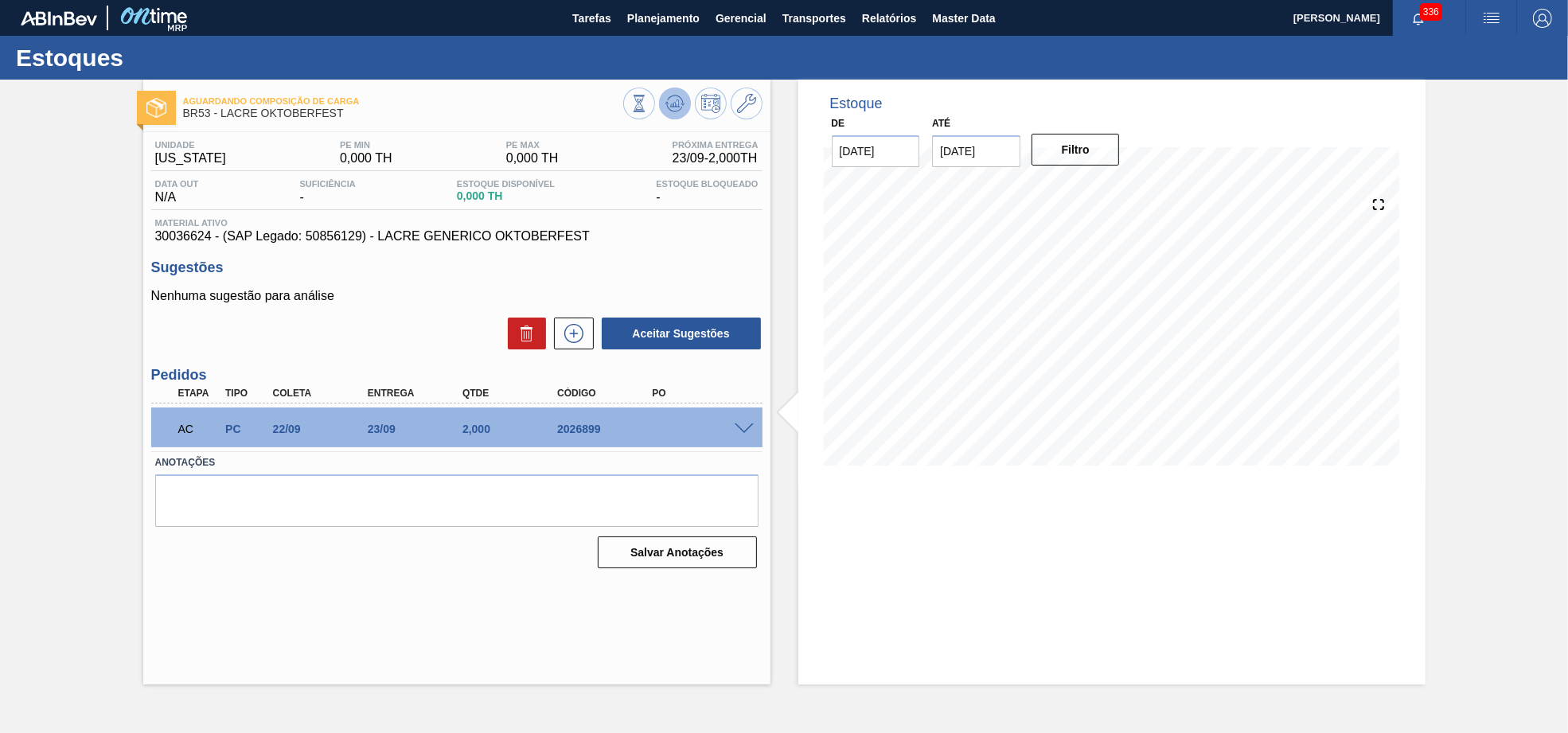
click at [673, 109] on icon at bounding box center [675, 103] width 19 height 19
click at [674, 104] on icon at bounding box center [674, 104] width 2 height 4
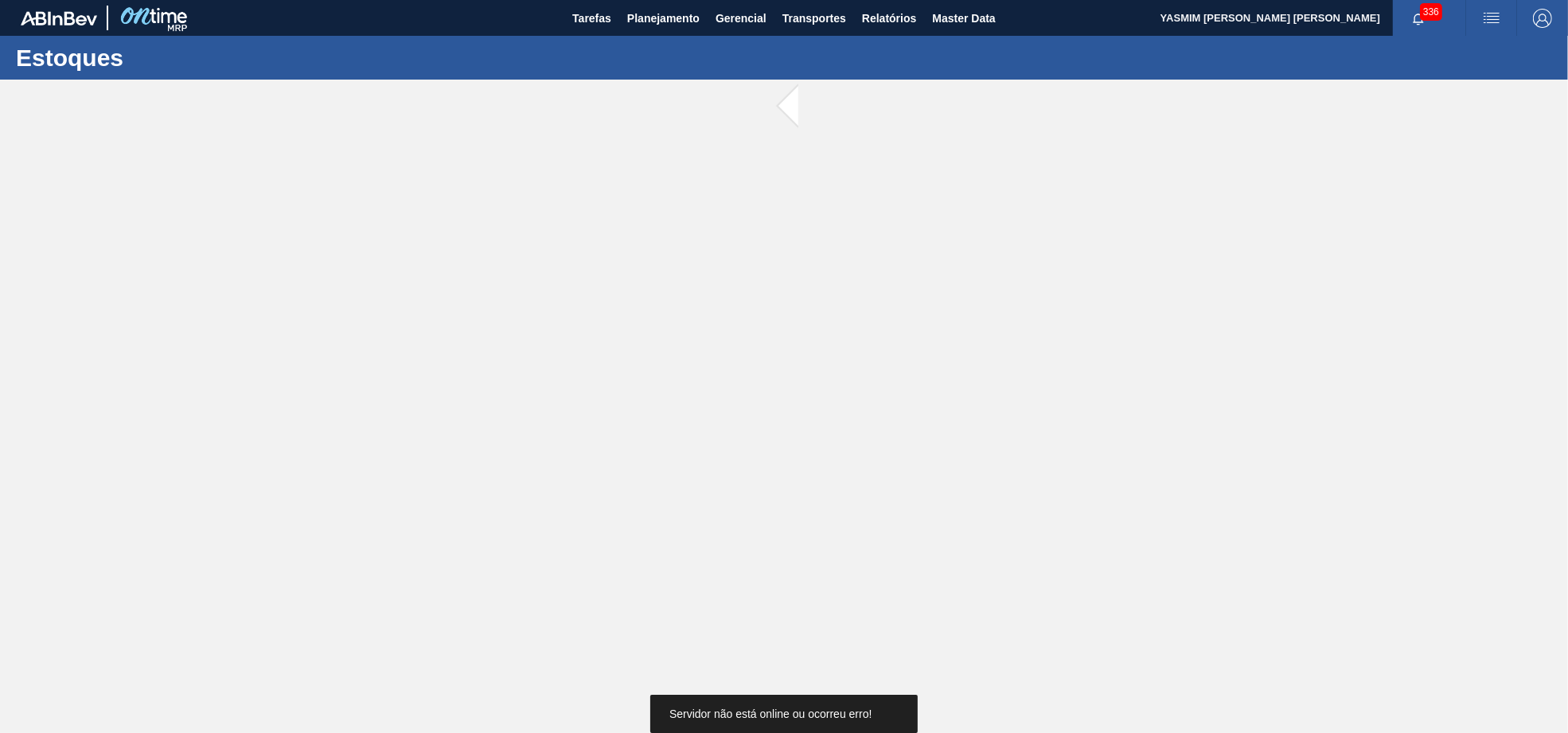
click at [641, 42] on div "Estoques" at bounding box center [784, 58] width 1568 height 44
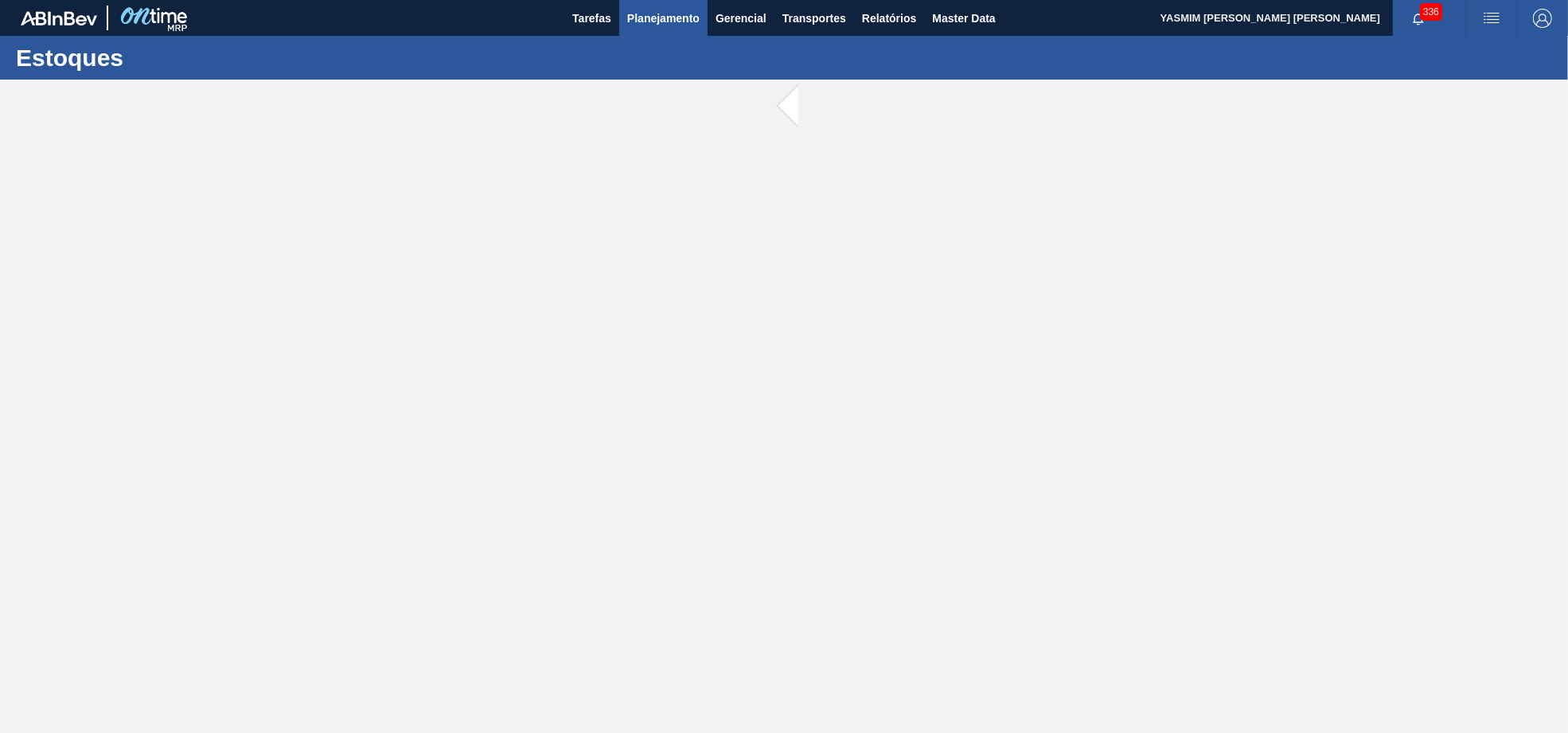
click at [630, 27] on button "Planejamento" at bounding box center [664, 18] width 89 height 36
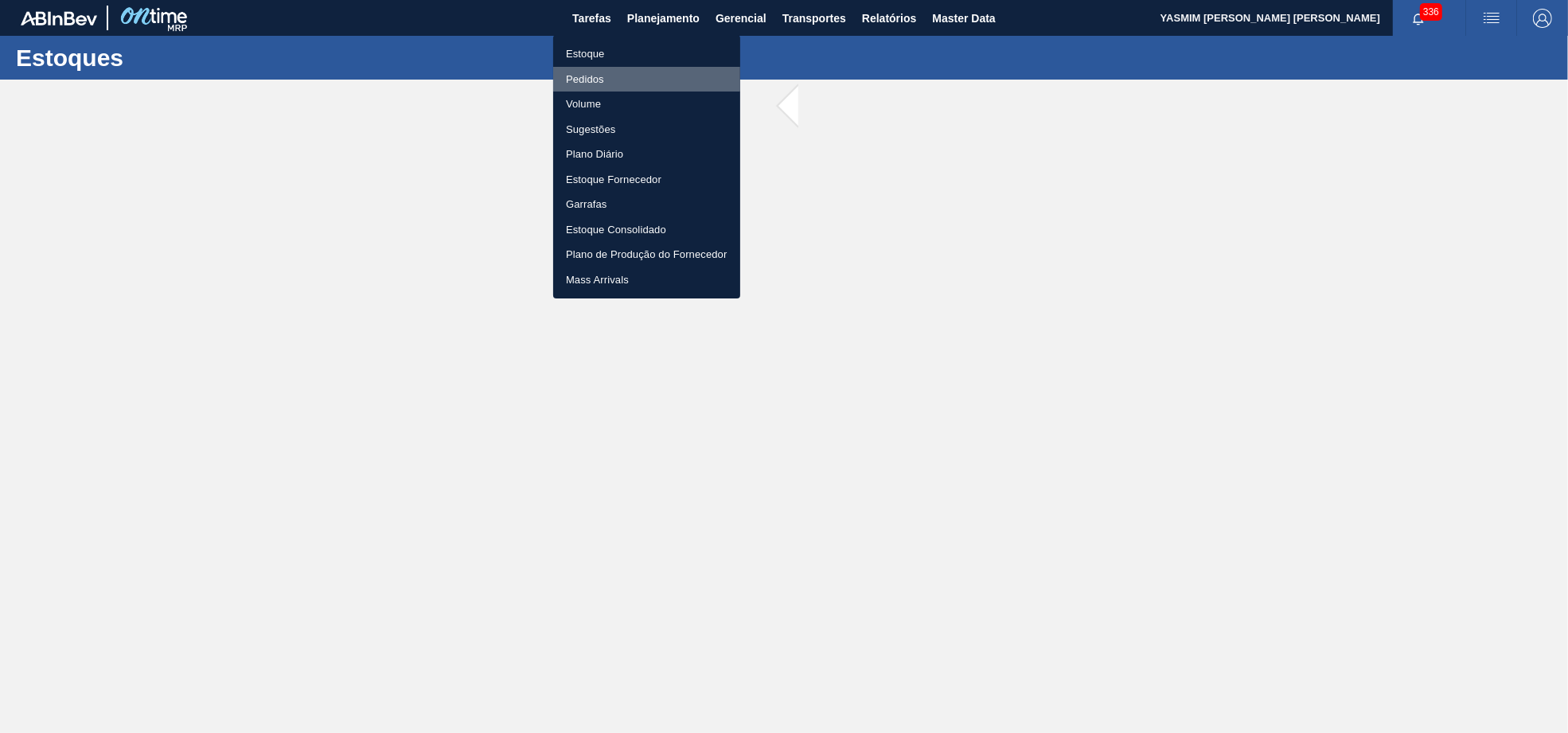
click at [597, 75] on li "Pedidos" at bounding box center [647, 80] width 187 height 25
